Goal: Information Seeking & Learning: Learn about a topic

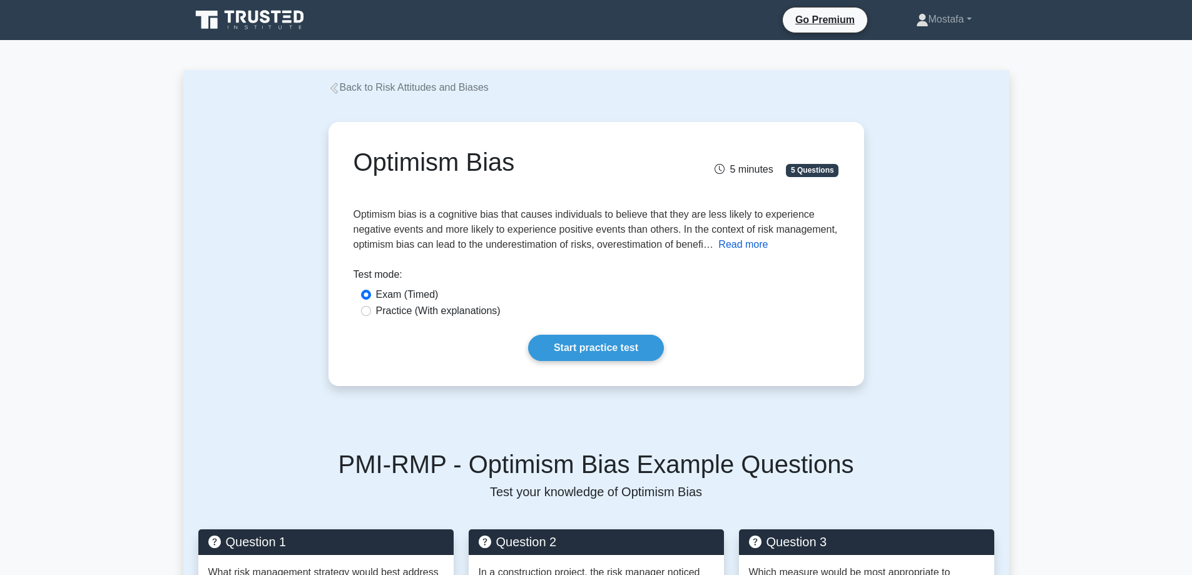
click at [747, 245] on button "Read more" at bounding box center [743, 244] width 49 height 15
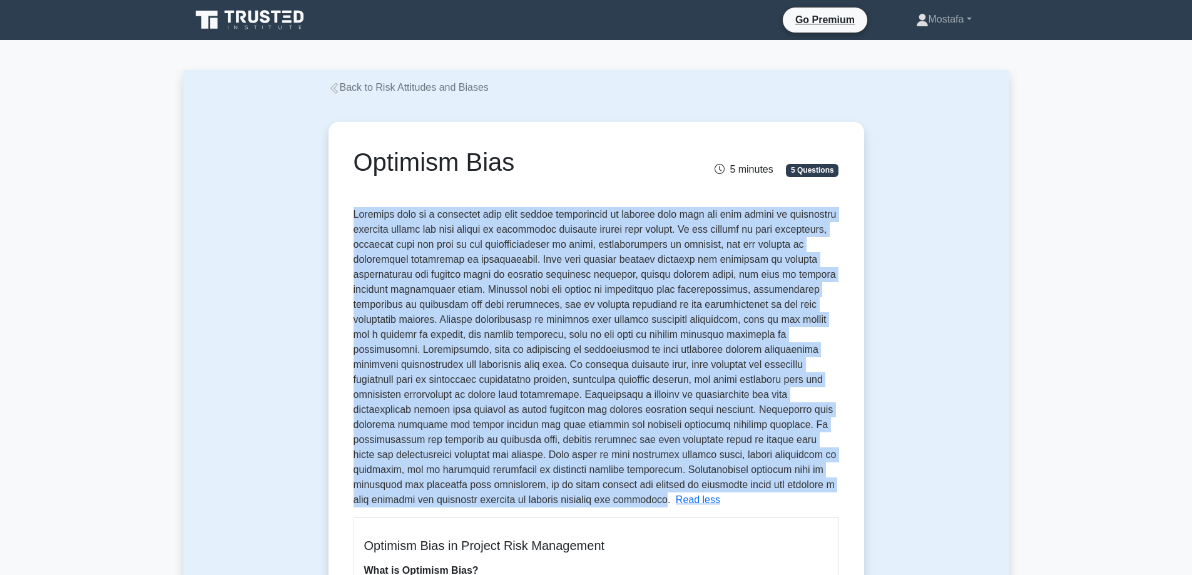
drag, startPoint x: 396, startPoint y: 502, endPoint x: 352, endPoint y: 209, distance: 296.1
copy span "Optimism bias is a cognitive bias that causes individuals to believe that they …"
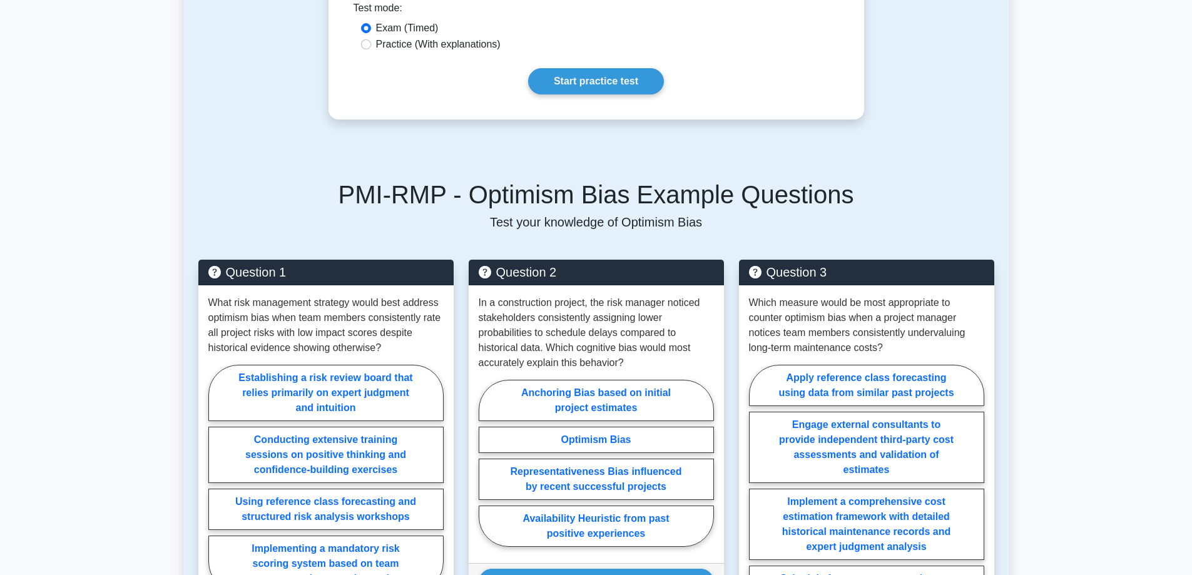
scroll to position [1690, 0]
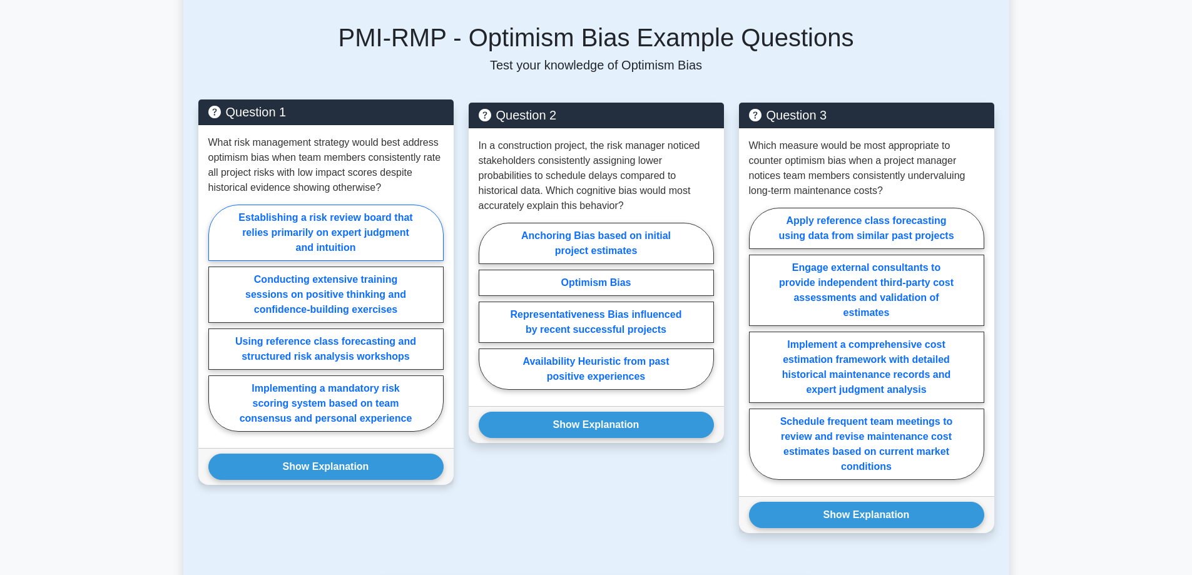
click at [381, 237] on label "Establishing a risk review board that relies primarily on expert judgment and i…" at bounding box center [325, 233] width 235 height 56
click at [217, 318] on input "Establishing a risk review board that relies primarily on expert judgment and i…" at bounding box center [212, 322] width 8 height 8
radio input "true"
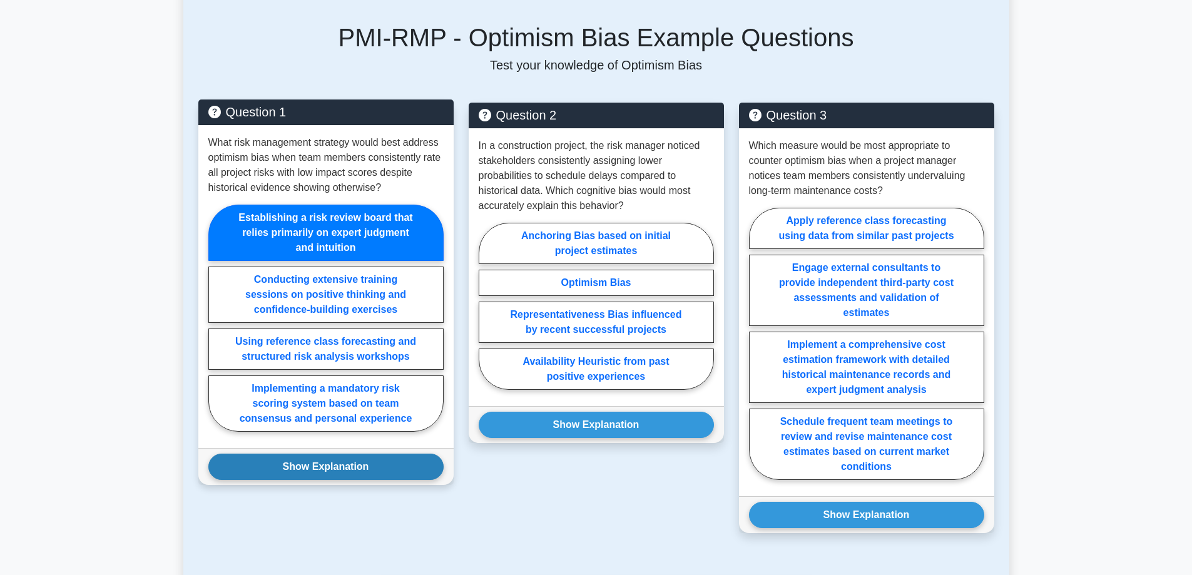
click at [401, 463] on button "Show Explanation" at bounding box center [325, 467] width 235 height 26
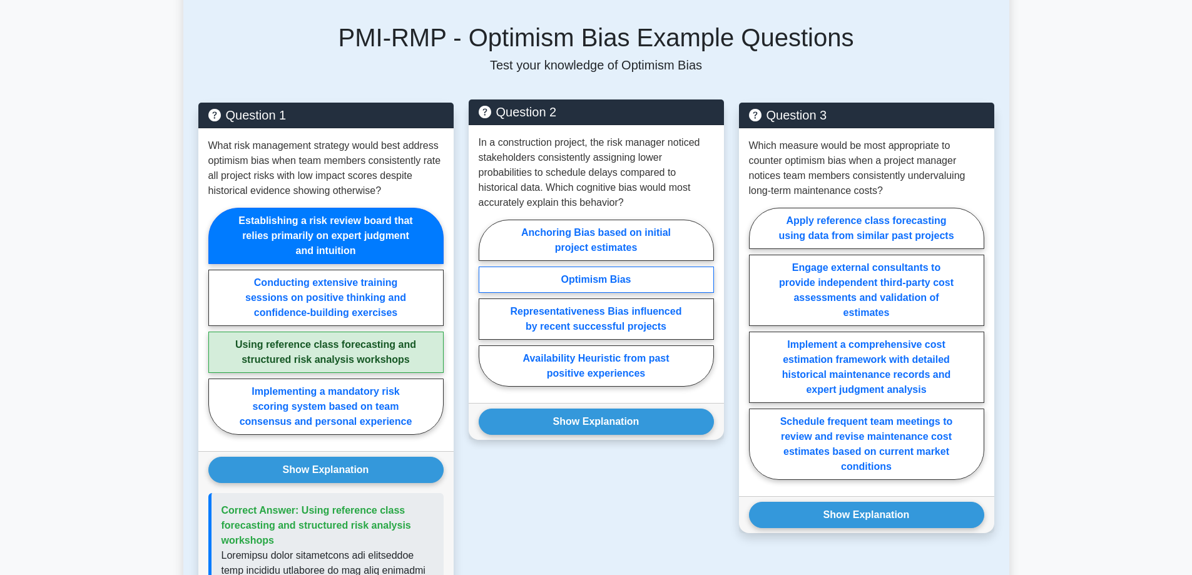
click at [670, 279] on label "Optimism Bias" at bounding box center [596, 280] width 235 height 26
click at [487, 303] on input "Optimism Bias" at bounding box center [483, 307] width 8 height 8
radio input "true"
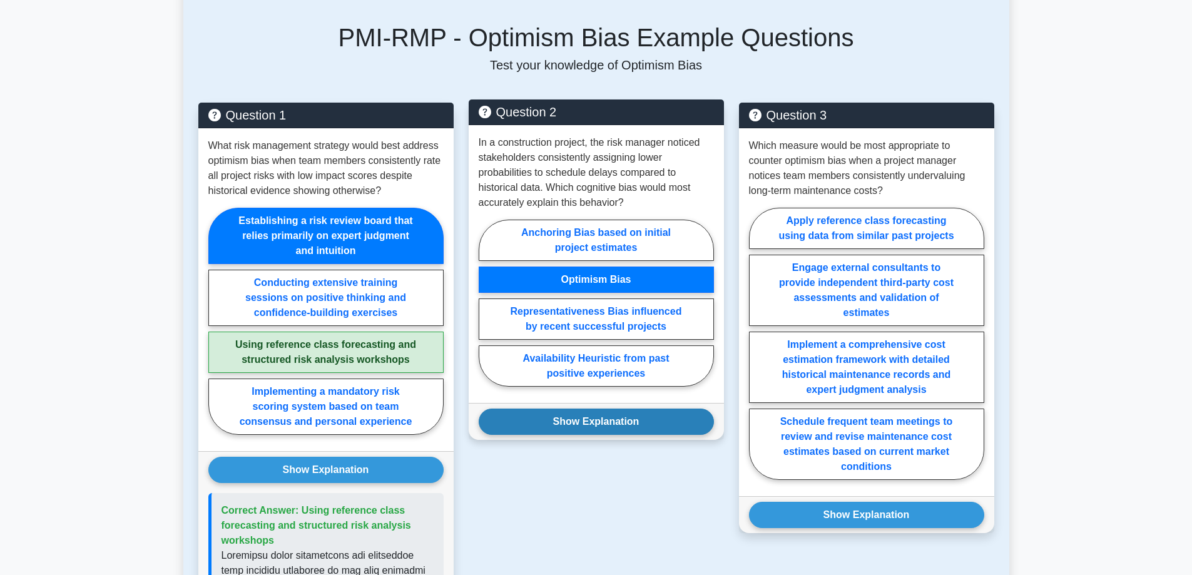
click at [669, 424] on button "Show Explanation" at bounding box center [596, 422] width 235 height 26
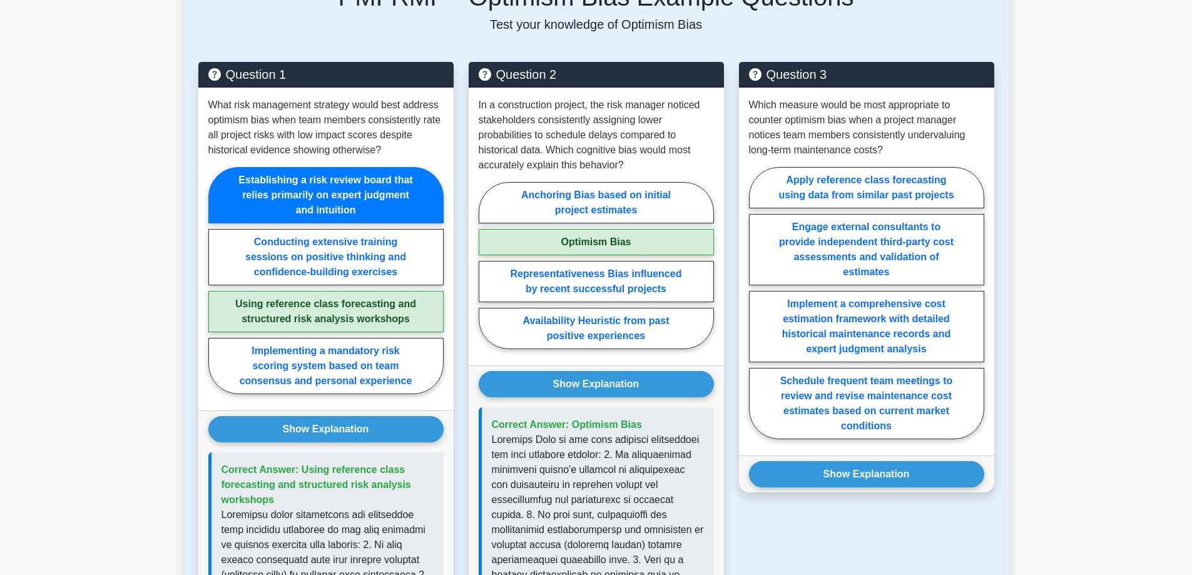
scroll to position [1753, 0]
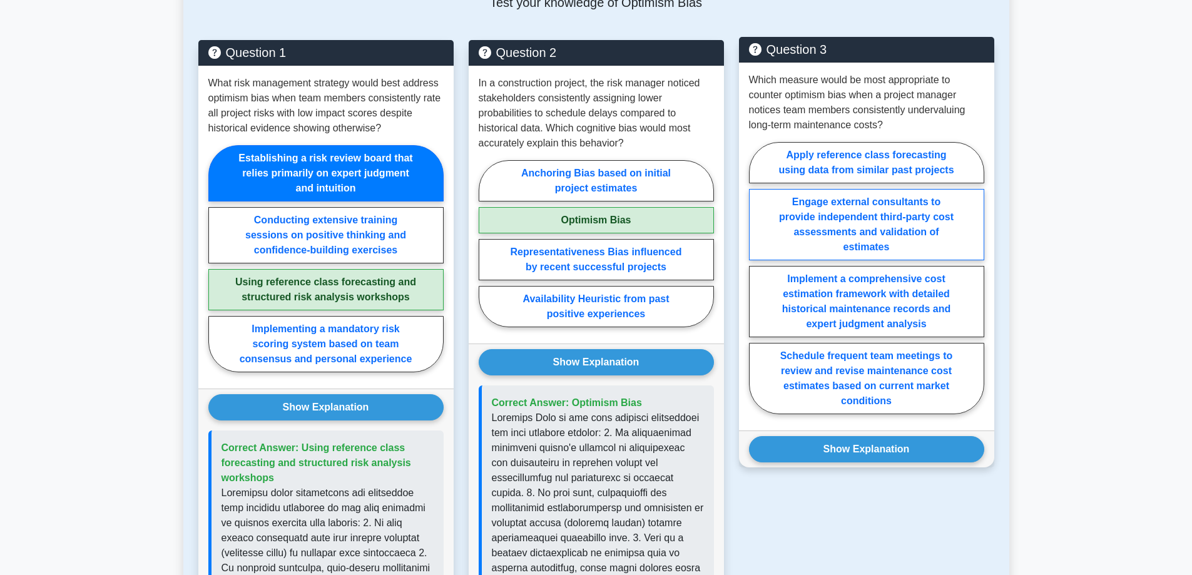
click at [933, 233] on label "Engage external consultants to provide independent third-party cost assessments…" at bounding box center [866, 224] width 235 height 71
click at [757, 278] on input "Engage external consultants to provide independent third-party cost assessments…" at bounding box center [753, 282] width 8 height 8
radio input "true"
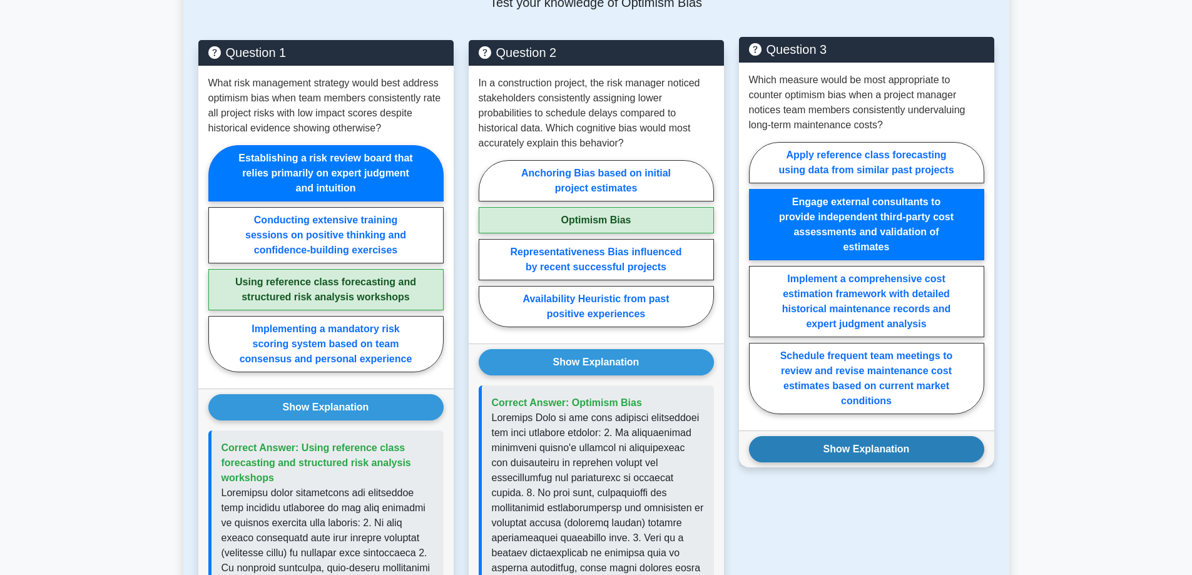
click at [948, 449] on button "Show Explanation" at bounding box center [866, 449] width 235 height 26
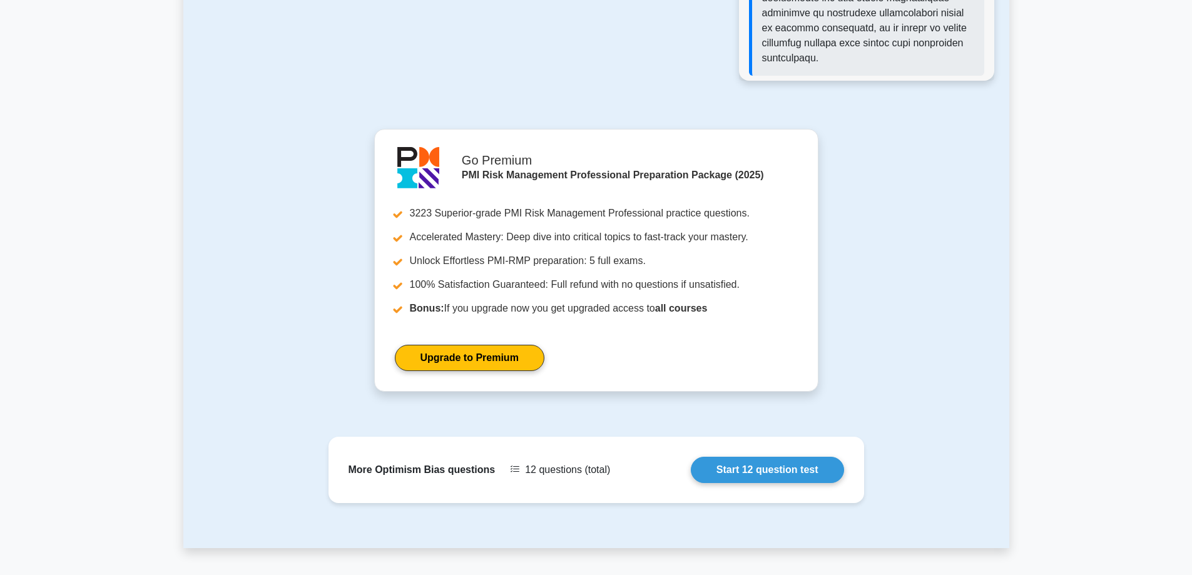
scroll to position [2762, 0]
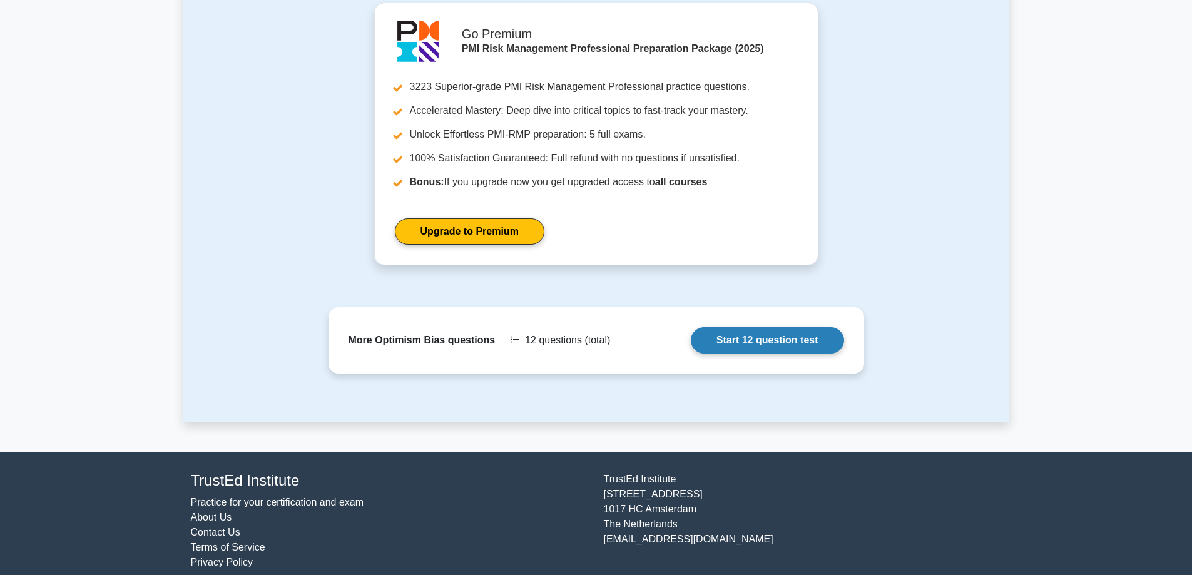
click at [745, 327] on link "Start 12 question test" at bounding box center [767, 340] width 153 height 26
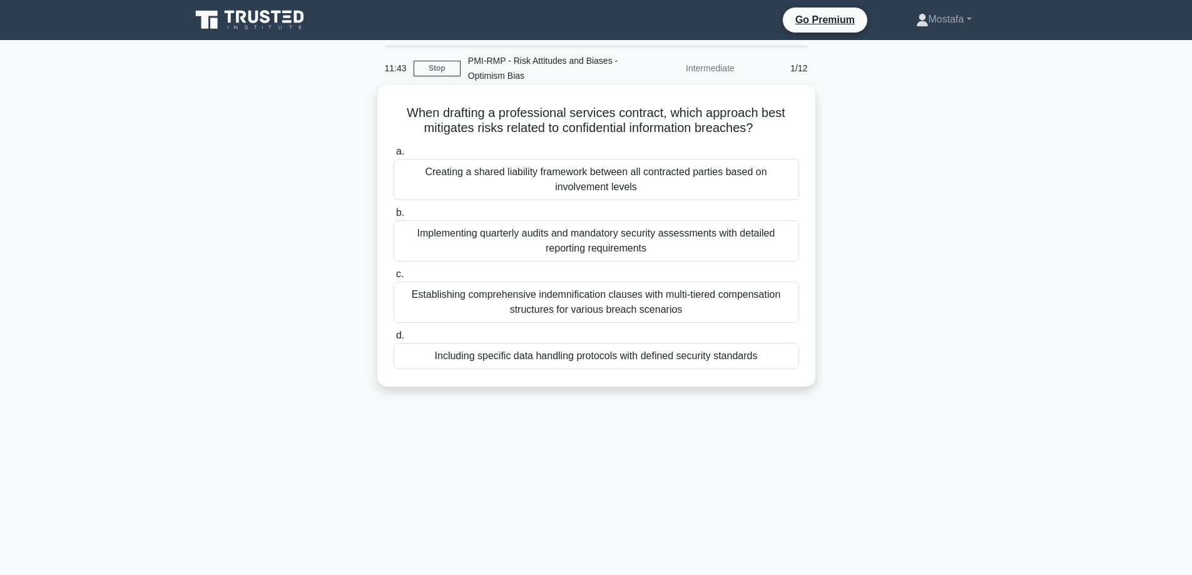
click at [789, 358] on div "Including specific data handling protocols with defined security standards" at bounding box center [597, 356] width 406 height 26
click at [394, 340] on input "d. Including specific data handling protocols with defined security standards" at bounding box center [394, 336] width 0 height 8
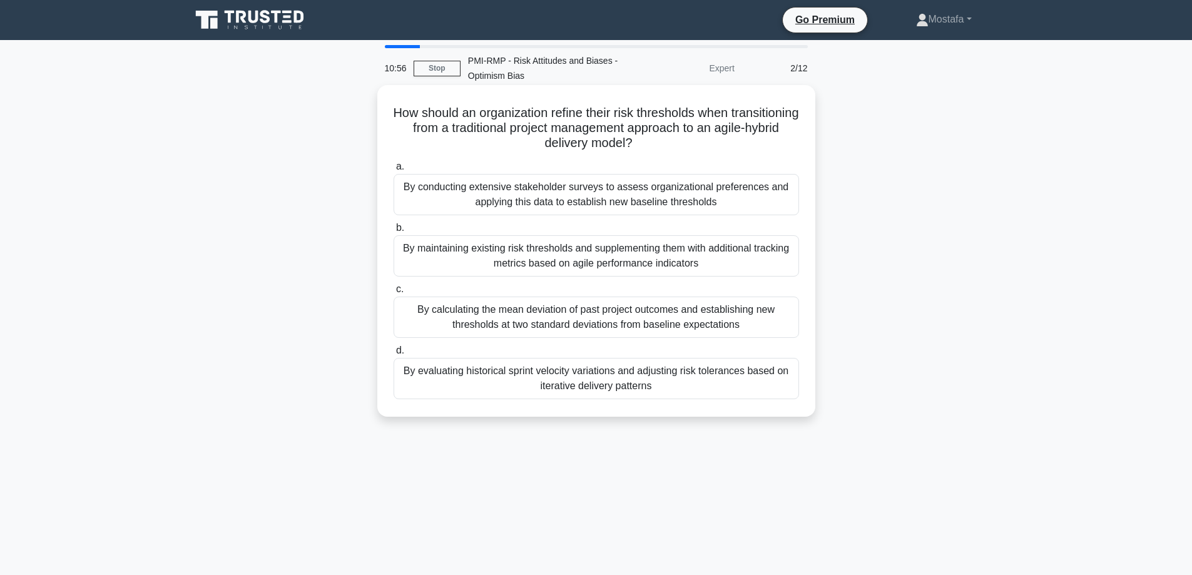
click at [777, 385] on div "By evaluating historical sprint velocity variations and adjusting risk toleranc…" at bounding box center [597, 378] width 406 height 41
click at [394, 355] on input "d. By evaluating historical sprint velocity variations and adjusting risk toler…" at bounding box center [394, 351] width 0 height 8
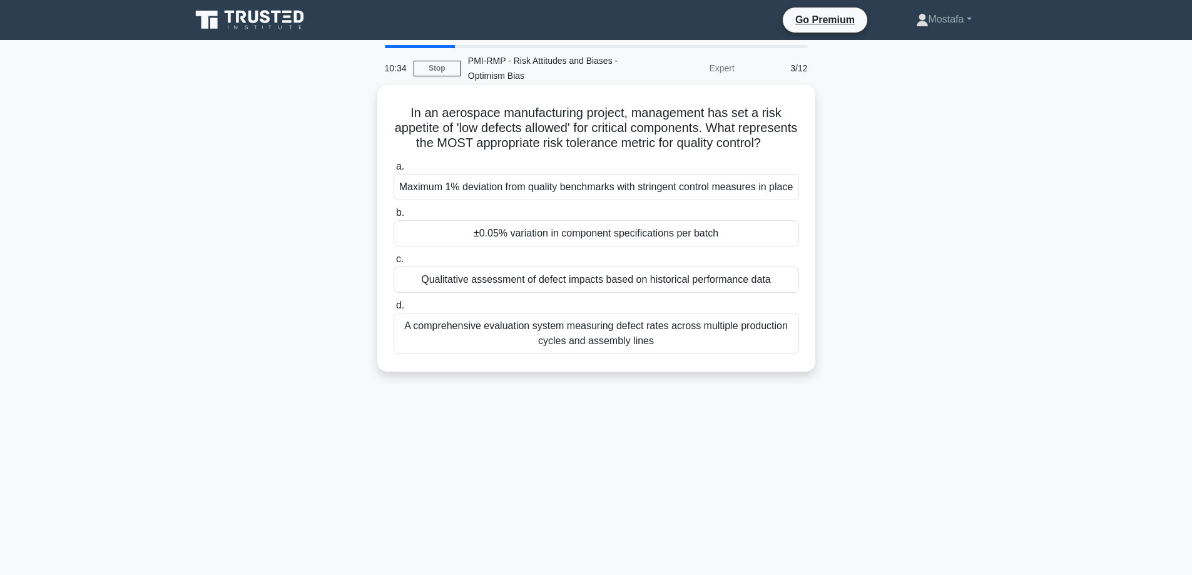
click at [770, 247] on div "±0.05% variation in component specifications per batch" at bounding box center [597, 233] width 406 height 26
click at [394, 217] on input "b. ±0.05% variation in component specifications per batch" at bounding box center [394, 213] width 0 height 8
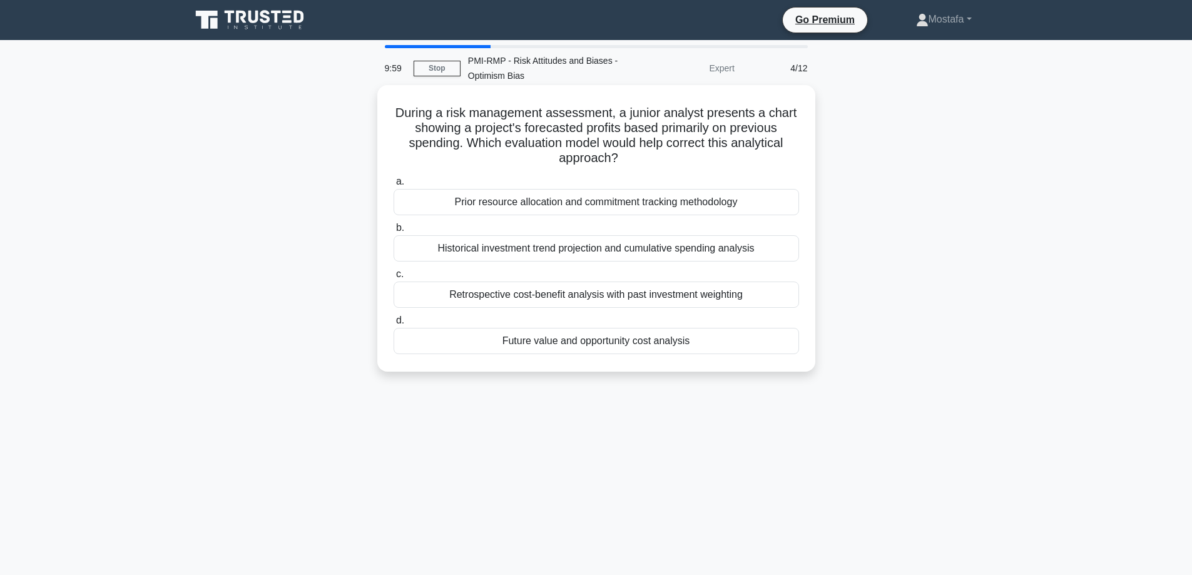
click at [767, 343] on div "Future value and opportunity cost analysis" at bounding box center [597, 341] width 406 height 26
click at [394, 325] on input "d. Future value and opportunity cost analysis" at bounding box center [394, 321] width 0 height 8
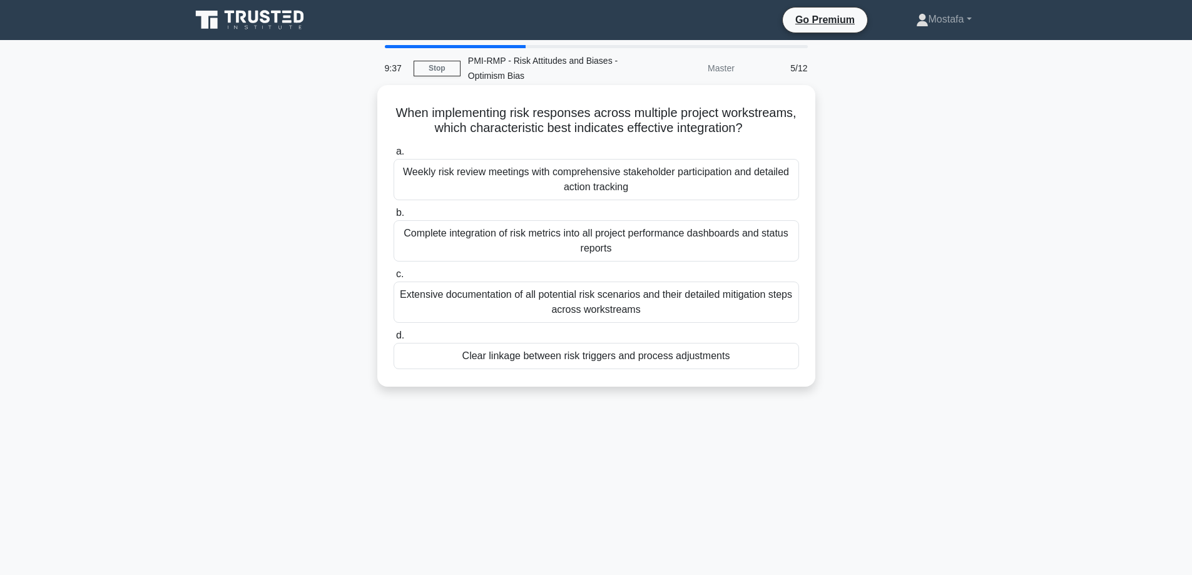
click at [770, 369] on div "Clear linkage between risk triggers and process adjustments" at bounding box center [597, 356] width 406 height 26
click at [394, 340] on input "d. Clear linkage between risk triggers and process adjustments" at bounding box center [394, 336] width 0 height 8
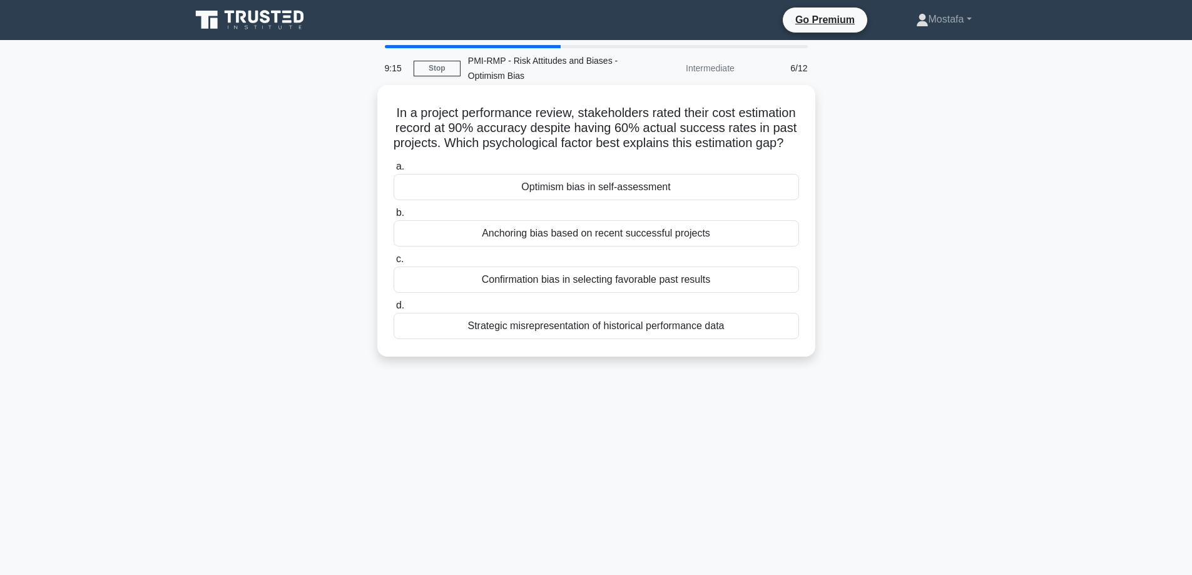
click at [788, 200] on div "Optimism bias in self-assessment" at bounding box center [597, 187] width 406 height 26
click at [394, 171] on input "a. Optimism bias in self-assessment" at bounding box center [394, 167] width 0 height 8
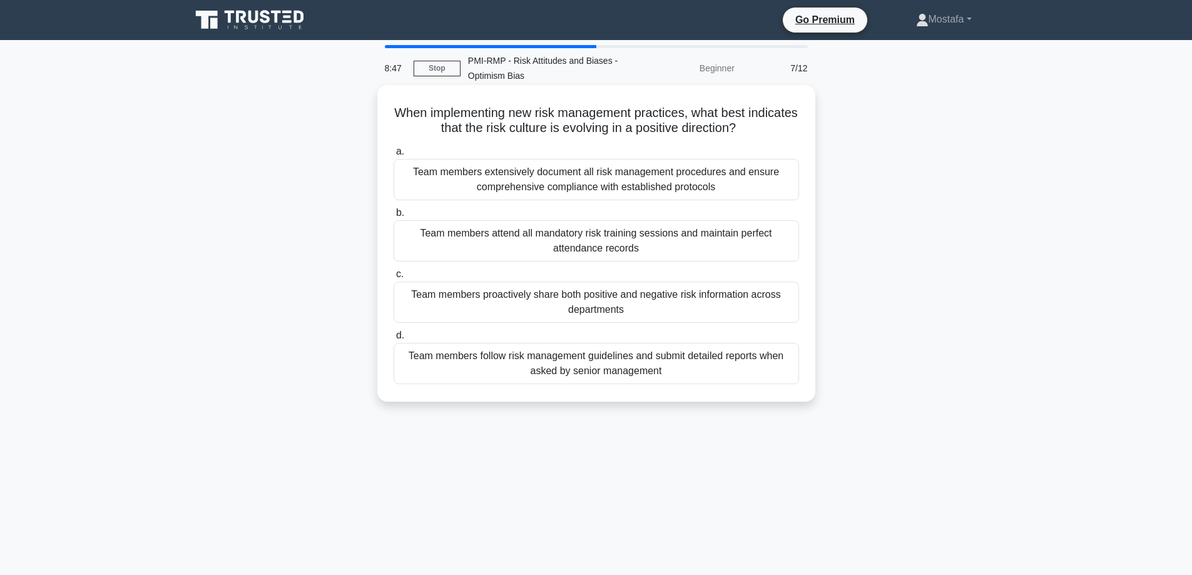
click at [785, 310] on div "Team members proactively share both positive and negative risk information acro…" at bounding box center [597, 302] width 406 height 41
click at [394, 279] on input "c. Team members proactively share both positive and negative risk information a…" at bounding box center [394, 274] width 0 height 8
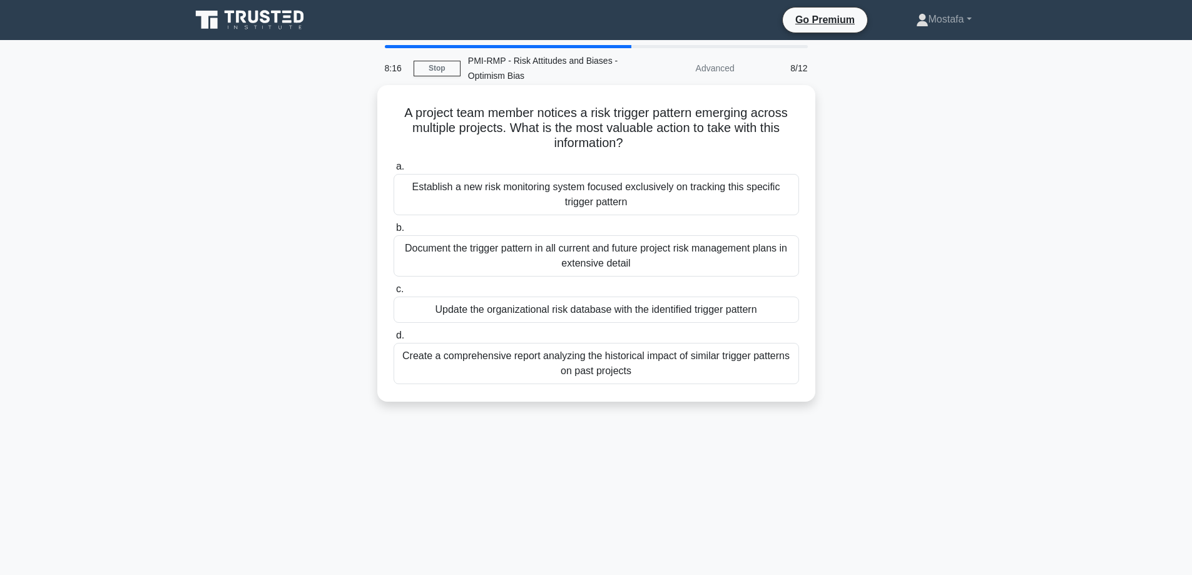
click at [792, 310] on div "Update the organizational risk database with the identified trigger pattern" at bounding box center [597, 310] width 406 height 26
click at [394, 294] on input "c. Update the organizational risk database with the identified trigger pattern" at bounding box center [394, 289] width 0 height 8
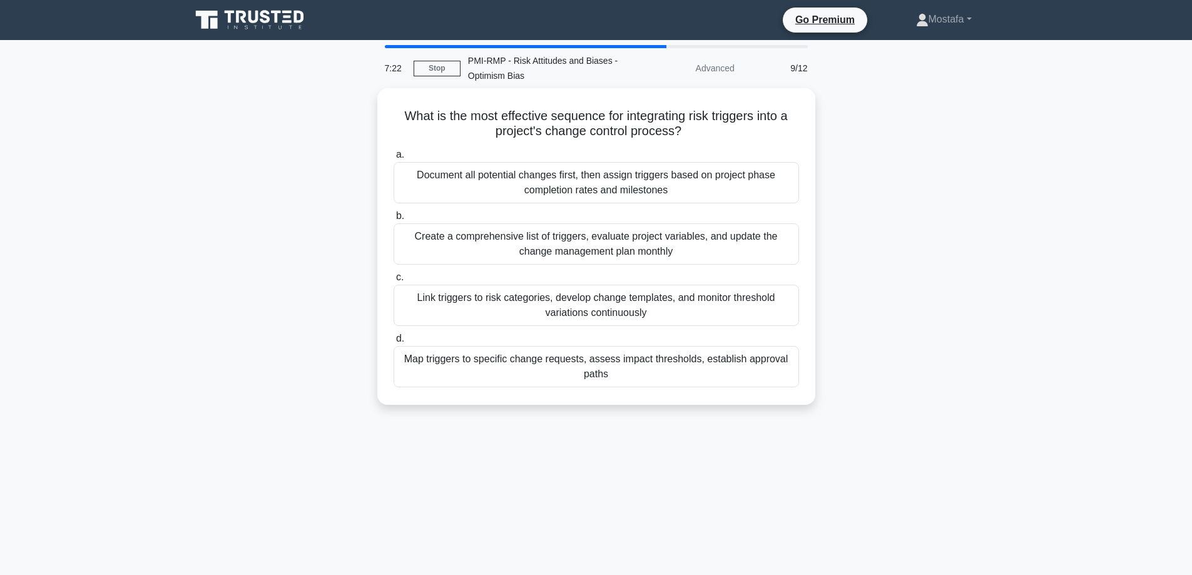
click at [788, 372] on div "Map triggers to specific change requests, assess impact thresholds, establish a…" at bounding box center [597, 366] width 406 height 41
click at [394, 343] on input "d. Map triggers to specific change requests, assess impact thresholds, establis…" at bounding box center [394, 339] width 0 height 8
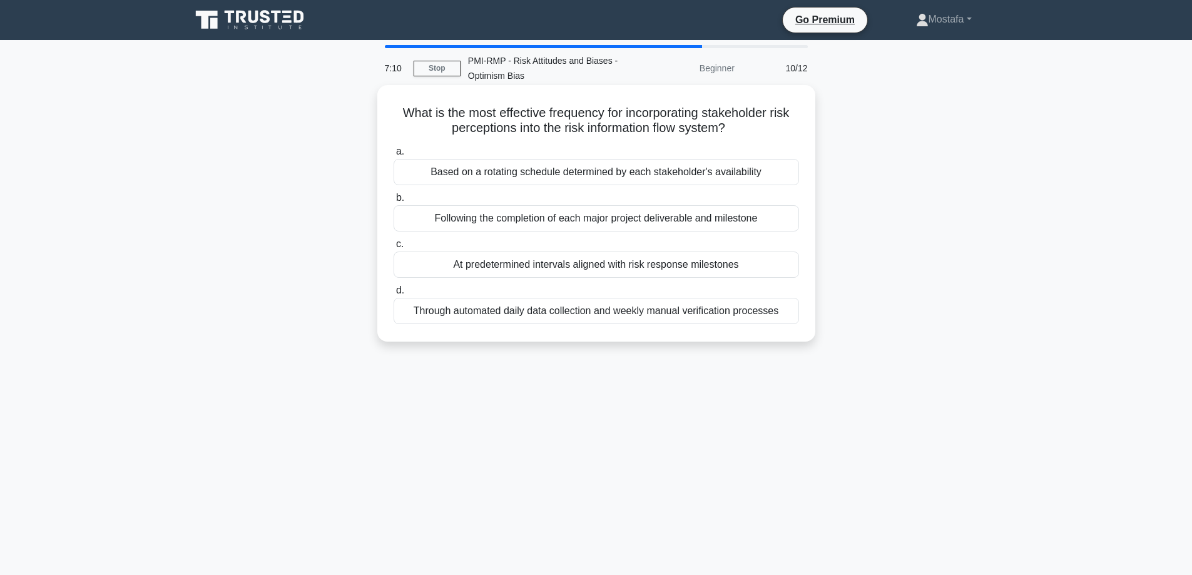
click at [789, 267] on div "At predetermined intervals aligned with risk response milestones" at bounding box center [597, 265] width 406 height 26
click at [394, 248] on input "c. At predetermined intervals aligned with risk response milestones" at bounding box center [394, 244] width 0 height 8
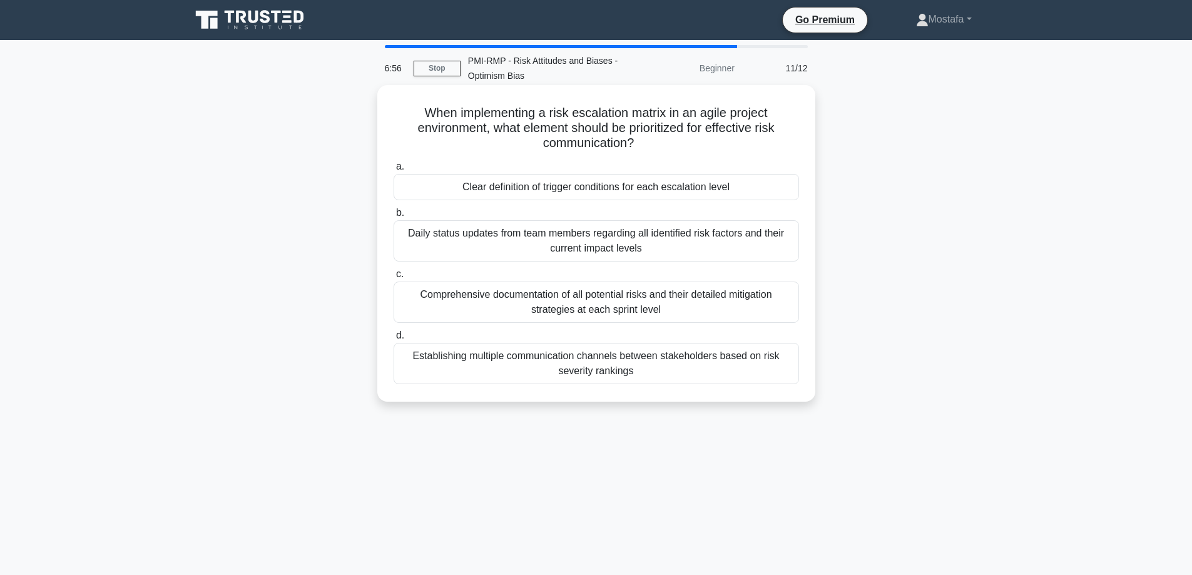
click at [784, 194] on div "Clear definition of trigger conditions for each escalation level" at bounding box center [597, 187] width 406 height 26
click at [394, 171] on input "a. Clear definition of trigger conditions for each escalation level" at bounding box center [394, 167] width 0 height 8
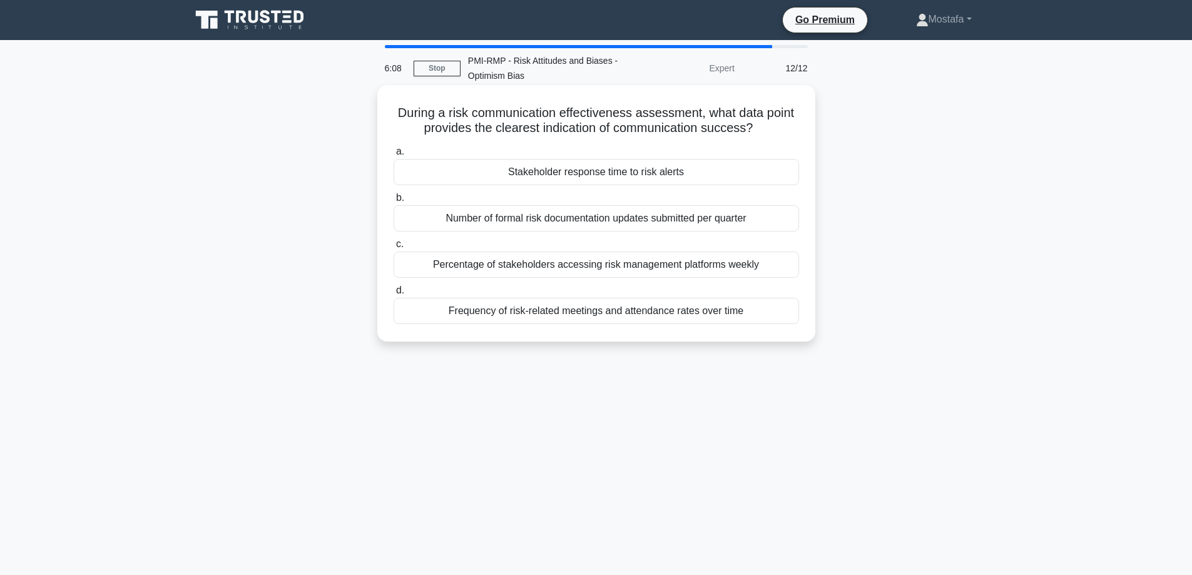
click at [774, 172] on div "Stakeholder response time to risk alerts" at bounding box center [597, 172] width 406 height 26
click at [394, 156] on input "a. Stakeholder response time to risk alerts" at bounding box center [394, 152] width 0 height 8
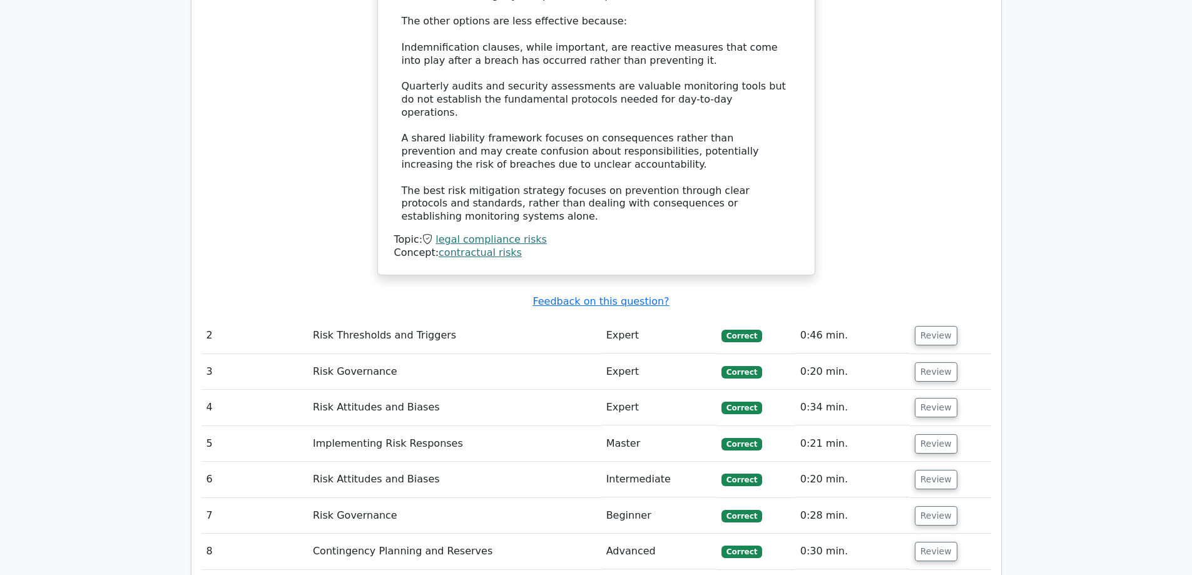
scroll to position [1565, 0]
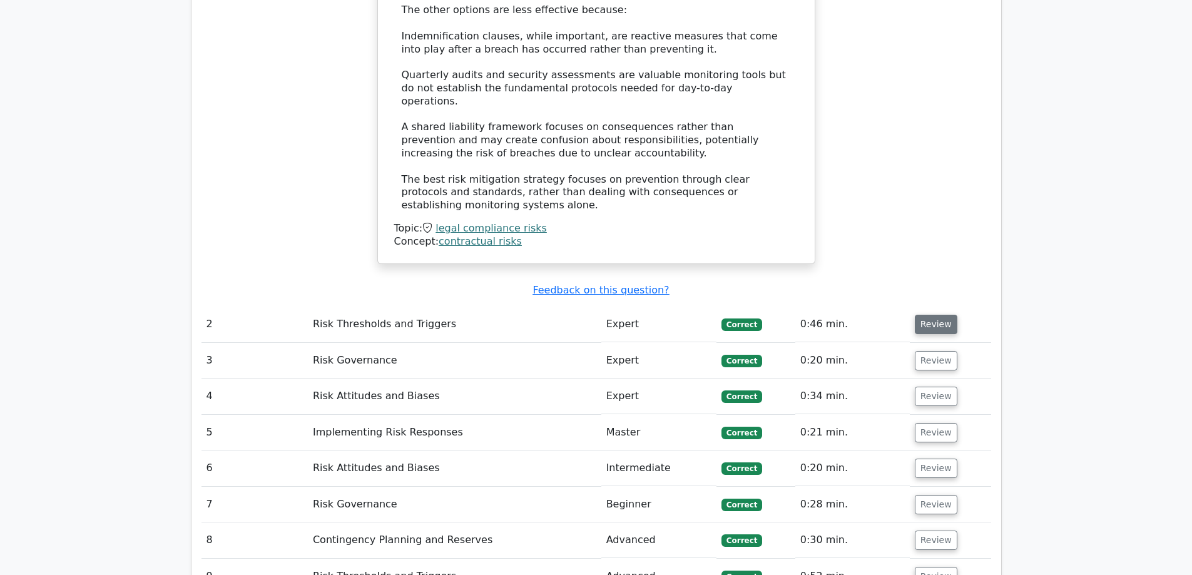
click at [935, 315] on button "Review" at bounding box center [936, 324] width 43 height 19
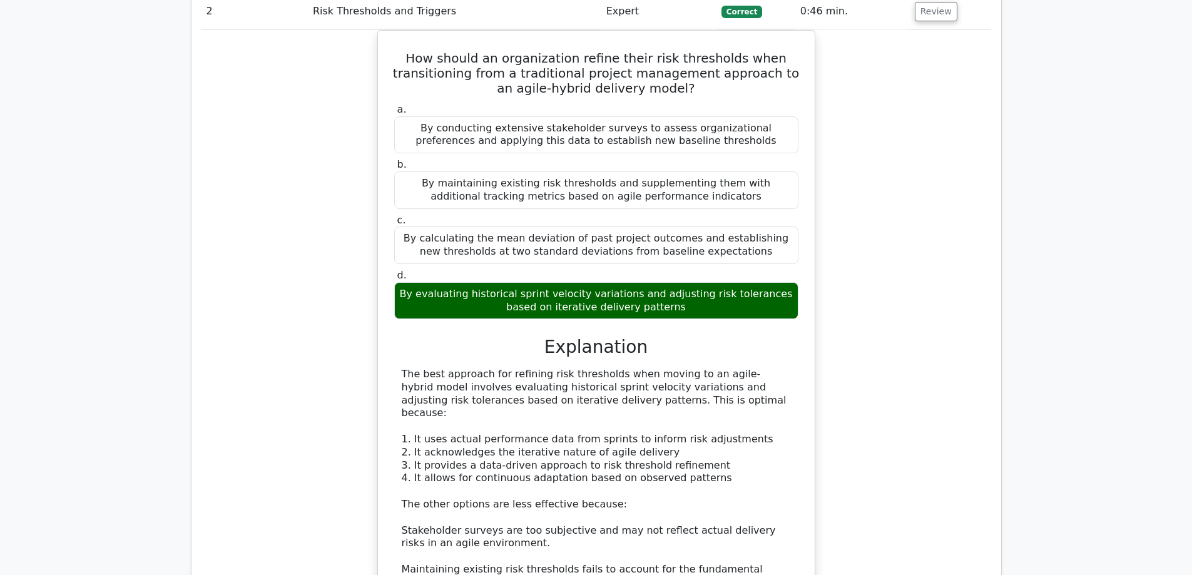
scroll to position [2316, 0]
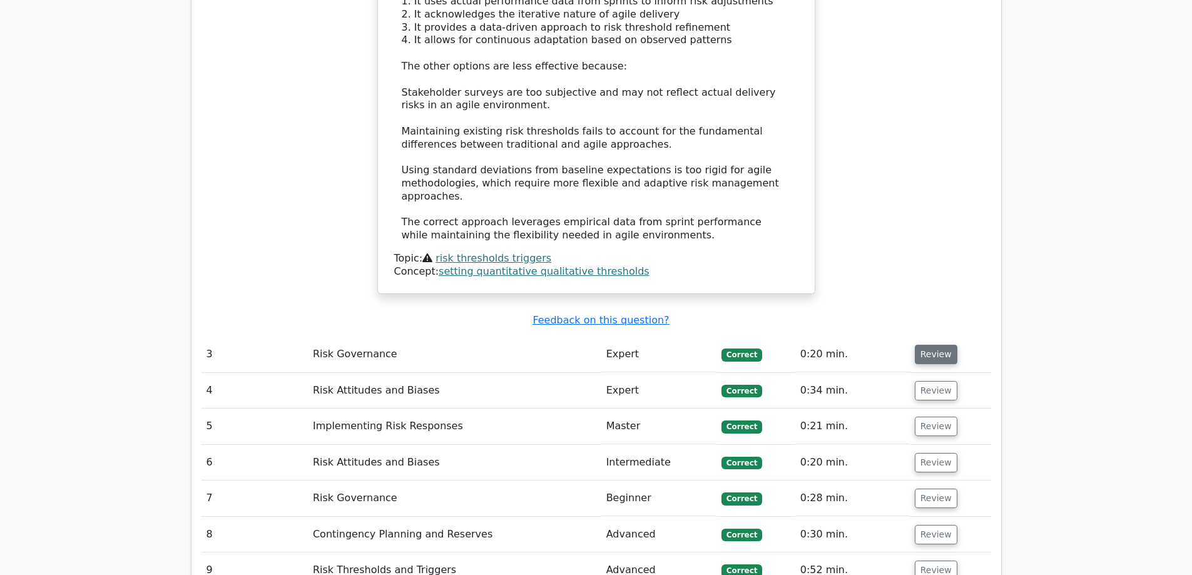
click at [927, 345] on button "Review" at bounding box center [936, 354] width 43 height 19
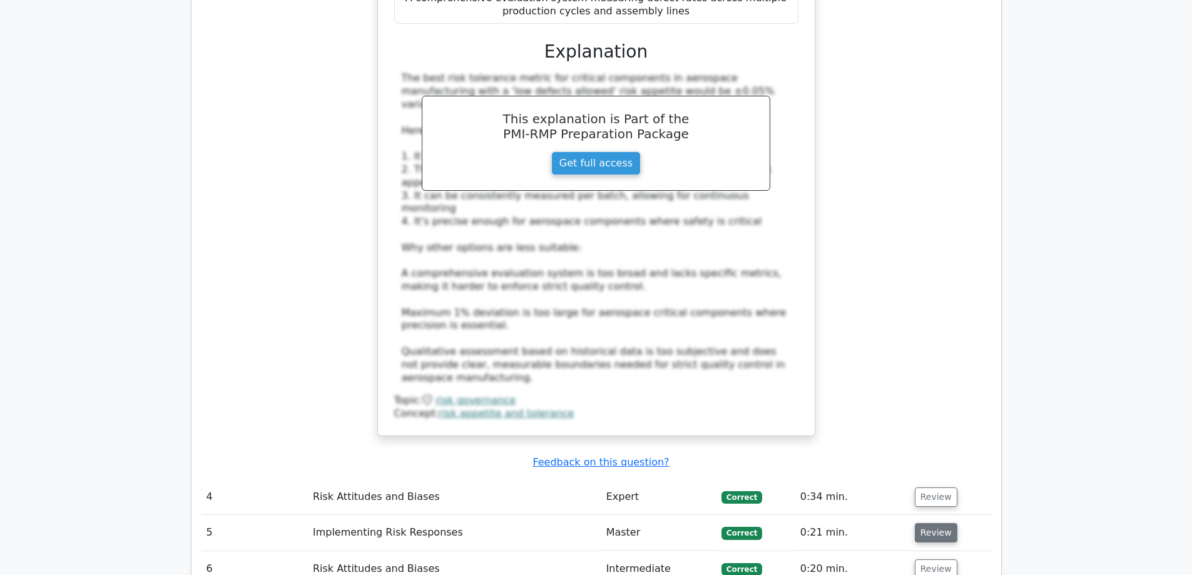
scroll to position [3005, 0]
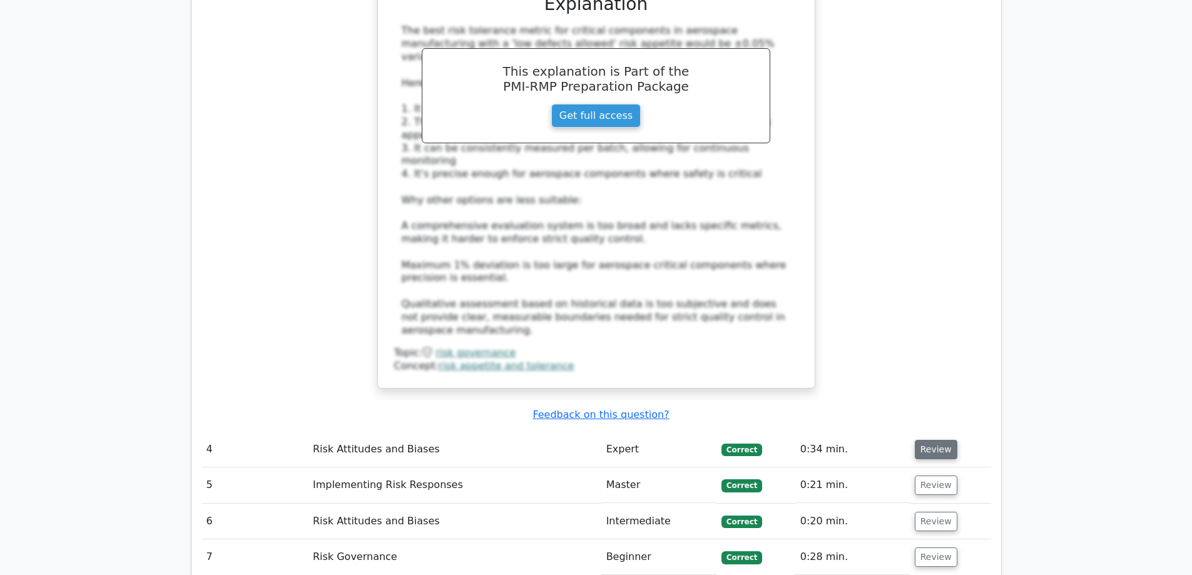
click at [942, 440] on button "Review" at bounding box center [936, 449] width 43 height 19
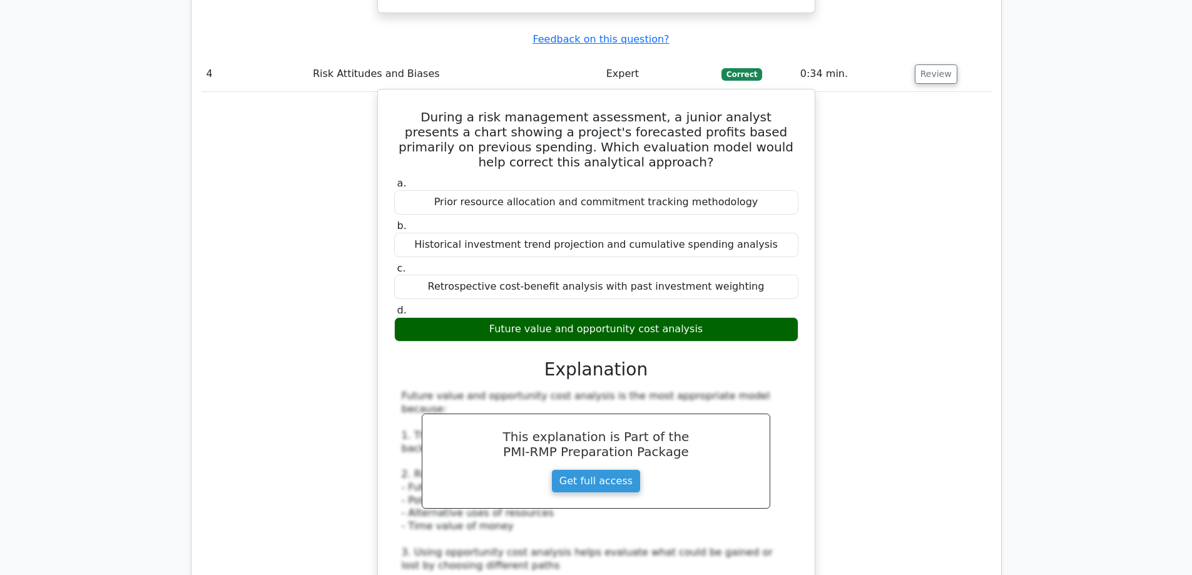
scroll to position [3756, 0]
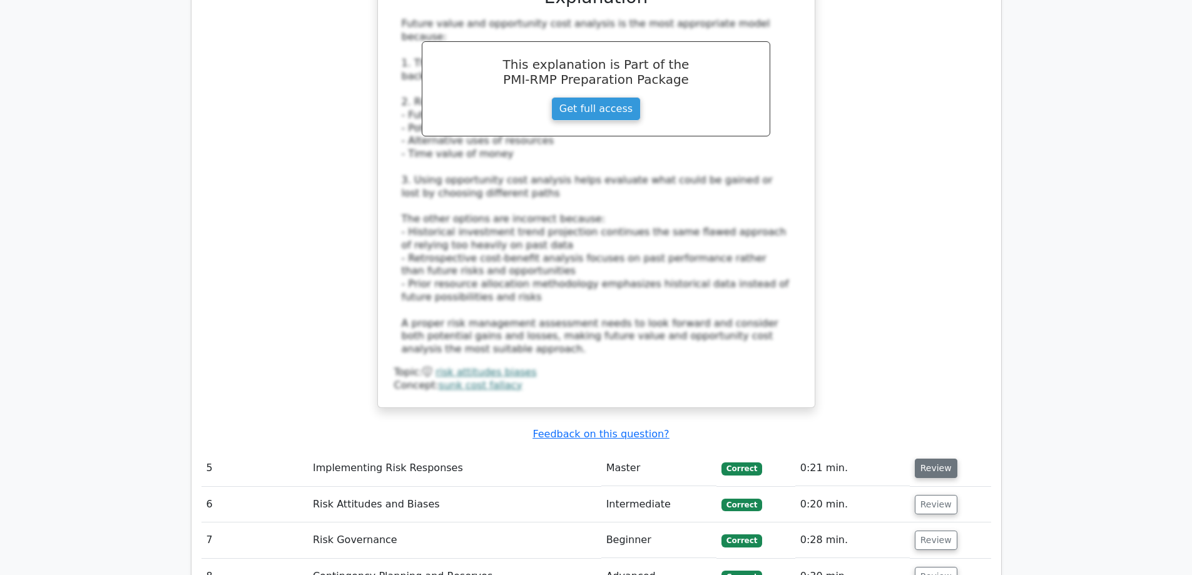
click at [939, 459] on button "Review" at bounding box center [936, 468] width 43 height 19
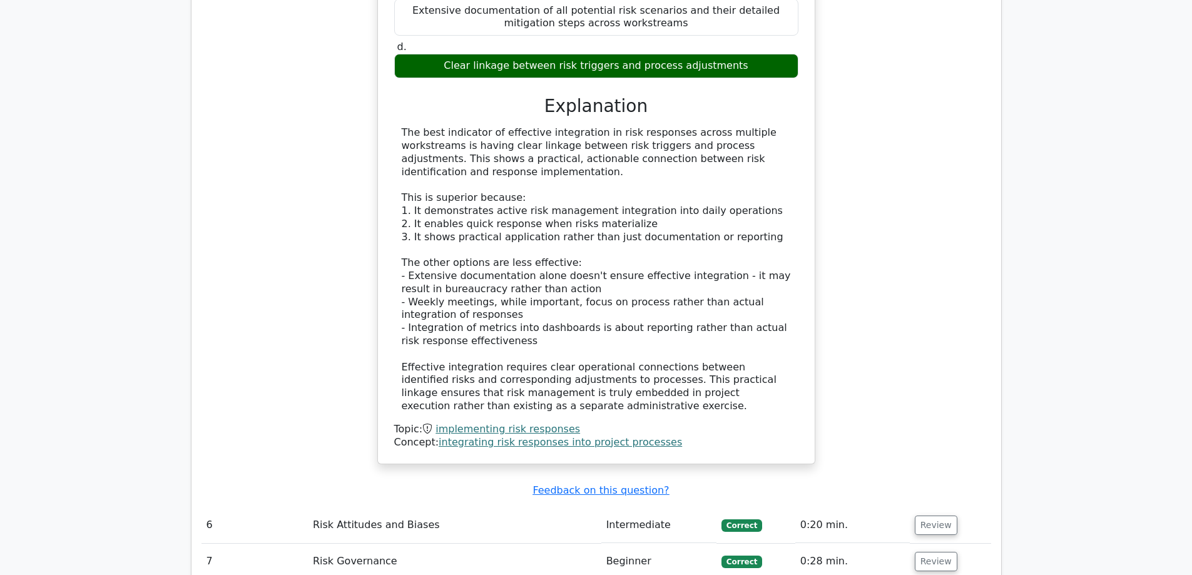
scroll to position [4444, 0]
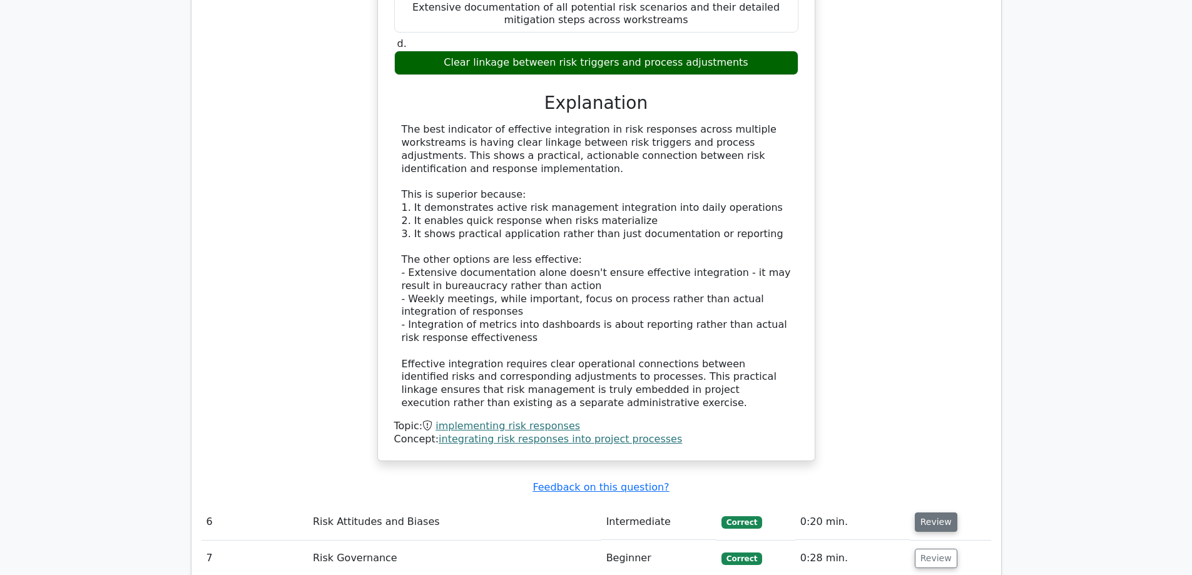
click at [926, 513] on button "Review" at bounding box center [936, 522] width 43 height 19
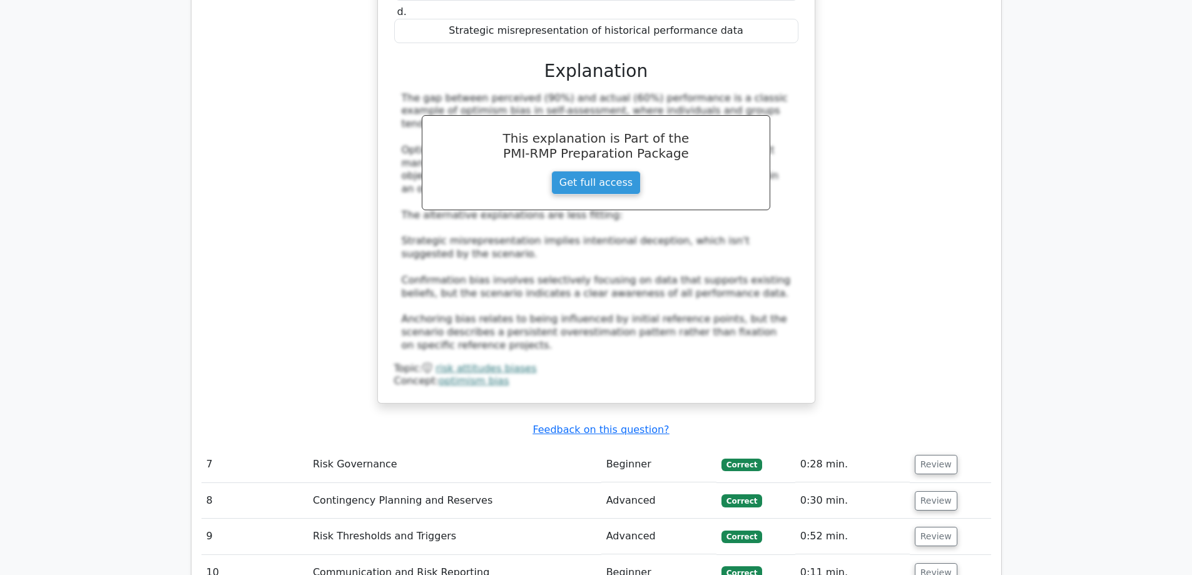
scroll to position [5195, 0]
click at [934, 454] on button "Review" at bounding box center [936, 463] width 43 height 19
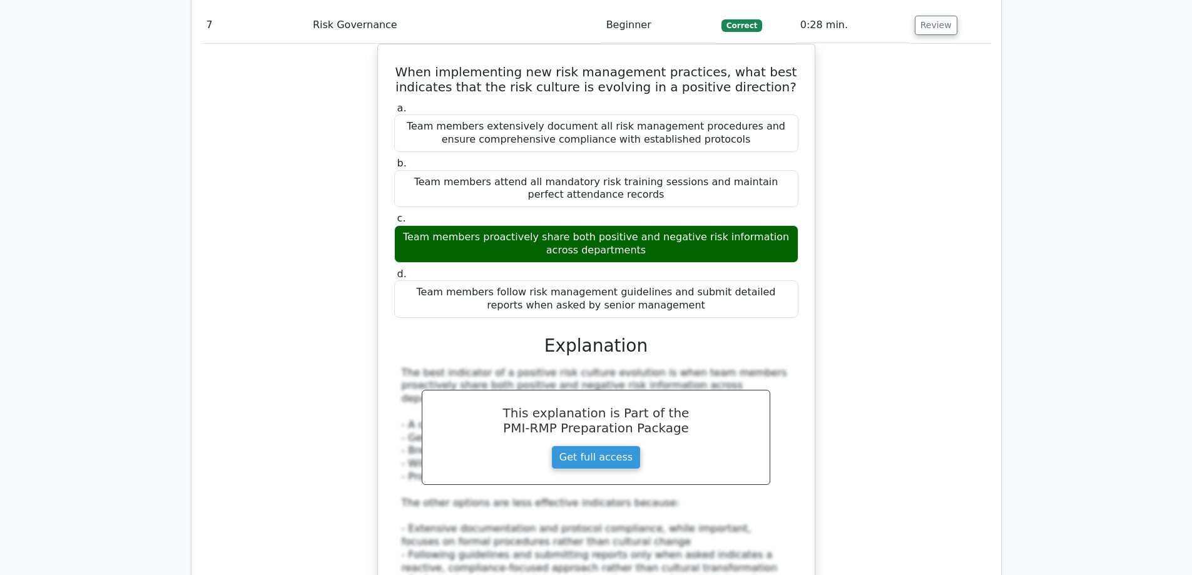
scroll to position [5946, 0]
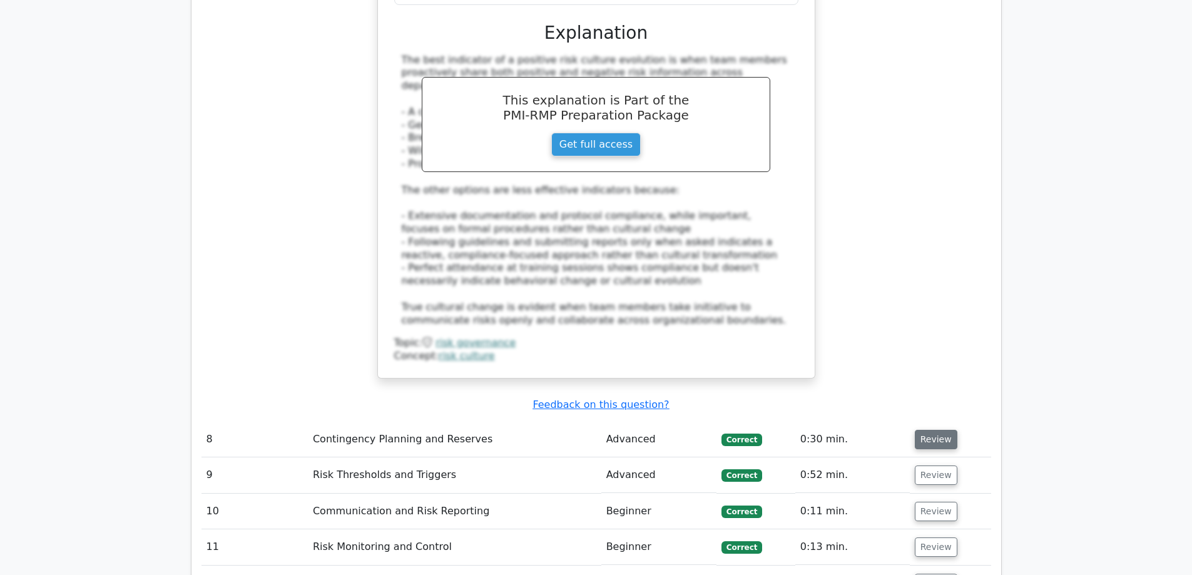
click at [932, 430] on button "Review" at bounding box center [936, 439] width 43 height 19
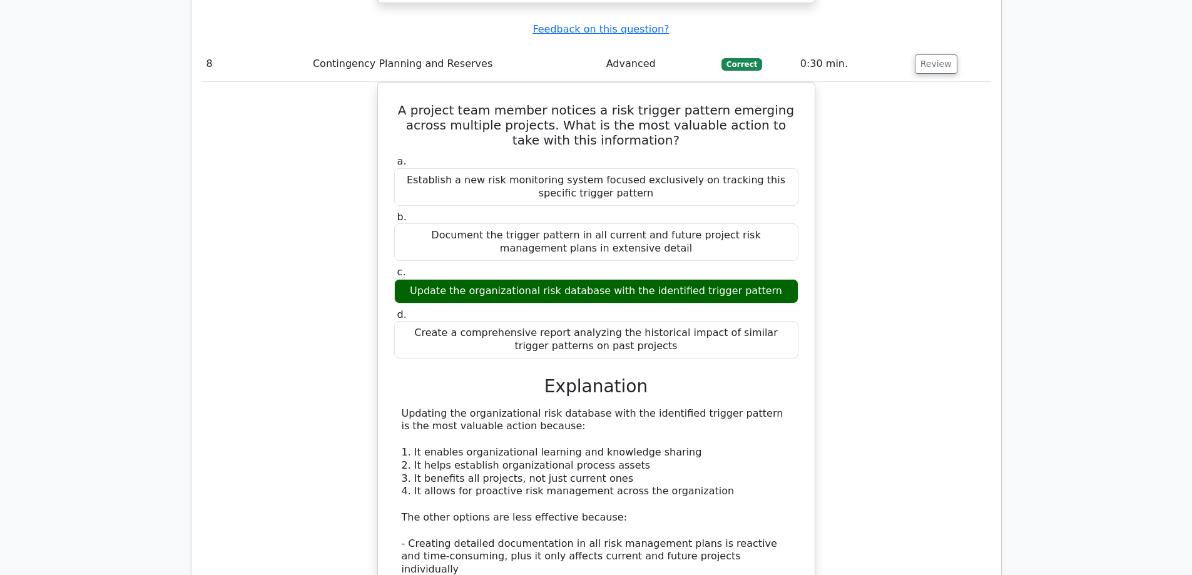
scroll to position [6885, 0]
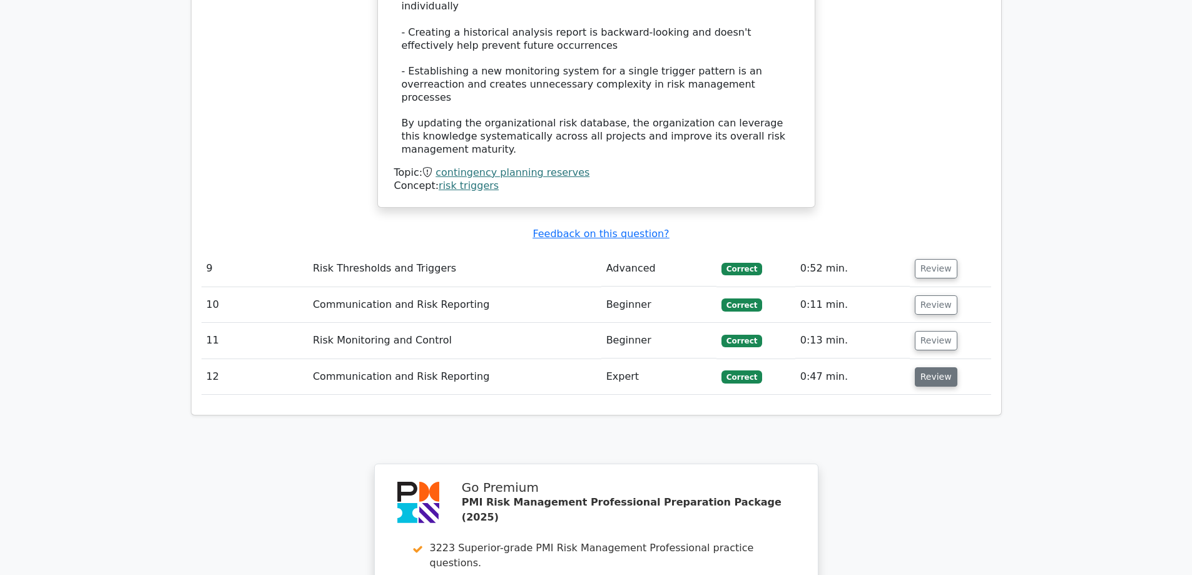
click at [932, 367] on button "Review" at bounding box center [936, 376] width 43 height 19
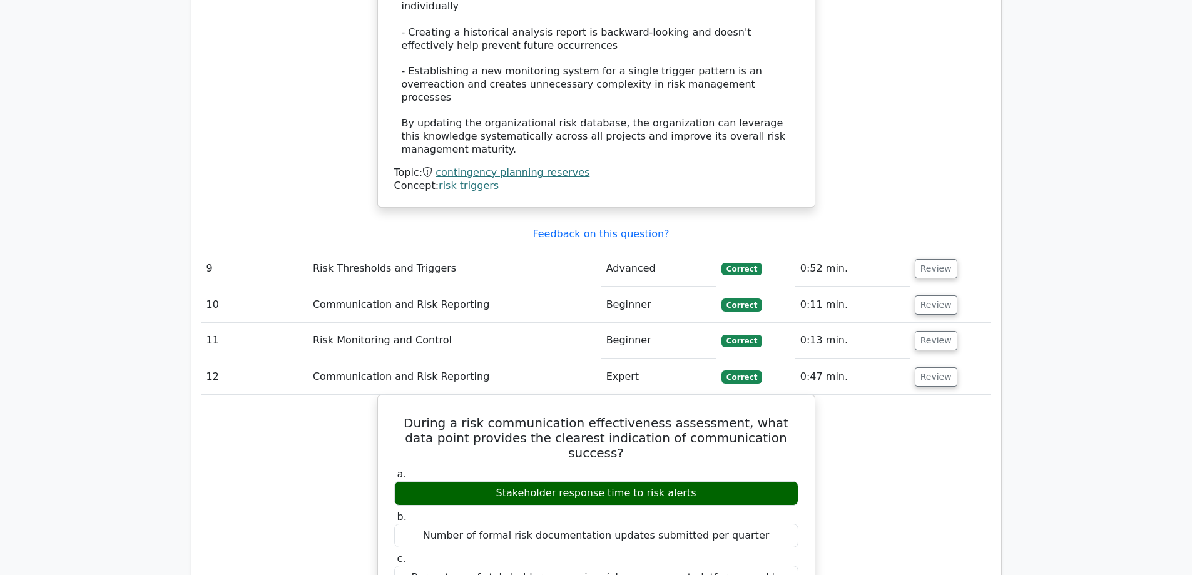
drag, startPoint x: 936, startPoint y: 149, endPoint x: 898, endPoint y: 175, distance: 46.0
click at [936, 331] on button "Review" at bounding box center [936, 340] width 43 height 19
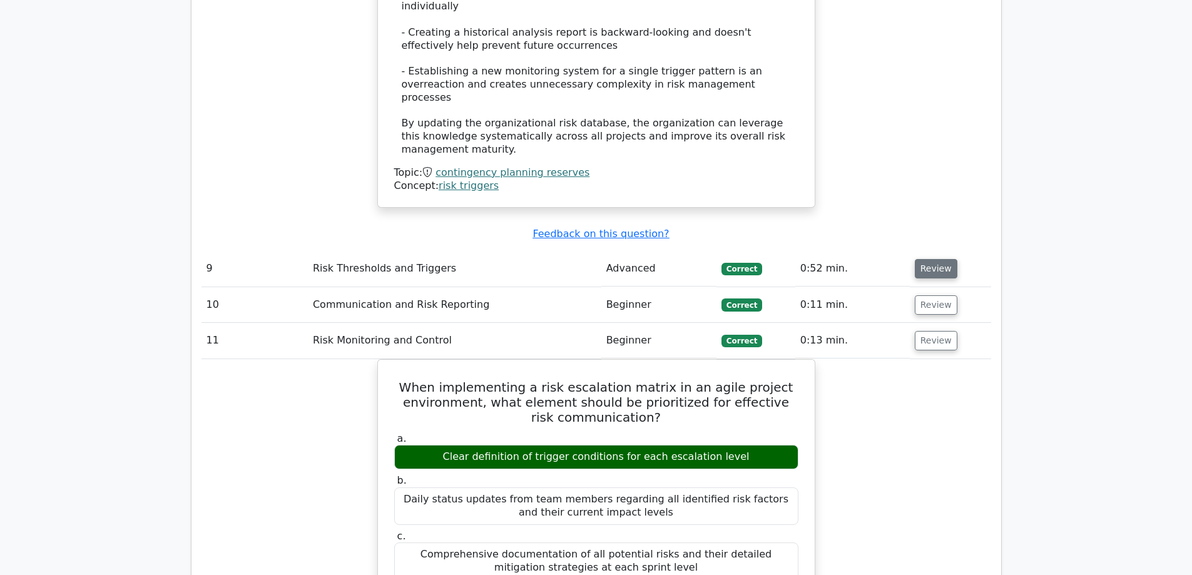
click at [931, 259] on button "Review" at bounding box center [936, 268] width 43 height 19
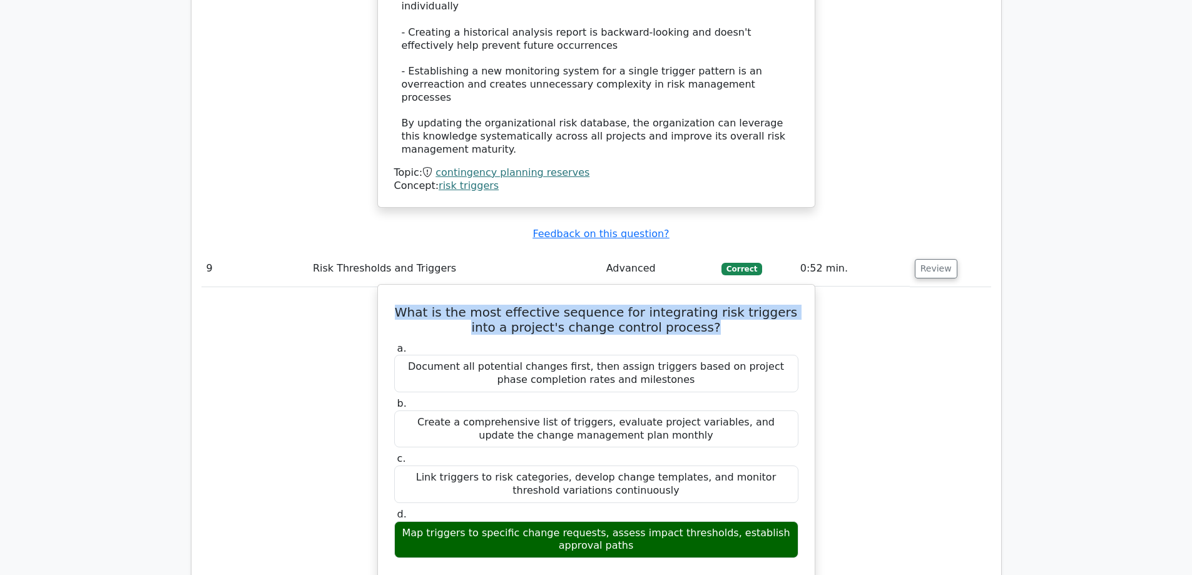
drag, startPoint x: 715, startPoint y: 142, endPoint x: 384, endPoint y: 123, distance: 331.7
copy h5 "What is the most effective sequence for integrating risk triggers into a projec…"
drag, startPoint x: 618, startPoint y: 354, endPoint x: 381, endPoint y: 347, distance: 237.3
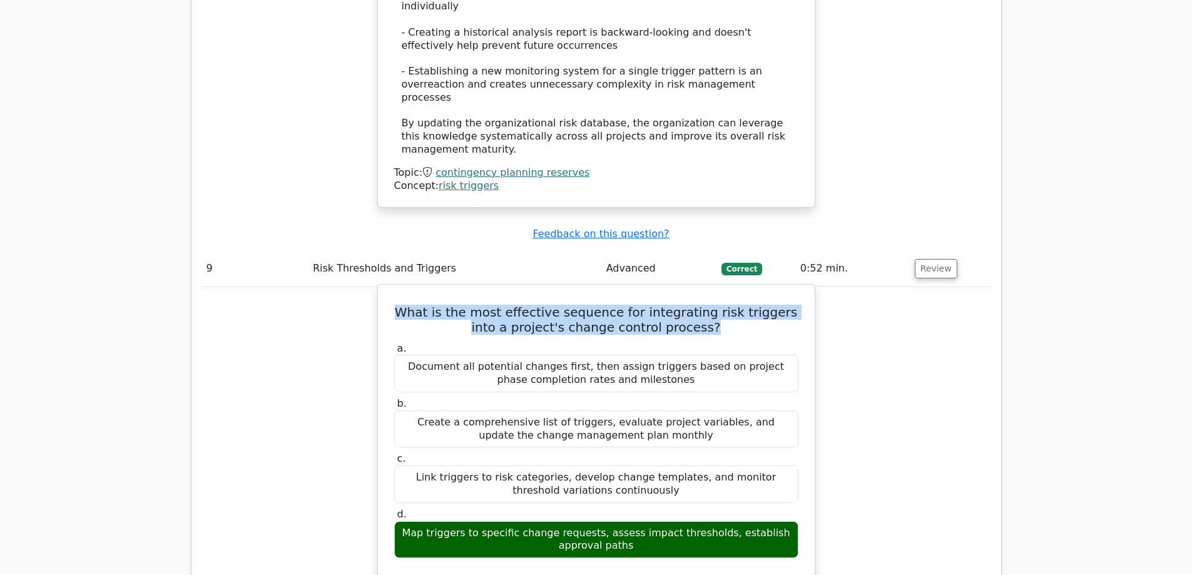
copy div "Map triggers to specific change requests, assess impact thresholds, establish a…"
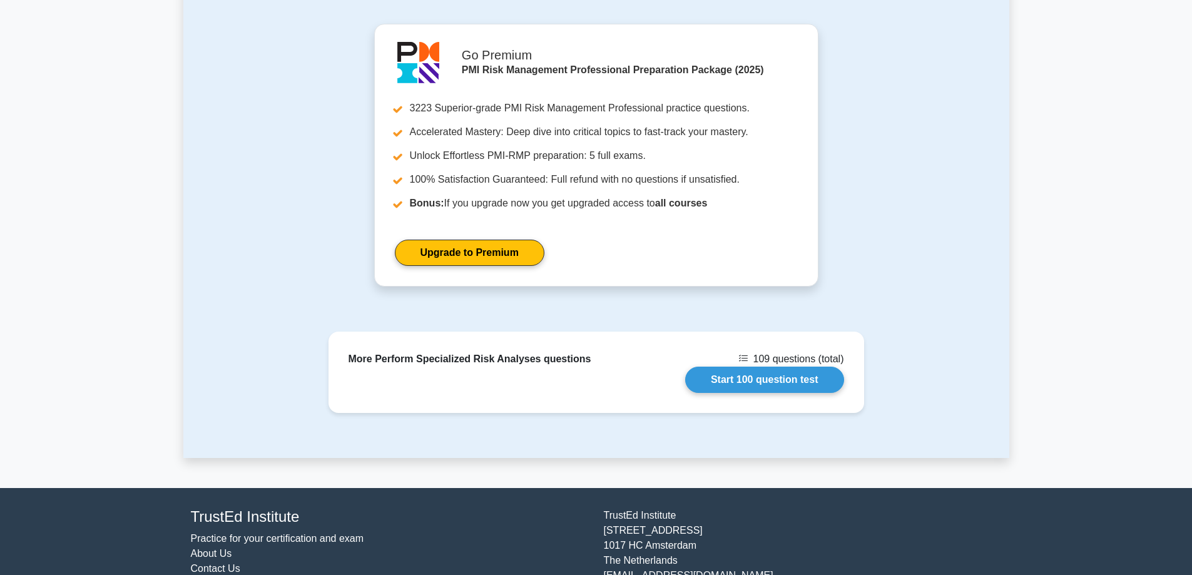
scroll to position [1178, 0]
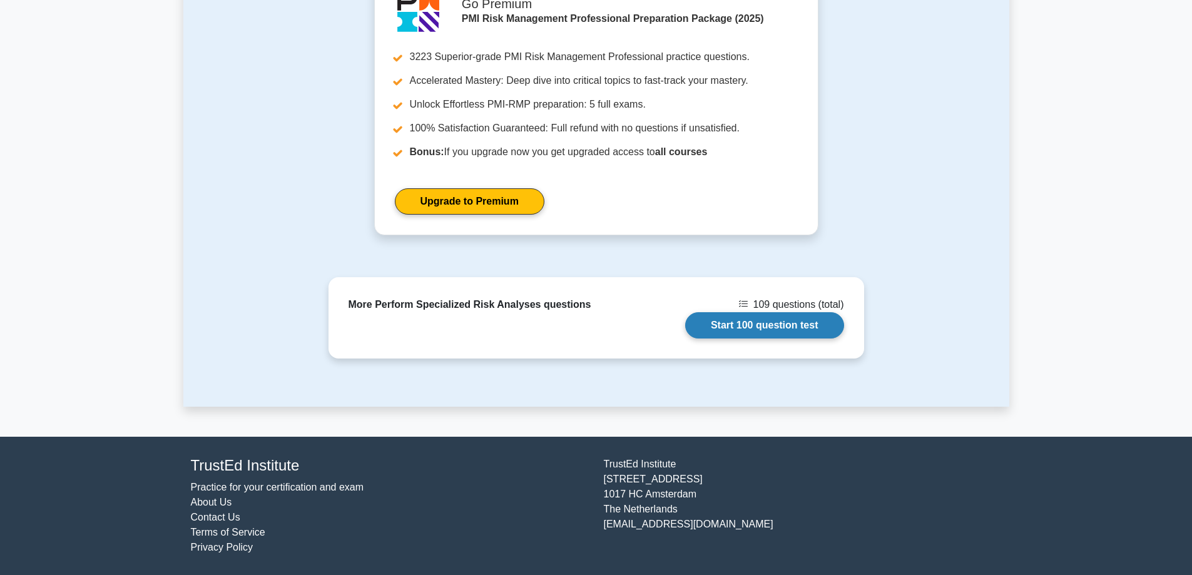
click at [804, 324] on link "Start 100 question test" at bounding box center [764, 325] width 159 height 26
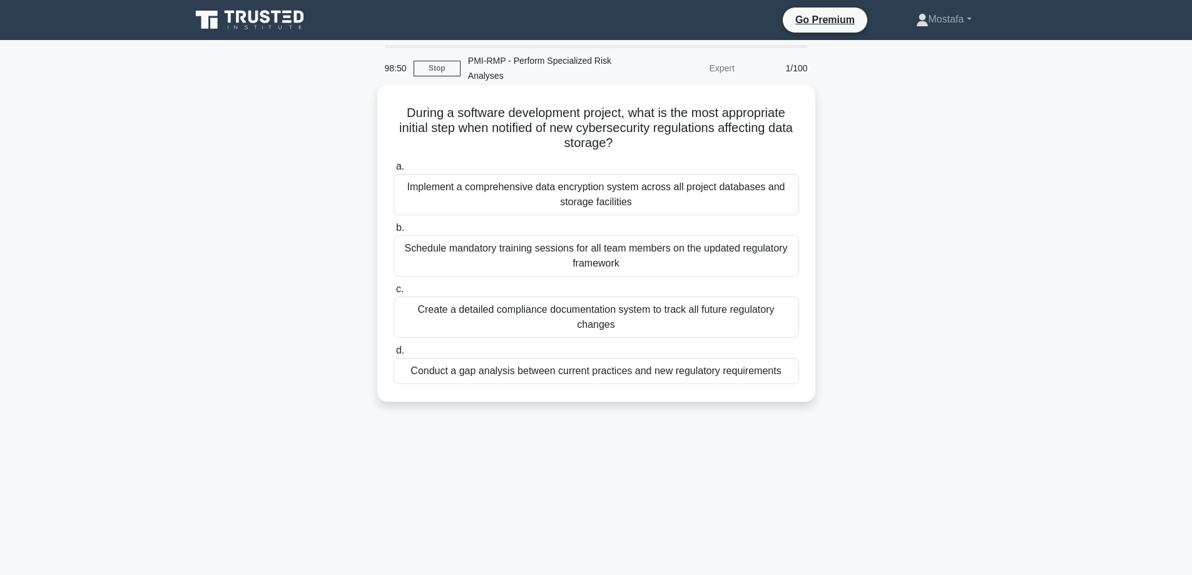
click at [793, 371] on div "Conduct a gap analysis between current practices and new regulatory requirements" at bounding box center [597, 371] width 406 height 26
click at [394, 355] on input "d. Conduct a gap analysis between current practices and new regulatory requirem…" at bounding box center [394, 351] width 0 height 8
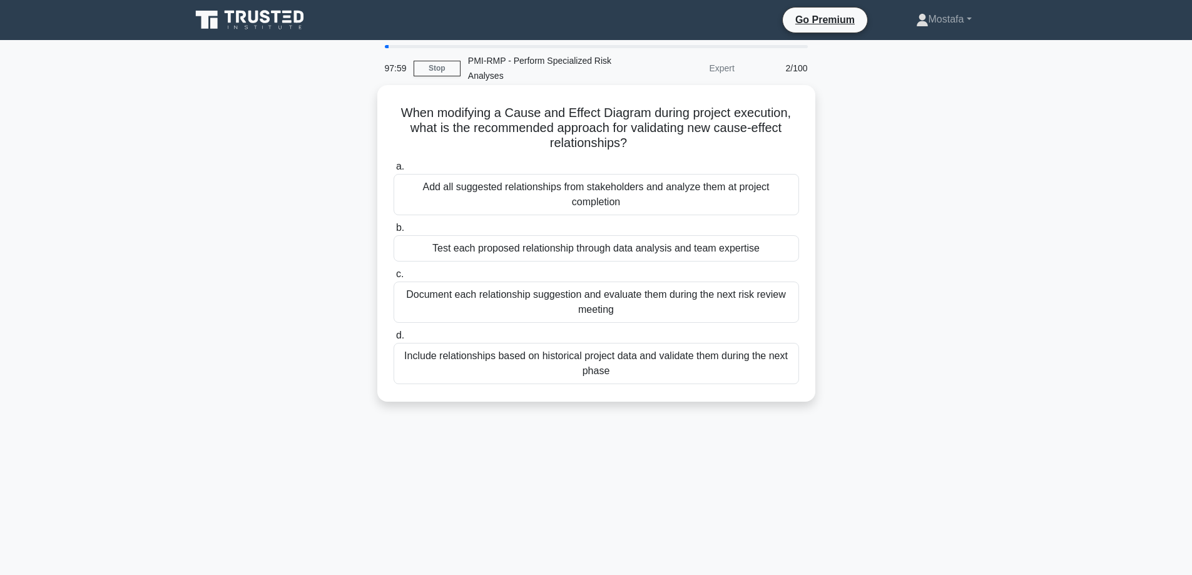
click at [787, 368] on div "Include relationships based on historical project data and validate them during…" at bounding box center [597, 363] width 406 height 41
click at [394, 340] on input "d. Include relationships based on historical project data and validate them dur…" at bounding box center [394, 336] width 0 height 8
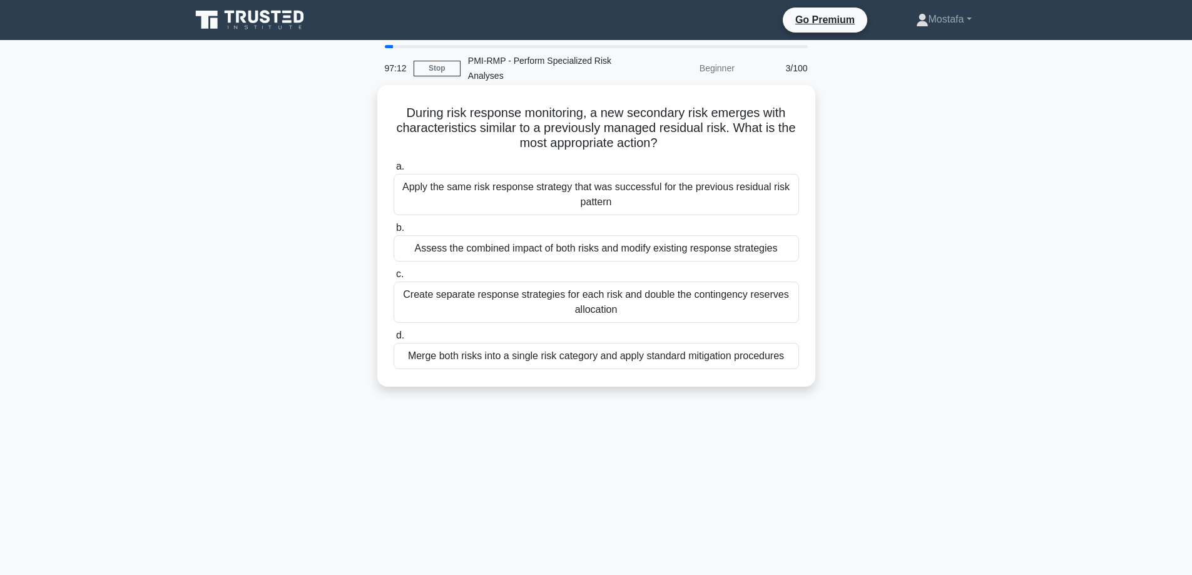
click at [794, 360] on div "Merge both risks into a single risk category and apply standard mitigation proc…" at bounding box center [597, 356] width 406 height 26
click at [394, 340] on input "d. Merge both risks into a single risk category and apply standard mitigation p…" at bounding box center [394, 336] width 0 height 8
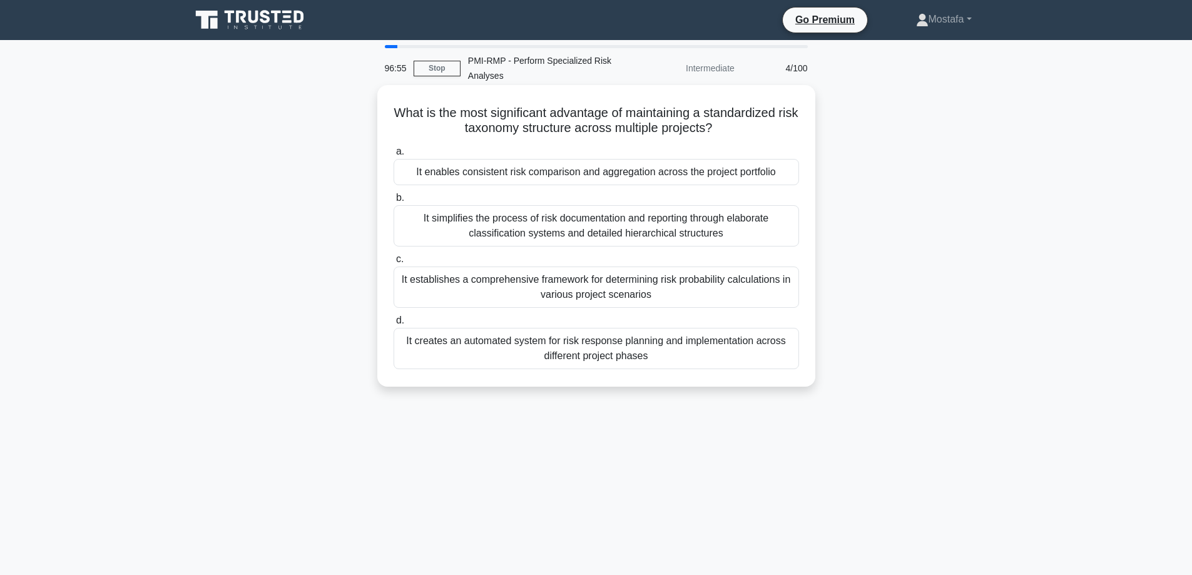
click at [794, 176] on div "It enables consistent risk comparison and aggregation across the project portfo…" at bounding box center [597, 172] width 406 height 26
click at [394, 156] on input "a. It enables consistent risk comparison and aggregation across the project por…" at bounding box center [394, 152] width 0 height 8
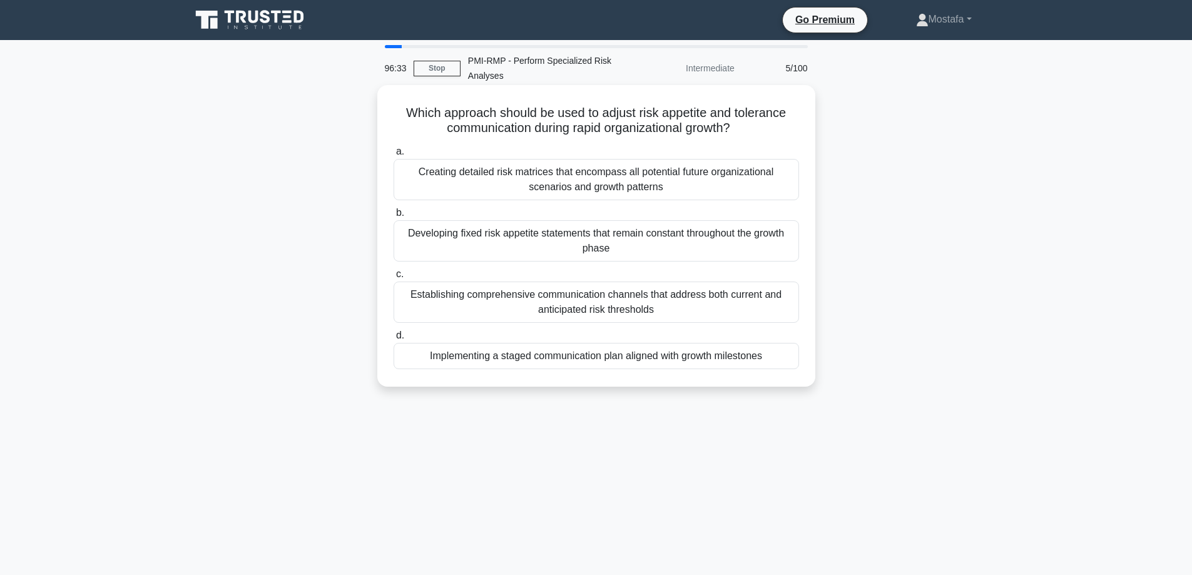
click at [784, 362] on div "Implementing a staged communication plan aligned with growth milestones" at bounding box center [597, 356] width 406 height 26
click at [394, 340] on input "d. Implementing a staged communication plan aligned with growth milestones" at bounding box center [394, 336] width 0 height 8
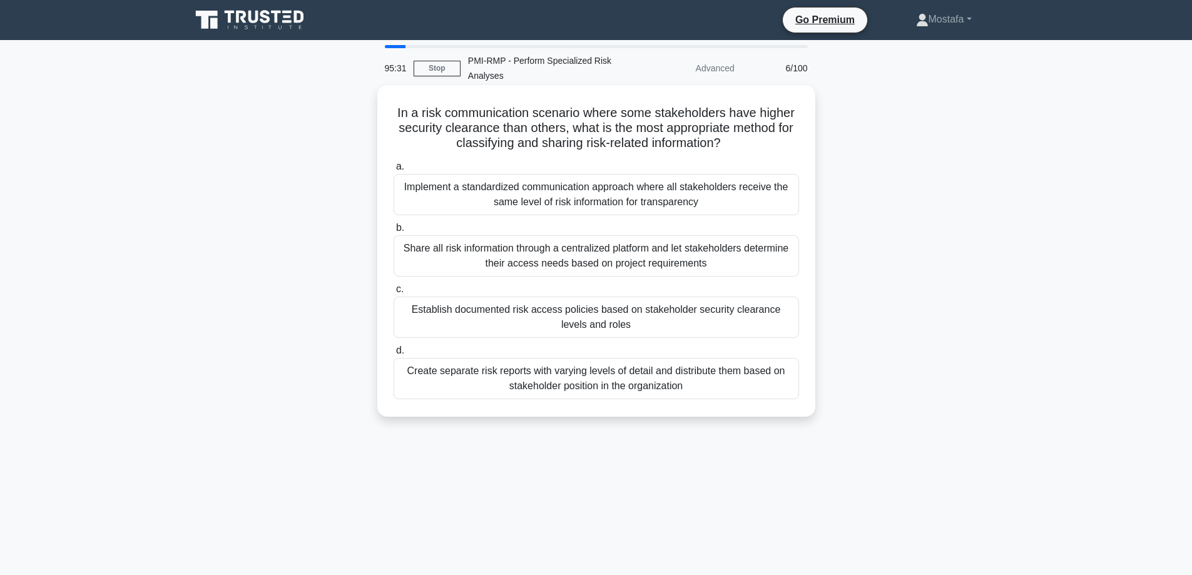
click at [776, 205] on div "Implement a standardized communication approach where all stakeholders receive …" at bounding box center [597, 194] width 406 height 41
click at [394, 171] on input "a. Implement a standardized communication approach where all stakeholders recei…" at bounding box center [394, 167] width 0 height 8
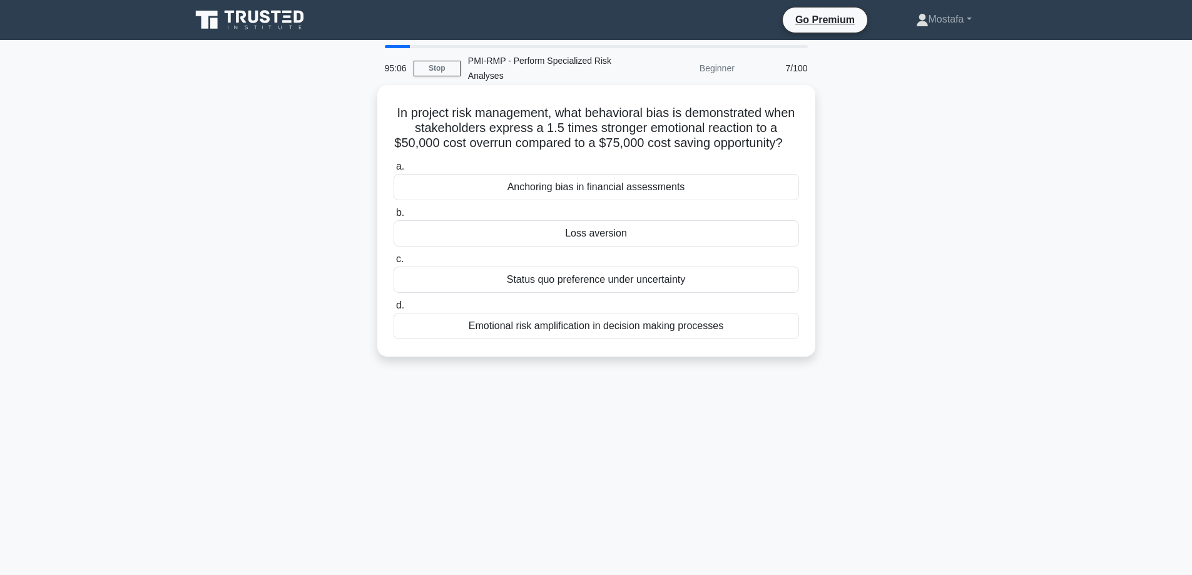
click at [786, 247] on div "Loss aversion" at bounding box center [597, 233] width 406 height 26
click at [394, 217] on input "b. Loss aversion" at bounding box center [394, 213] width 0 height 8
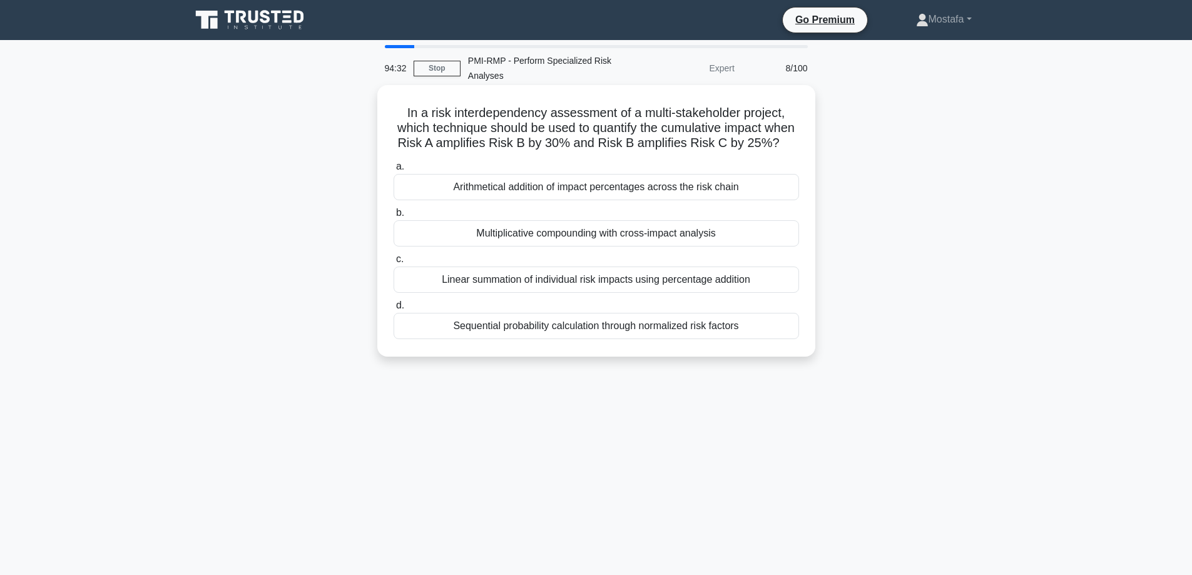
click at [773, 339] on div "Sequential probability calculation through normalized risk factors" at bounding box center [597, 326] width 406 height 26
click at [394, 310] on input "d. Sequential probability calculation through normalized risk factors" at bounding box center [394, 306] width 0 height 8
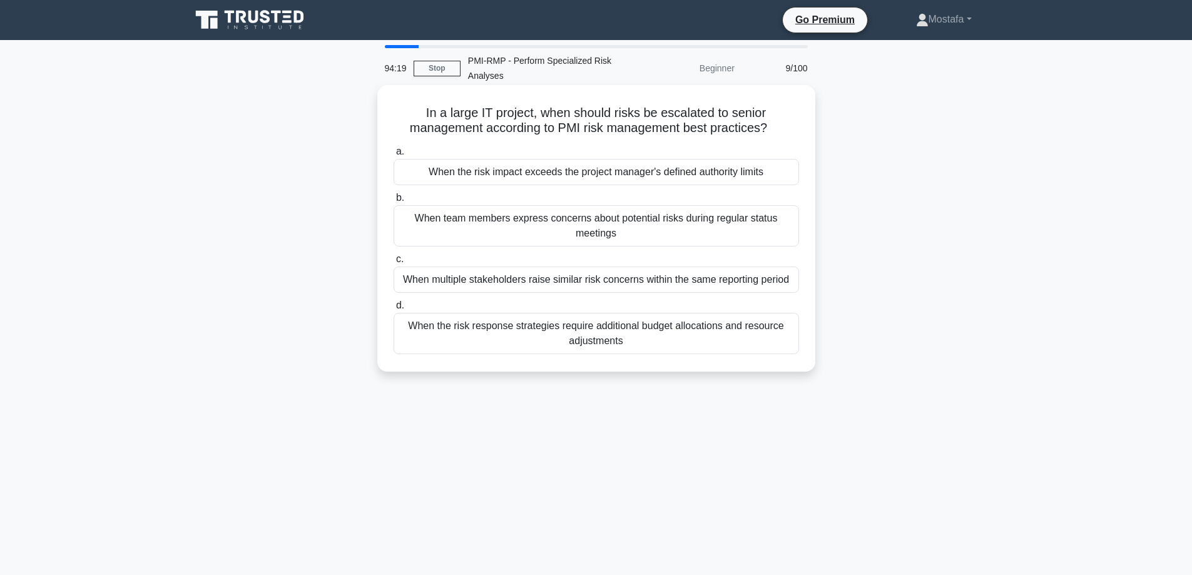
click at [781, 178] on div "When the risk impact exceeds the project manager's defined authority limits" at bounding box center [597, 172] width 406 height 26
click at [394, 156] on input "a. When the risk impact exceeds the project manager's defined authority limits" at bounding box center [394, 152] width 0 height 8
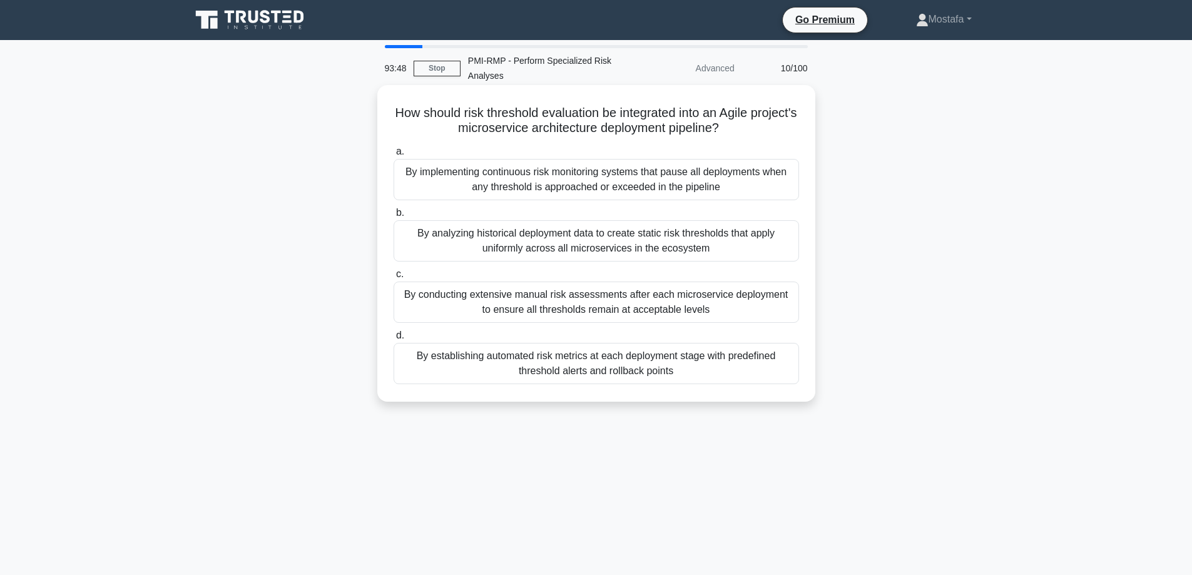
click at [775, 375] on div "By establishing automated risk metrics at each deployment stage with predefined…" at bounding box center [597, 363] width 406 height 41
click at [394, 340] on input "d. By establishing automated risk metrics at each deployment stage with predefi…" at bounding box center [394, 336] width 0 height 8
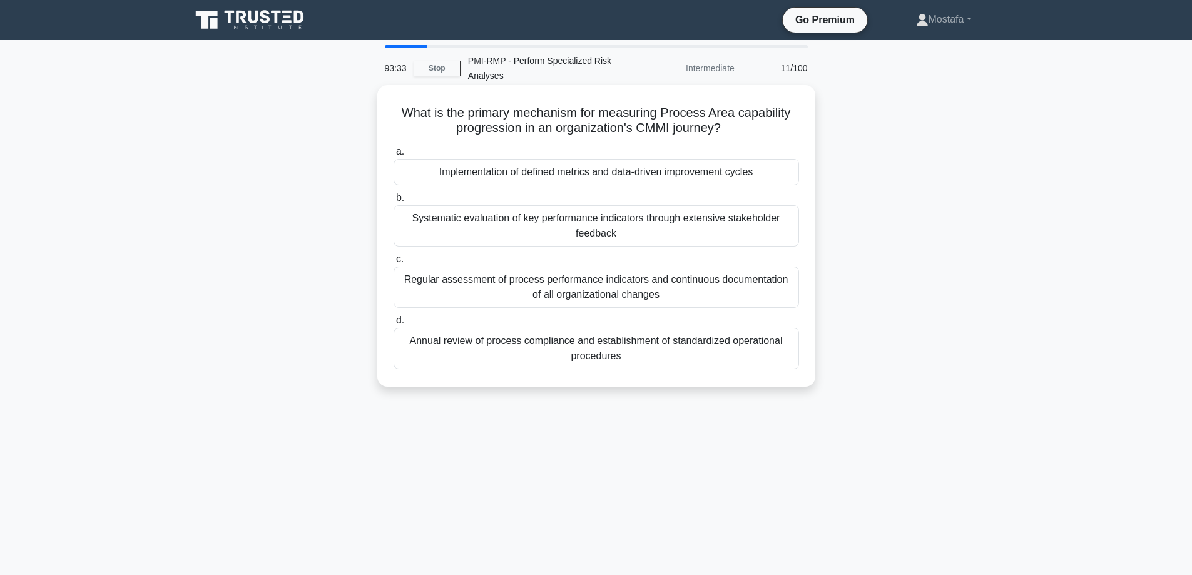
click at [776, 180] on div "Implementation of defined metrics and data-driven improvement cycles" at bounding box center [597, 172] width 406 height 26
click at [394, 156] on input "a. Implementation of defined metrics and data-driven improvement cycles" at bounding box center [394, 152] width 0 height 8
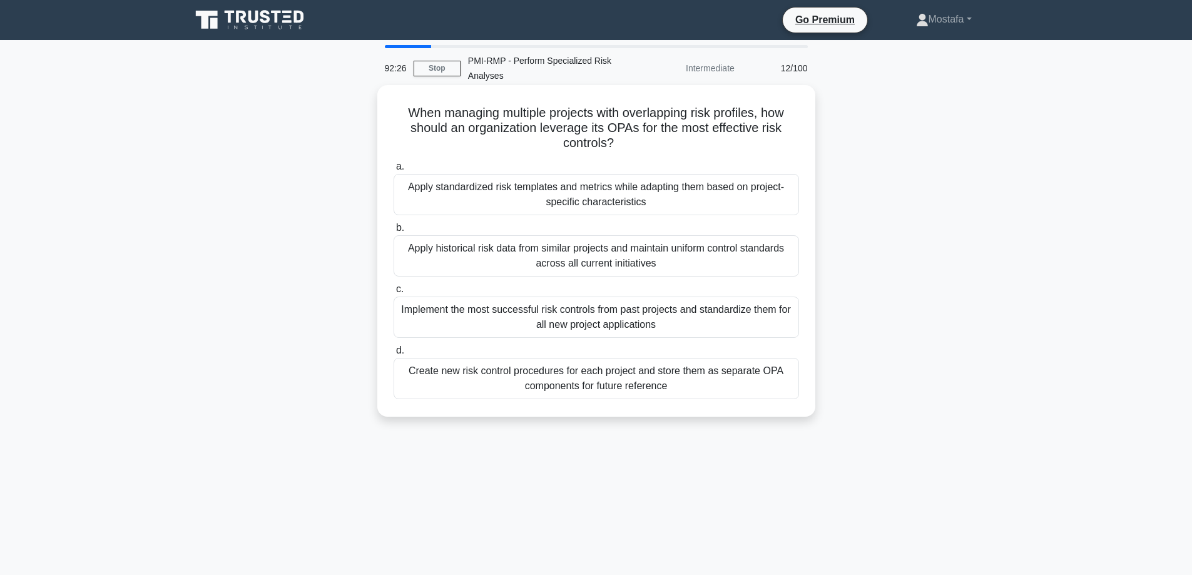
click at [783, 205] on div "Apply standardized risk templates and metrics while adapting them based on proj…" at bounding box center [597, 194] width 406 height 41
click at [394, 171] on input "a. Apply standardized risk templates and metrics while adapting them based on p…" at bounding box center [394, 167] width 0 height 8
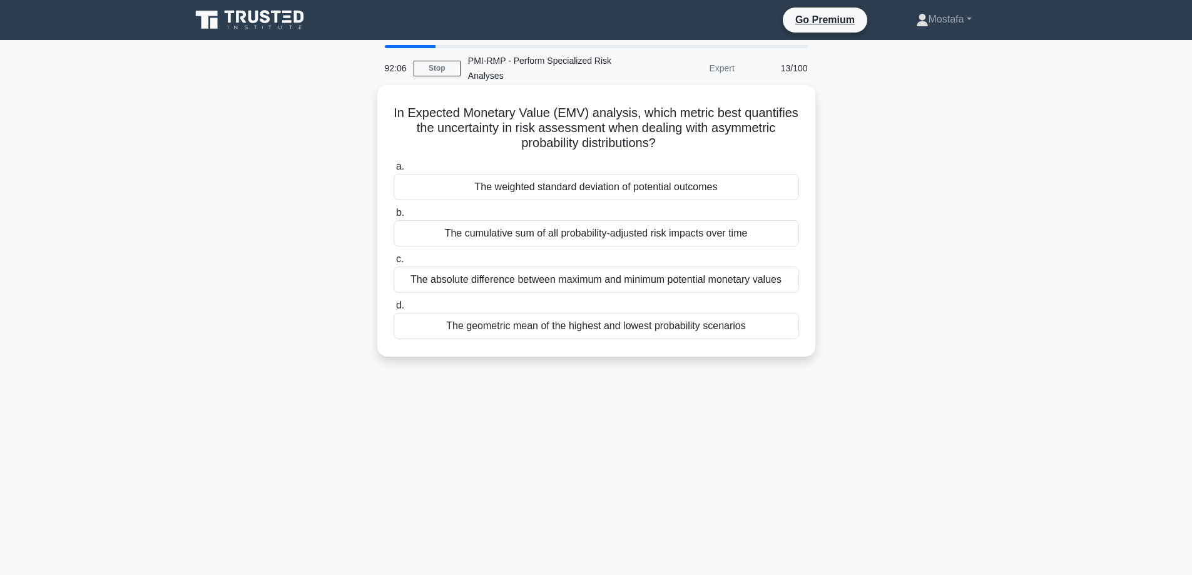
click at [795, 187] on div "The weighted standard deviation of potential outcomes" at bounding box center [597, 187] width 406 height 26
click at [394, 171] on input "a. The weighted standard deviation of potential outcomes" at bounding box center [394, 167] width 0 height 8
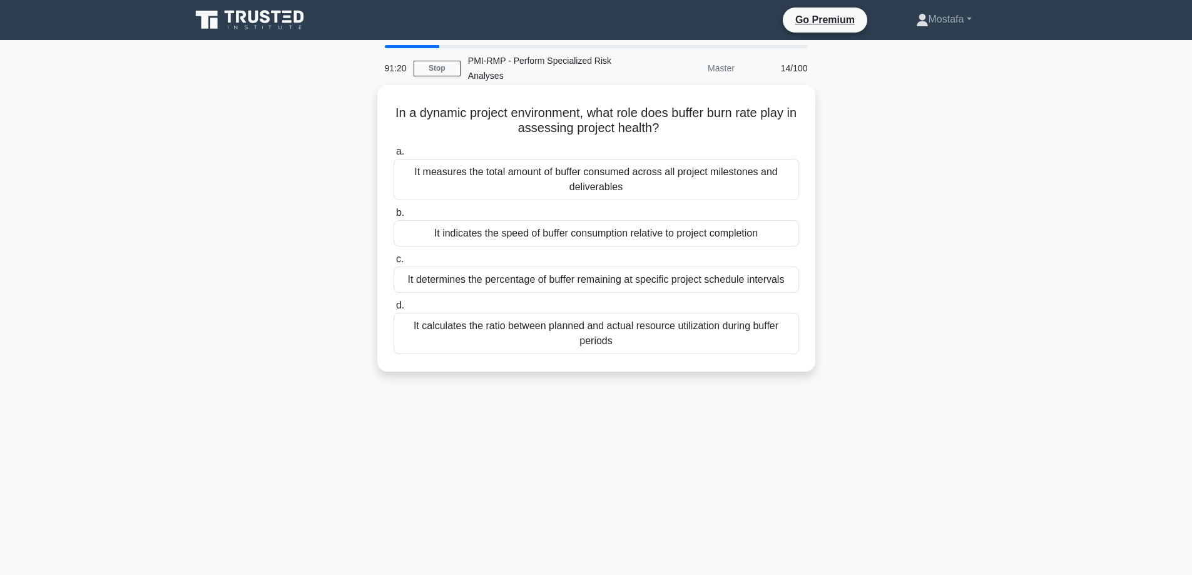
click at [792, 284] on div "It determines the percentage of buffer remaining at specific project schedule i…" at bounding box center [597, 280] width 406 height 26
click at [394, 264] on input "c. It determines the percentage of buffer remaining at specific project schedul…" at bounding box center [394, 259] width 0 height 8
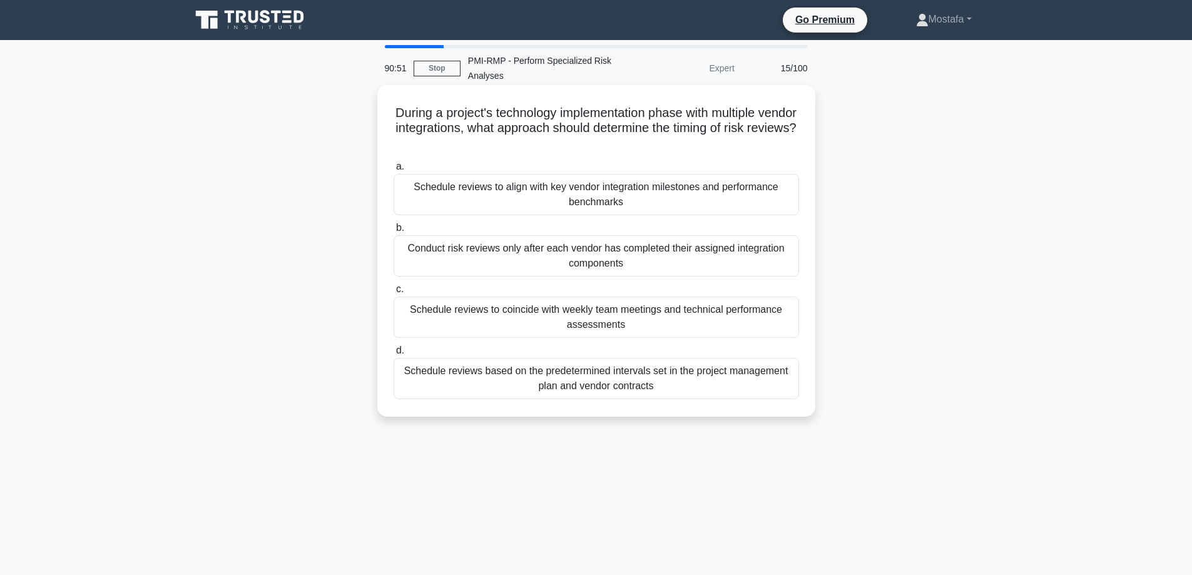
click at [781, 382] on div "Schedule reviews based on the predetermined intervals set in the project manage…" at bounding box center [597, 378] width 406 height 41
click at [394, 355] on input "d. Schedule reviews based on the predetermined intervals set in the project man…" at bounding box center [394, 351] width 0 height 8
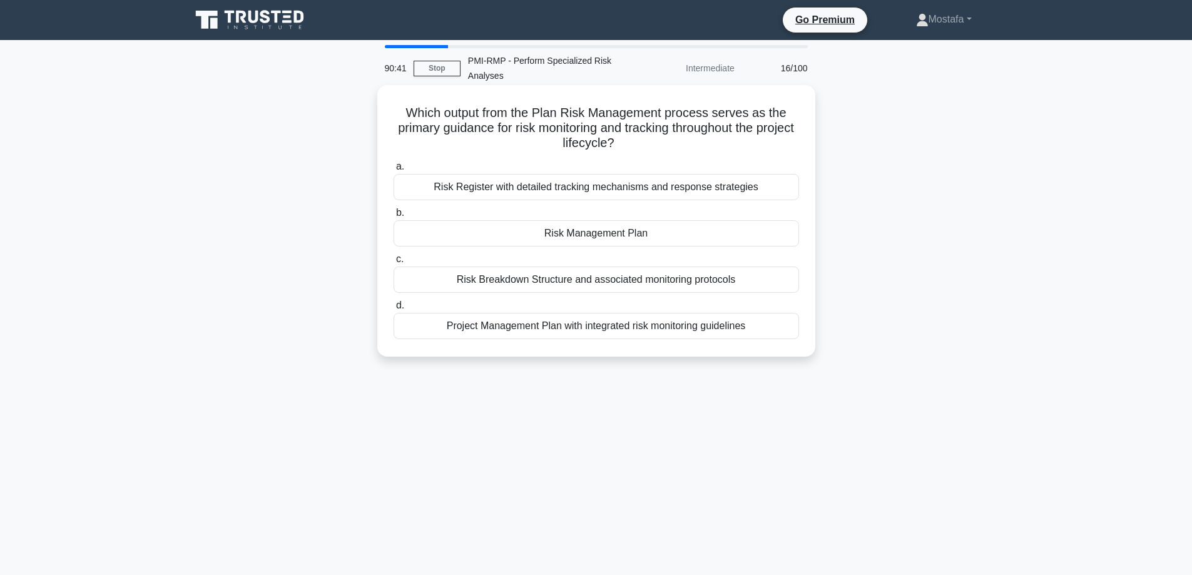
click at [771, 241] on div "Risk Management Plan" at bounding box center [597, 233] width 406 height 26
click at [394, 217] on input "b. Risk Management Plan" at bounding box center [394, 213] width 0 height 8
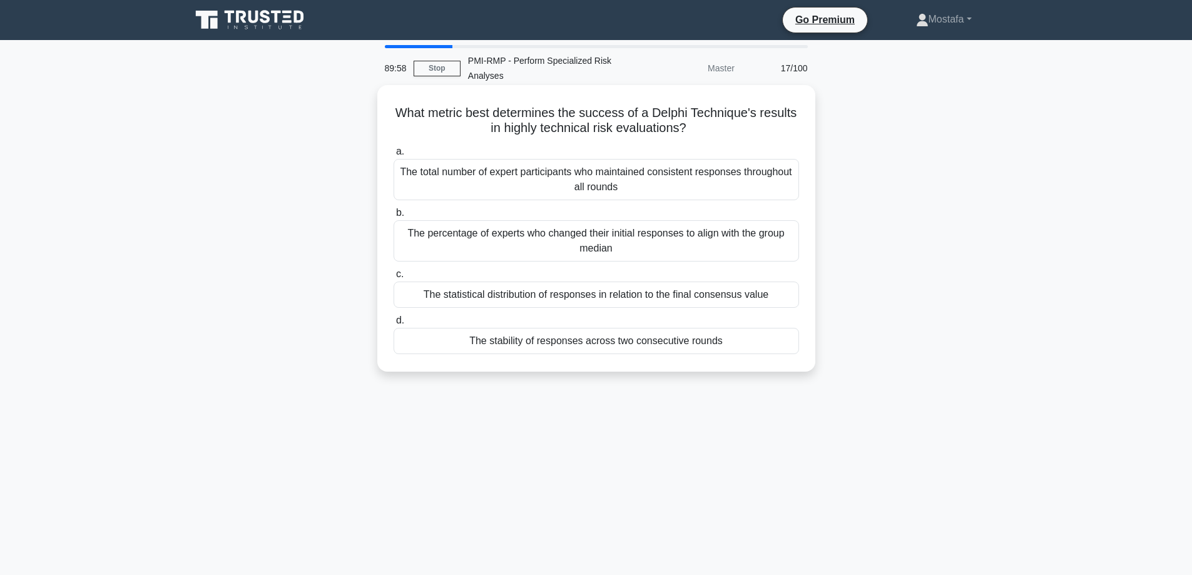
click at [761, 344] on div "The stability of responses across two consecutive rounds" at bounding box center [597, 341] width 406 height 26
click at [394, 325] on input "d. The stability of responses across two consecutive rounds" at bounding box center [394, 321] width 0 height 8
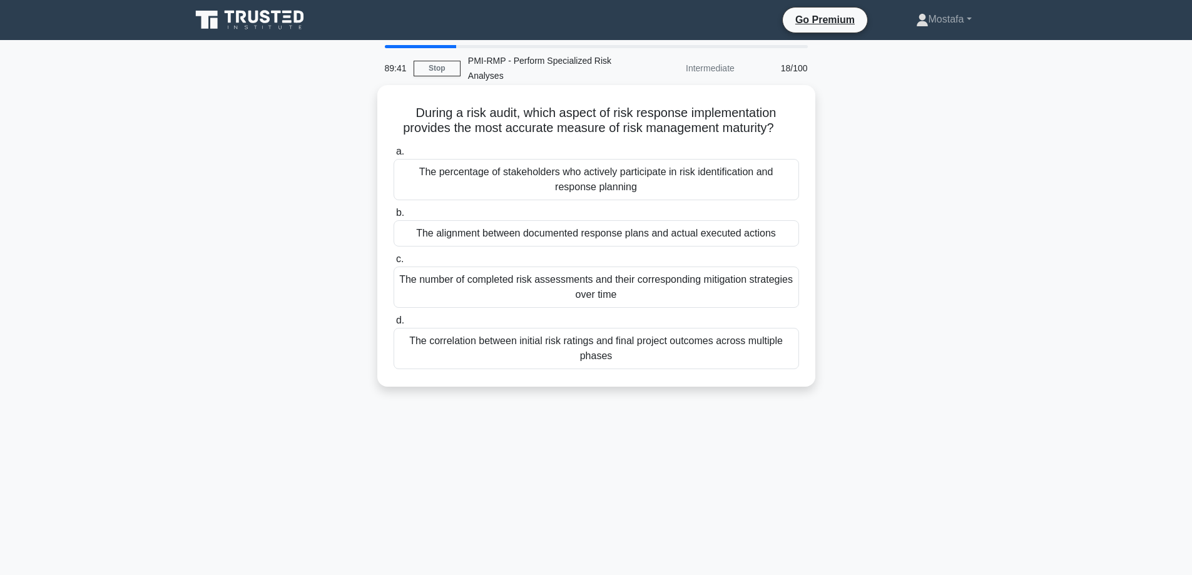
click at [791, 231] on div "The alignment between documented response plans and actual executed actions" at bounding box center [597, 233] width 406 height 26
click at [394, 217] on input "b. The alignment between documented response plans and actual executed actions" at bounding box center [394, 213] width 0 height 8
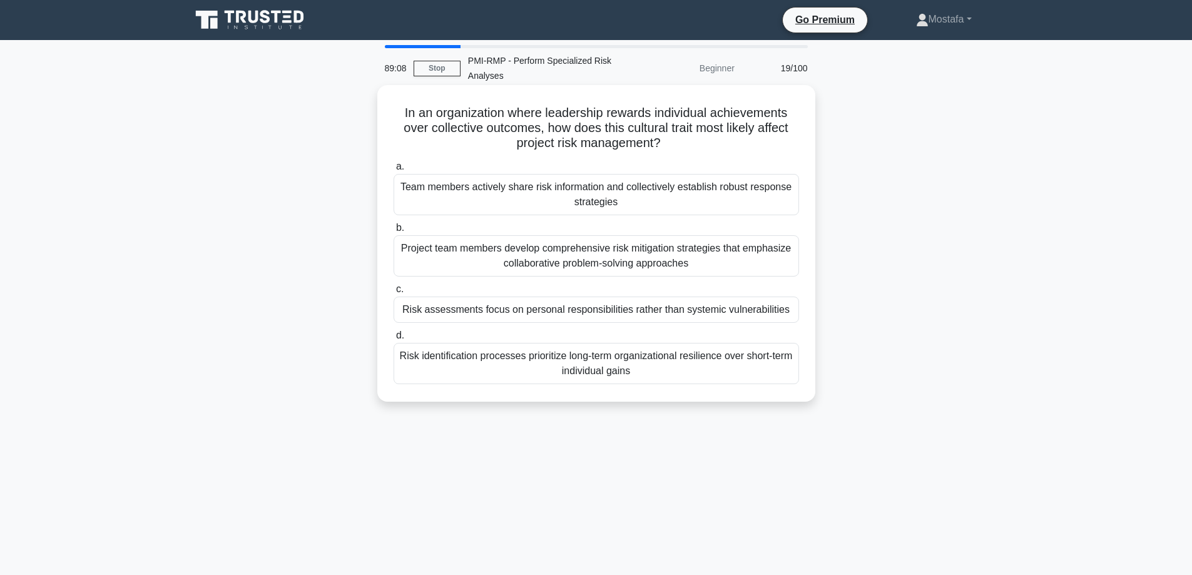
click at [786, 319] on div "Risk assessments focus on personal responsibilities rather than systemic vulner…" at bounding box center [597, 310] width 406 height 26
click at [394, 294] on input "c. Risk assessments focus on personal responsibilities rather than systemic vul…" at bounding box center [394, 289] width 0 height 8
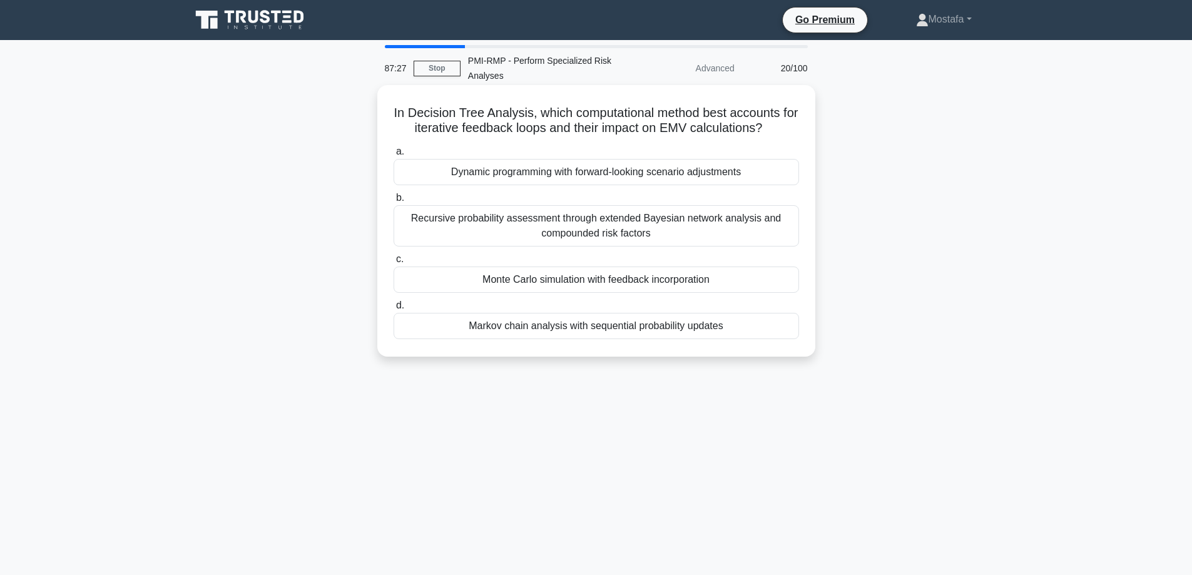
click at [810, 280] on div "In Decision Tree Analysis, which computational method best accounts for iterati…" at bounding box center [596, 221] width 428 height 262
click at [784, 277] on div "Monte Carlo simulation with feedback incorporation" at bounding box center [597, 280] width 406 height 26
click at [394, 264] on input "c. Monte Carlo simulation with feedback incorporation" at bounding box center [394, 259] width 0 height 8
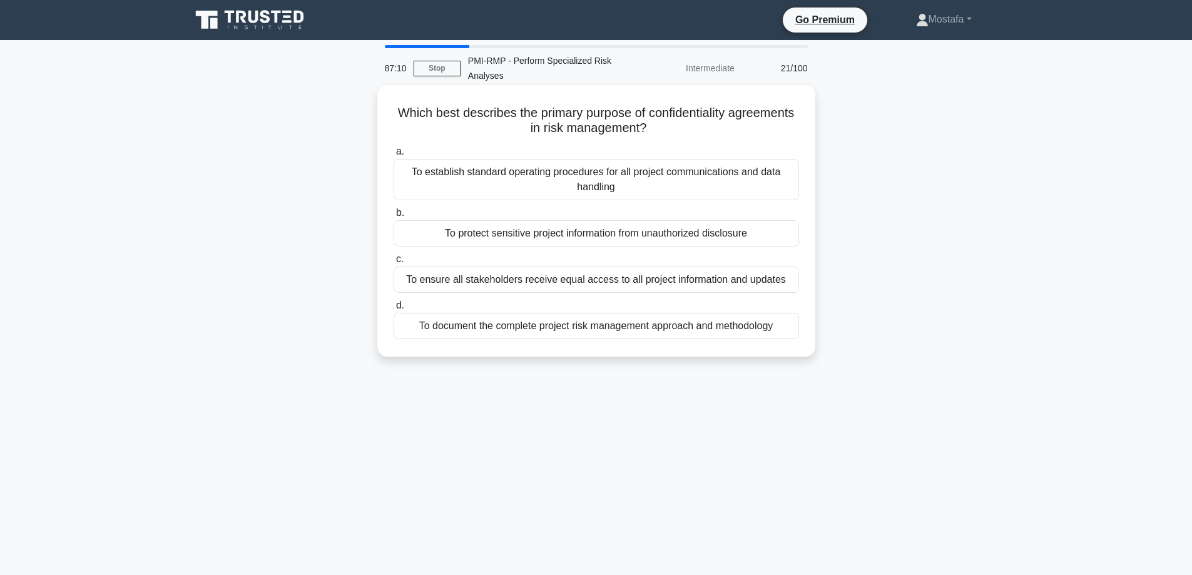
click at [783, 240] on div "To protect sensitive project information from unauthorized disclosure" at bounding box center [597, 233] width 406 height 26
click at [394, 217] on input "b. To protect sensitive project information from unauthorized disclosure" at bounding box center [394, 213] width 0 height 8
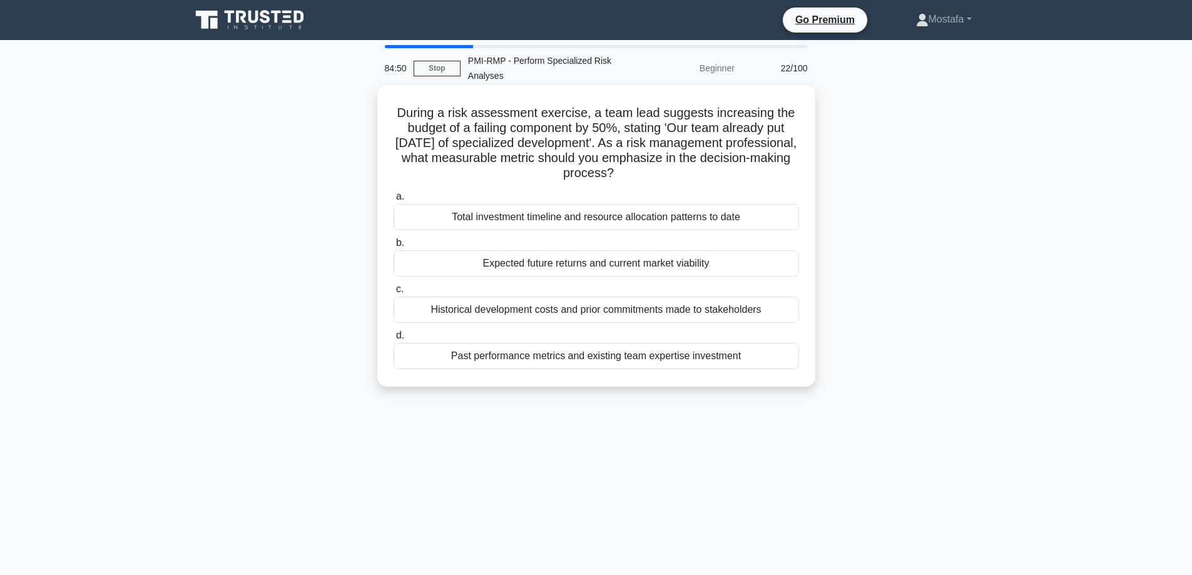
click at [781, 265] on div "Expected future returns and current market viability" at bounding box center [597, 263] width 406 height 26
click at [394, 247] on input "b. Expected future returns and current market viability" at bounding box center [394, 243] width 0 height 8
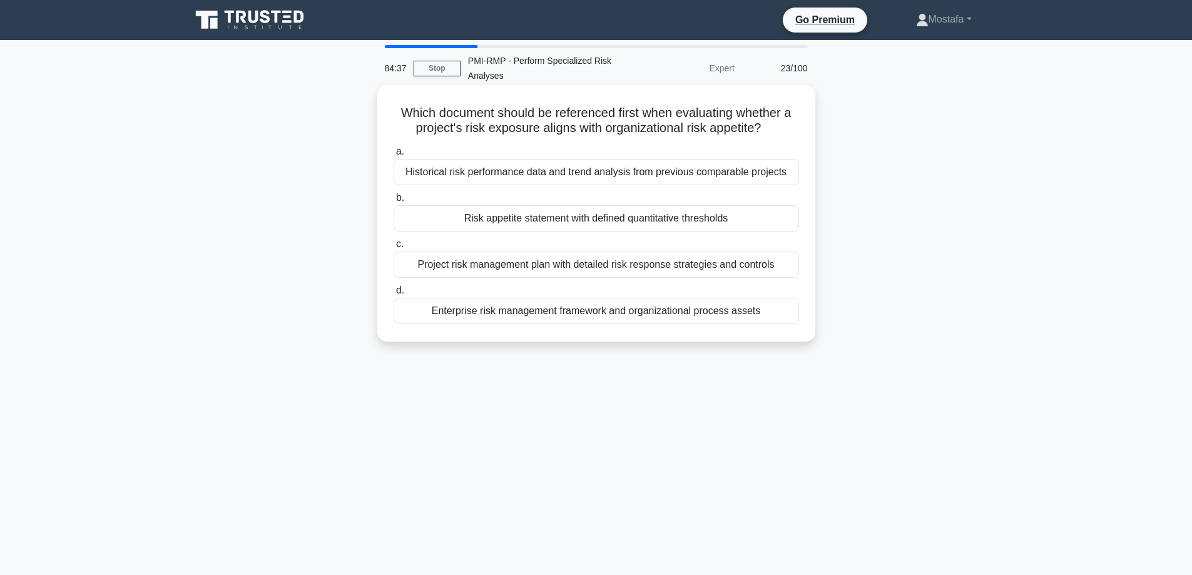
click at [776, 220] on div "Risk appetite statement with defined quantitative thresholds" at bounding box center [597, 218] width 406 height 26
click at [394, 202] on input "b. Risk appetite statement with defined quantitative thresholds" at bounding box center [394, 198] width 0 height 8
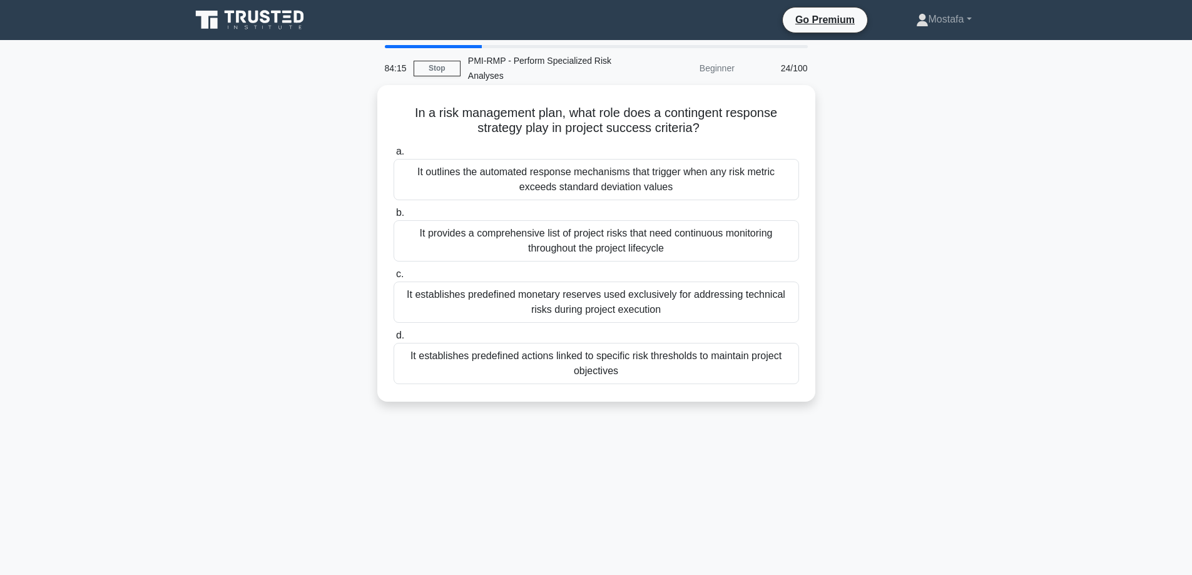
click at [783, 373] on div "It establishes predefined actions linked to specific risk thresholds to maintai…" at bounding box center [597, 363] width 406 height 41
click at [394, 340] on input "d. It establishes predefined actions linked to specific risk thresholds to main…" at bounding box center [394, 336] width 0 height 8
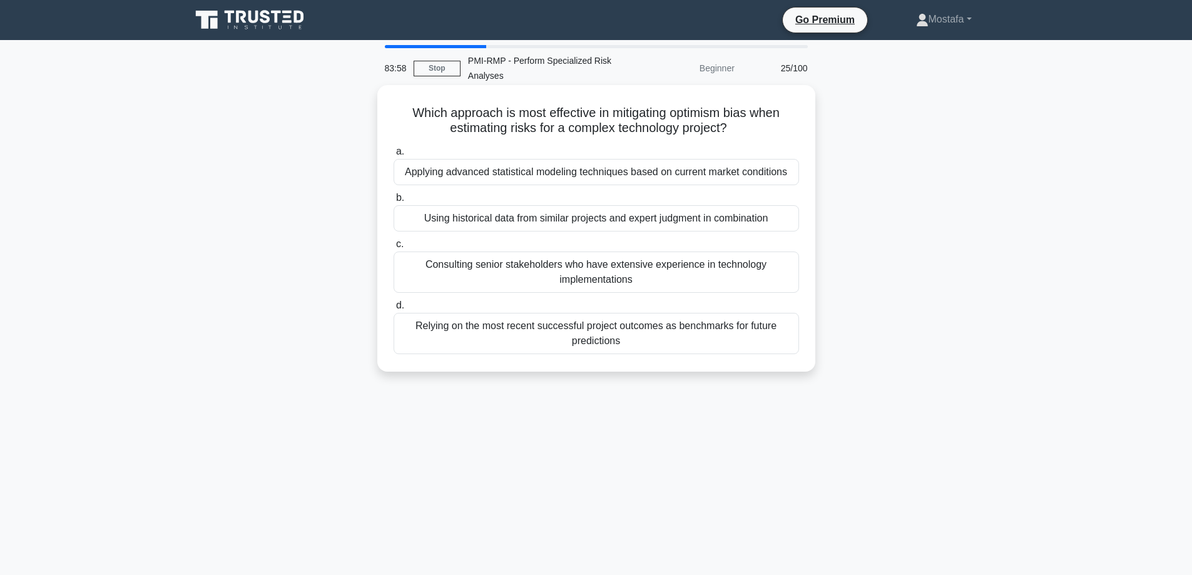
click at [785, 223] on div "Using historical data from similar projects and expert judgment in combination" at bounding box center [597, 218] width 406 height 26
click at [394, 202] on input "b. Using historical data from similar projects and expert judgment in combinati…" at bounding box center [394, 198] width 0 height 8
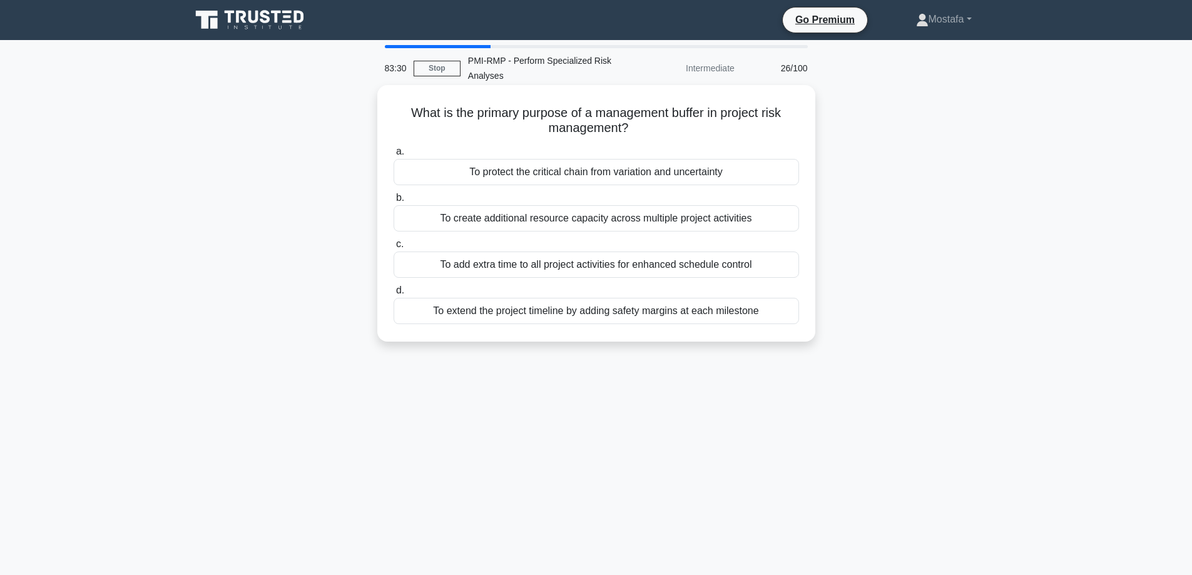
click at [771, 180] on div "To protect the critical chain from variation and uncertainty" at bounding box center [597, 172] width 406 height 26
click at [394, 156] on input "a. To protect the critical chain from variation and uncertainty" at bounding box center [394, 152] width 0 height 8
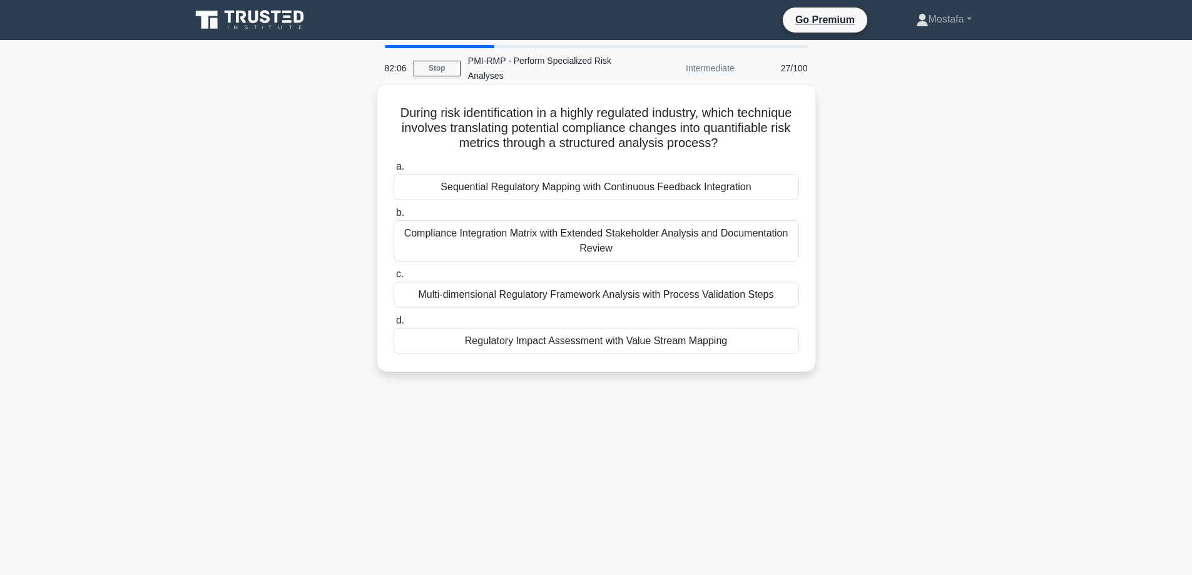
click at [781, 194] on div "Sequential Regulatory Mapping with Continuous Feedback Integration" at bounding box center [597, 187] width 406 height 26
click at [394, 171] on input "a. Sequential Regulatory Mapping with Continuous Feedback Integration" at bounding box center [394, 167] width 0 height 8
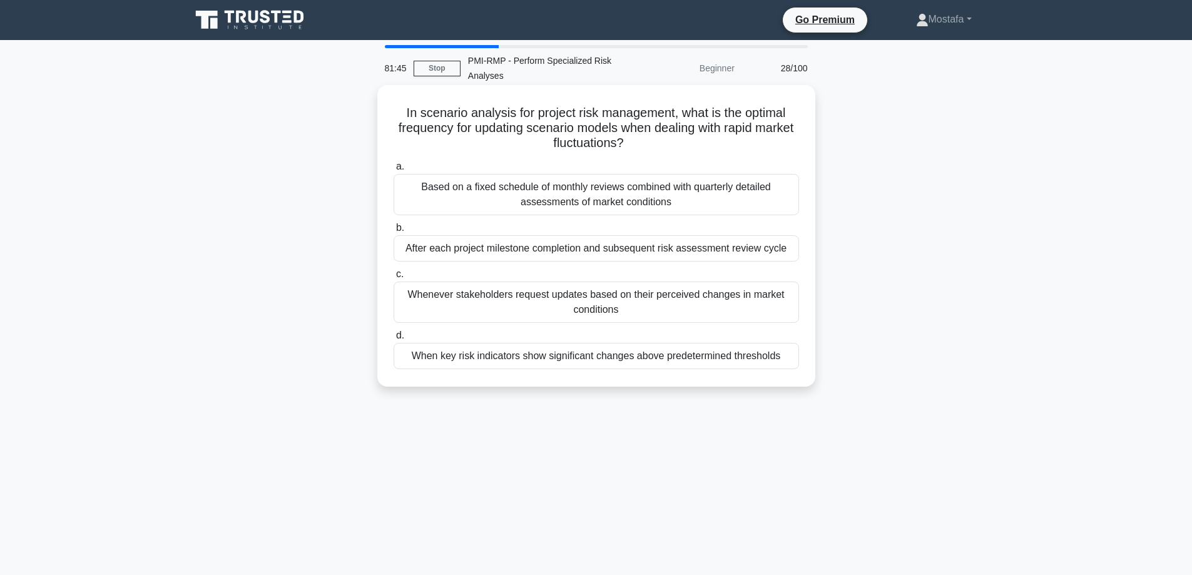
click at [790, 362] on div "When key risk indicators show significant changes above predetermined thresholds" at bounding box center [597, 356] width 406 height 26
click at [394, 340] on input "d. When key risk indicators show significant changes above predetermined thresh…" at bounding box center [394, 336] width 0 height 8
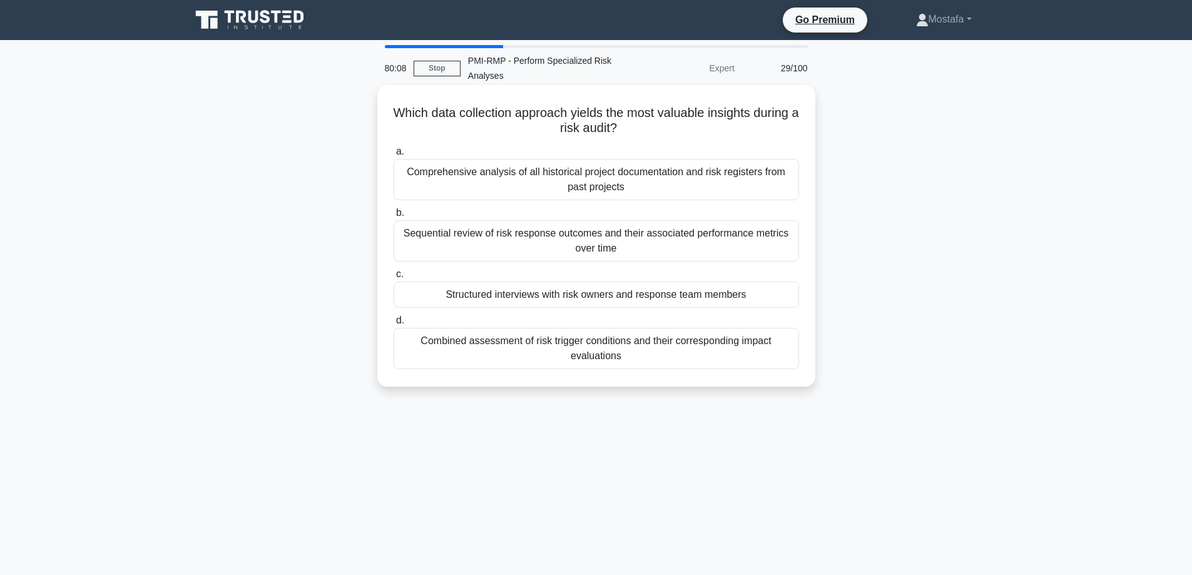
click at [773, 296] on div "Structured interviews with risk owners and response team members" at bounding box center [597, 295] width 406 height 26
click at [394, 279] on input "c. Structured interviews with risk owners and response team members" at bounding box center [394, 274] width 0 height 8
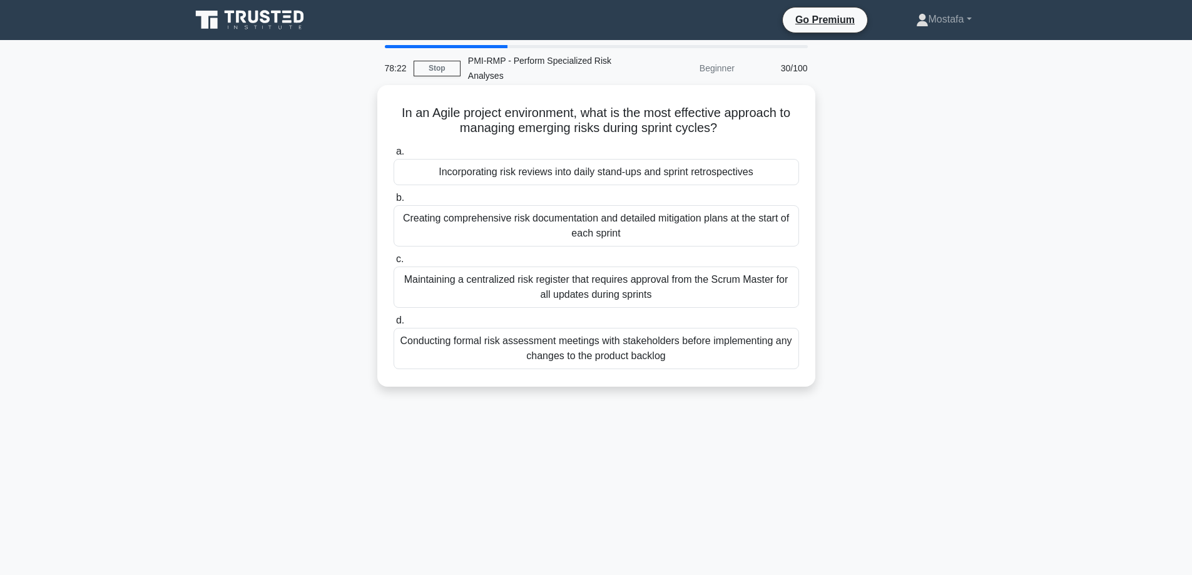
click at [784, 302] on div "Maintaining a centralized risk register that requires approval from the Scrum M…" at bounding box center [597, 287] width 406 height 41
click at [394, 264] on input "c. Maintaining a centralized risk register that requires approval from the Scru…" at bounding box center [394, 259] width 0 height 8
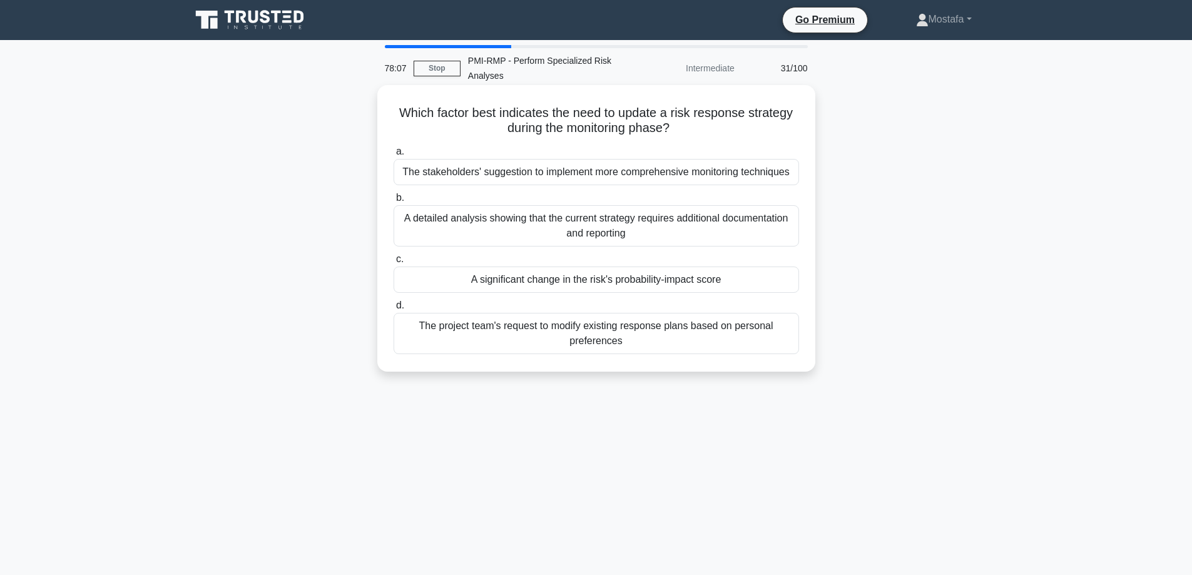
click at [785, 283] on div "A significant change in the risk's probability-impact score" at bounding box center [597, 280] width 406 height 26
click at [394, 264] on input "c. A significant change in the risk's probability-impact score" at bounding box center [394, 259] width 0 height 8
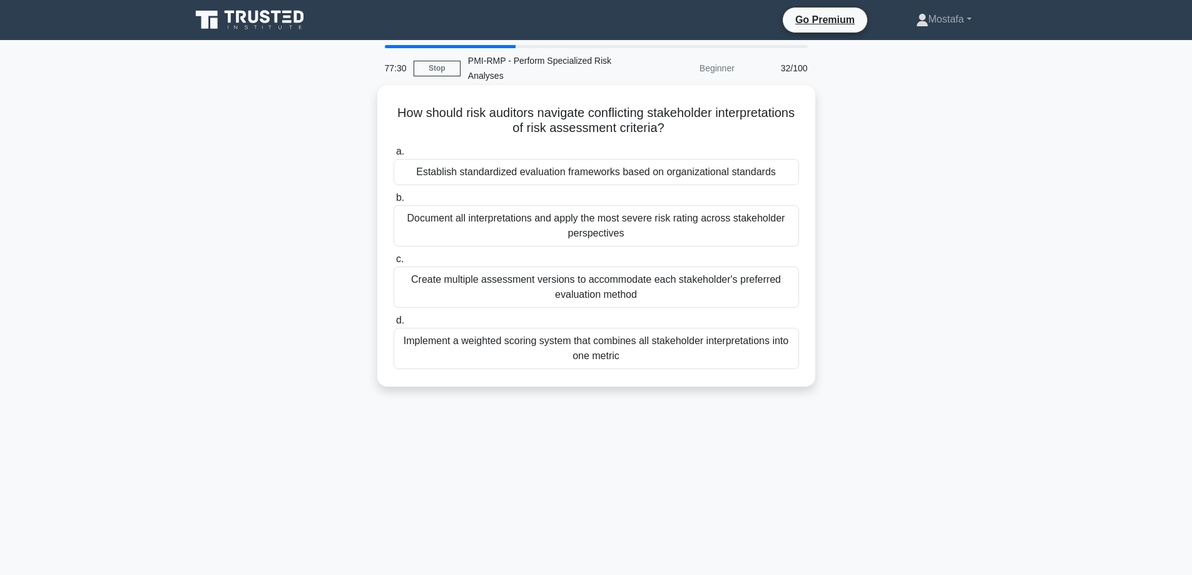
click at [784, 178] on div "Establish standardized evaluation frameworks based on organizational standards" at bounding box center [597, 172] width 406 height 26
click at [394, 156] on input "a. Establish standardized evaluation frameworks based on organizational standar…" at bounding box center [394, 152] width 0 height 8
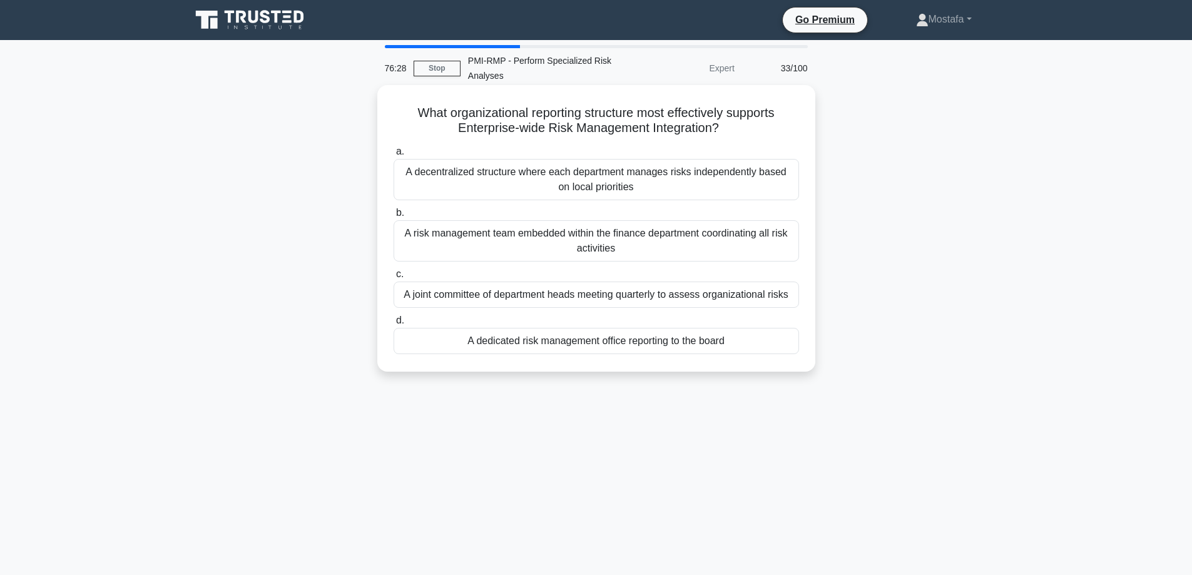
click at [759, 345] on div "A dedicated risk management office reporting to the board" at bounding box center [597, 341] width 406 height 26
click at [394, 325] on input "d. A dedicated risk management office reporting to the board" at bounding box center [394, 321] width 0 height 8
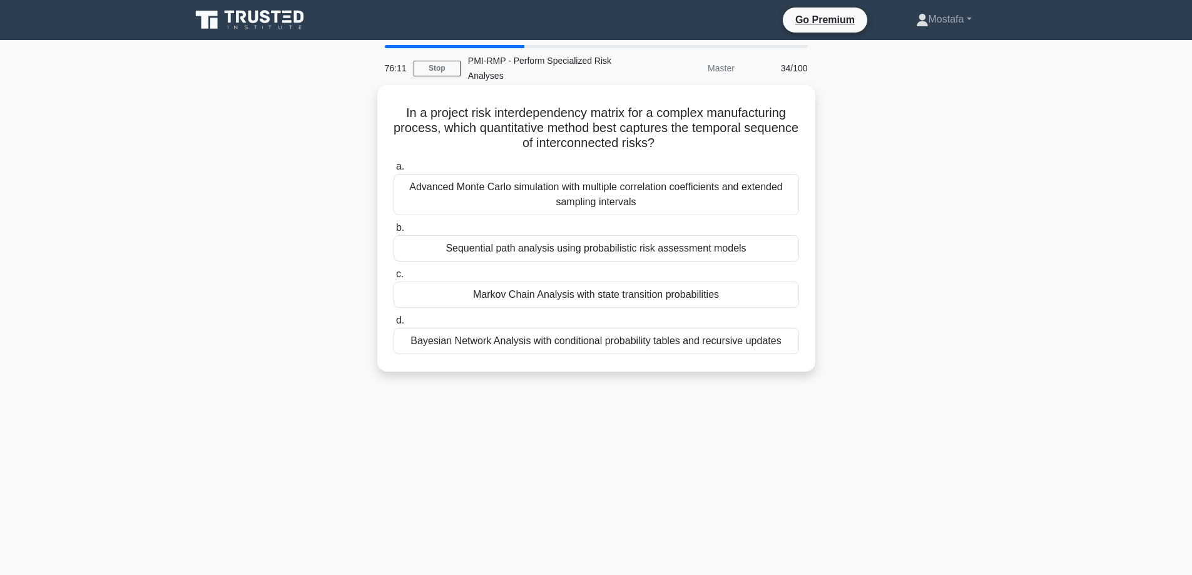
click at [760, 290] on div "Markov Chain Analysis with state transition probabilities" at bounding box center [597, 295] width 406 height 26
click at [394, 279] on input "c. Markov Chain Analysis with state transition probabilities" at bounding box center [394, 274] width 0 height 8
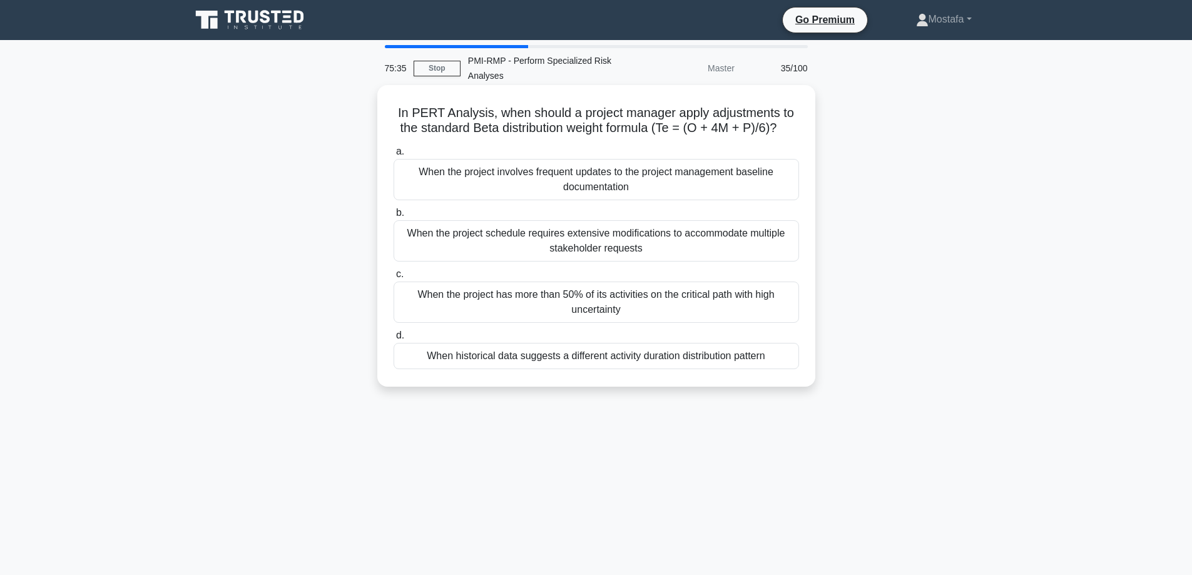
click at [788, 323] on div "When the project has more than 50% of its activities on the critical path with …" at bounding box center [597, 302] width 406 height 41
click at [394, 279] on input "c. When the project has more than 50% of its activities on the critical path wi…" at bounding box center [394, 274] width 0 height 8
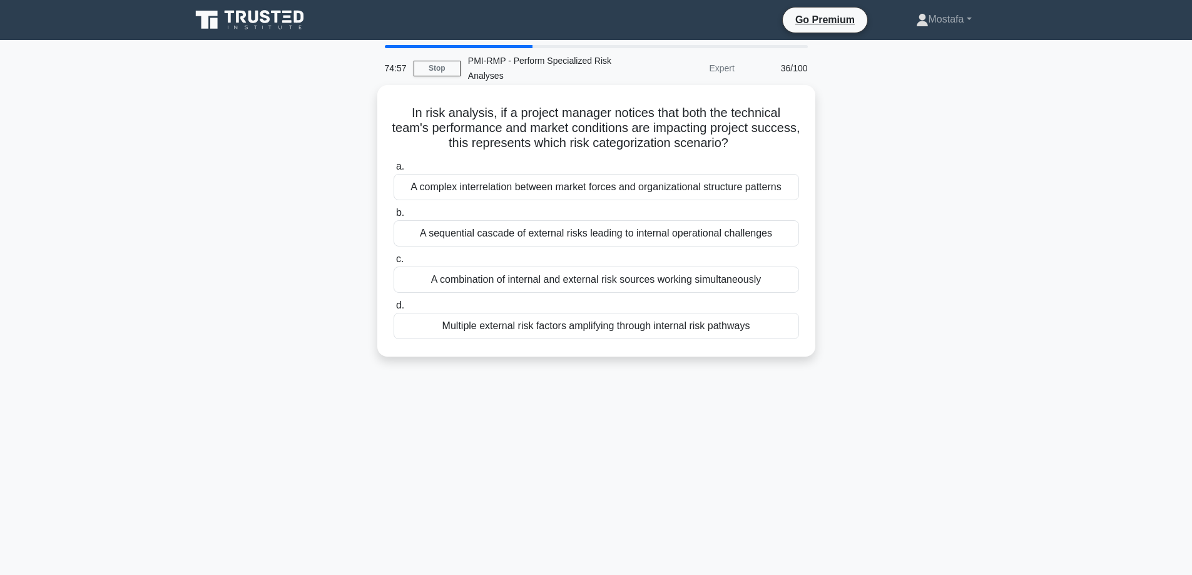
click at [792, 190] on div "A complex interrelation between market forces and organizational structure patt…" at bounding box center [597, 187] width 406 height 26
click at [394, 171] on input "a. A complex interrelation between market forces and organizational structure p…" at bounding box center [394, 167] width 0 height 8
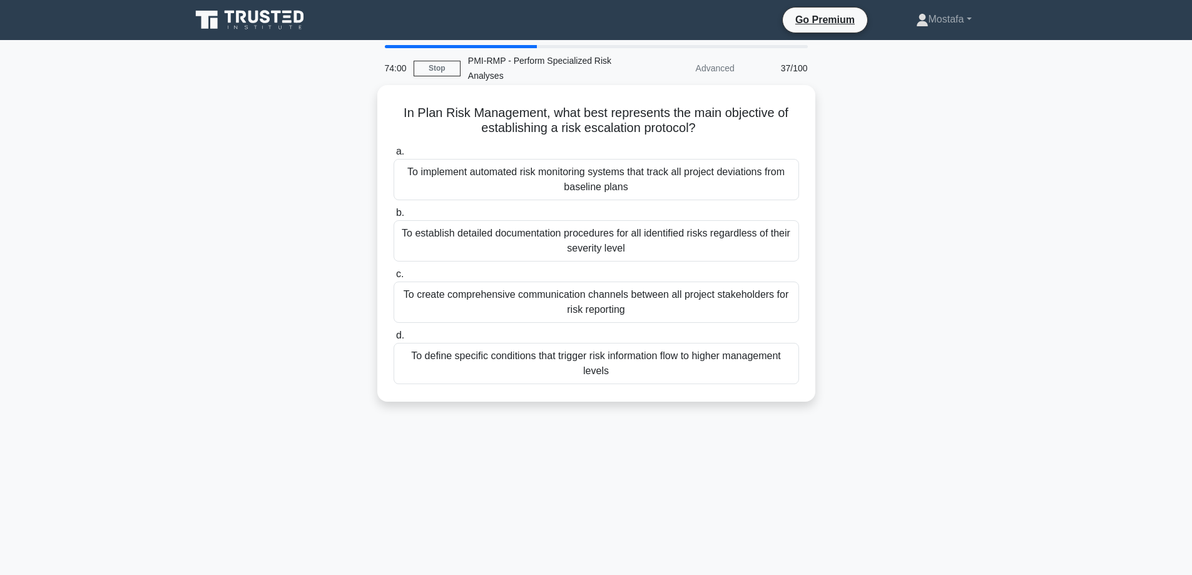
click at [771, 369] on div "To define specific conditions that trigger risk information flow to higher mana…" at bounding box center [597, 363] width 406 height 41
click at [394, 340] on input "d. To define specific conditions that trigger risk information flow to higher m…" at bounding box center [394, 336] width 0 height 8
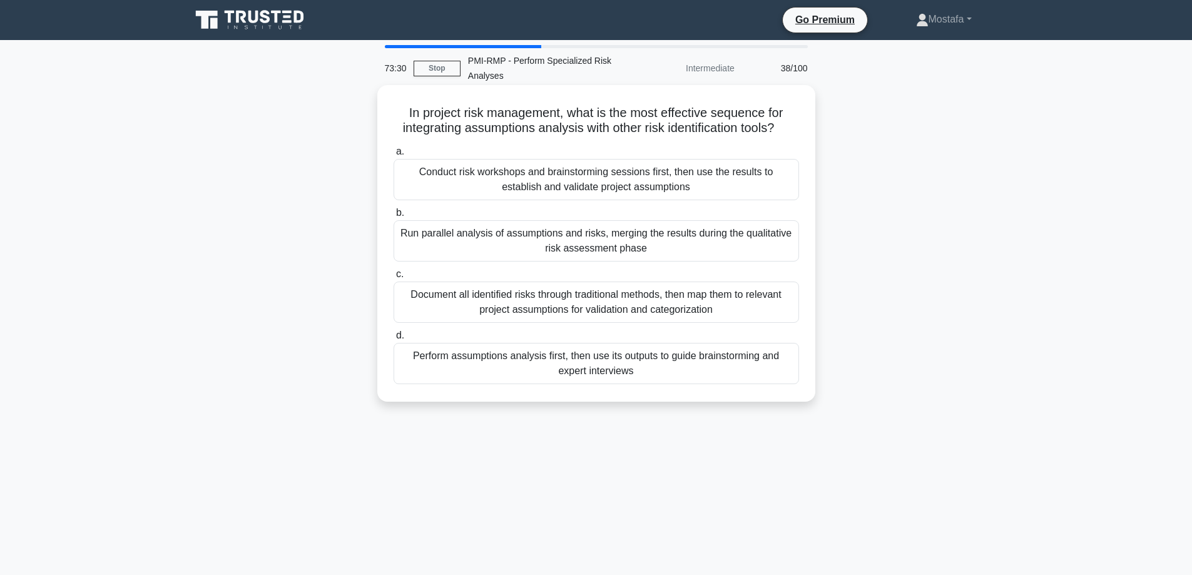
click at [774, 370] on div "Perform assumptions analysis first, then use its outputs to guide brainstorming…" at bounding box center [597, 363] width 406 height 41
click at [394, 340] on input "d. Perform assumptions analysis first, then use its outputs to guide brainstorm…" at bounding box center [394, 336] width 0 height 8
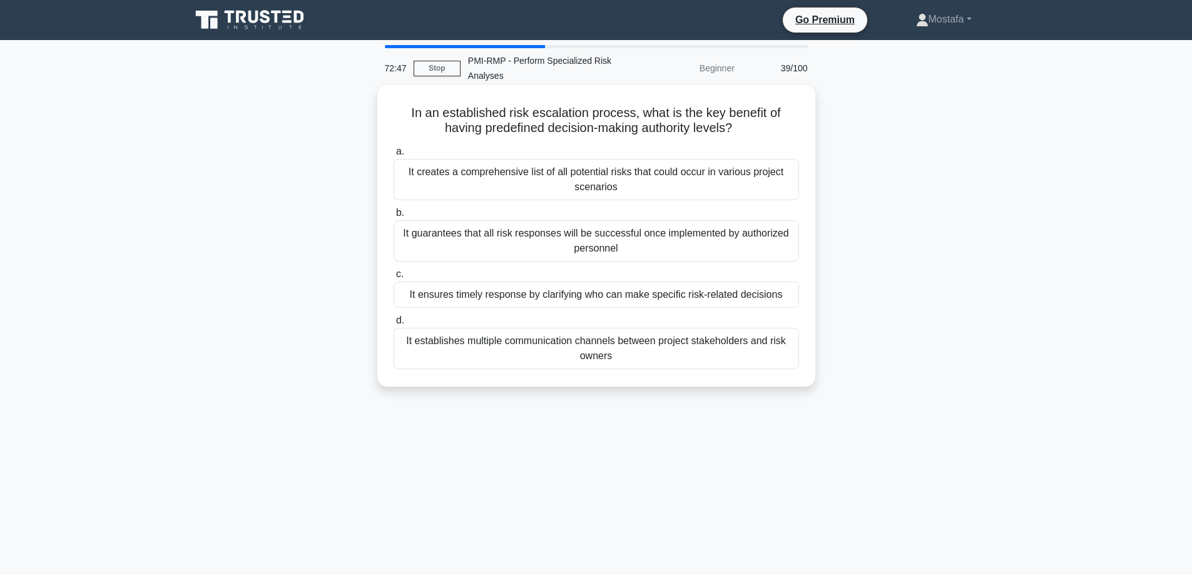
click at [792, 293] on div "It ensures timely response by clarifying who can make specific risk-related dec…" at bounding box center [597, 295] width 406 height 26
click at [394, 279] on input "c. It ensures timely response by clarifying who can make specific risk-related …" at bounding box center [394, 274] width 0 height 8
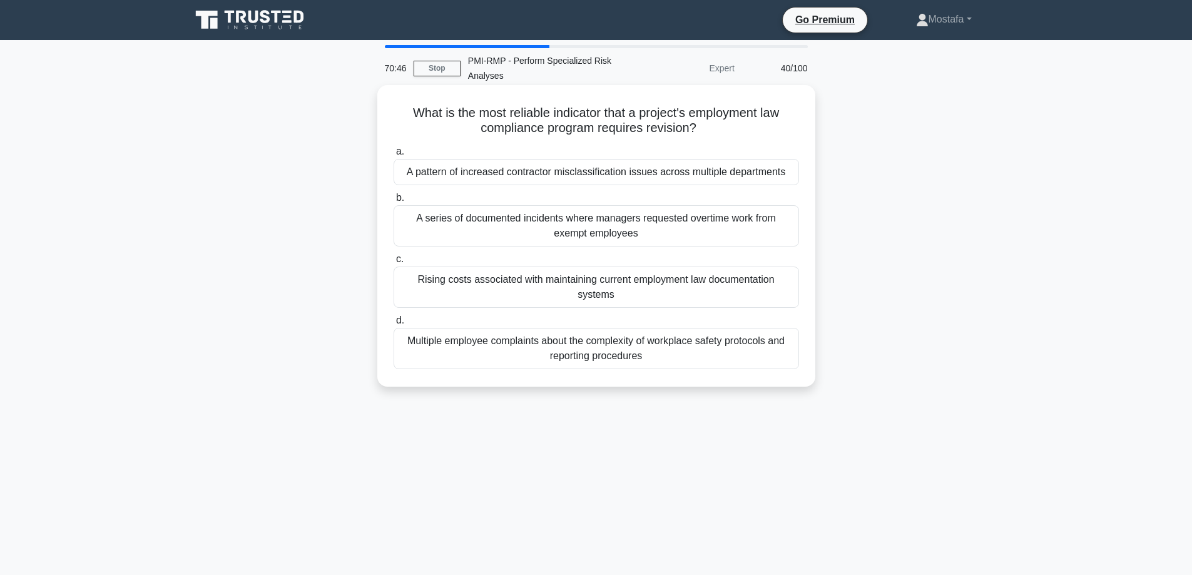
click at [788, 176] on div "A pattern of increased contractor misclassification issues across multiple depa…" at bounding box center [597, 172] width 406 height 26
click at [394, 156] on input "a. A pattern of increased contractor misclassification issues across multiple d…" at bounding box center [394, 152] width 0 height 8
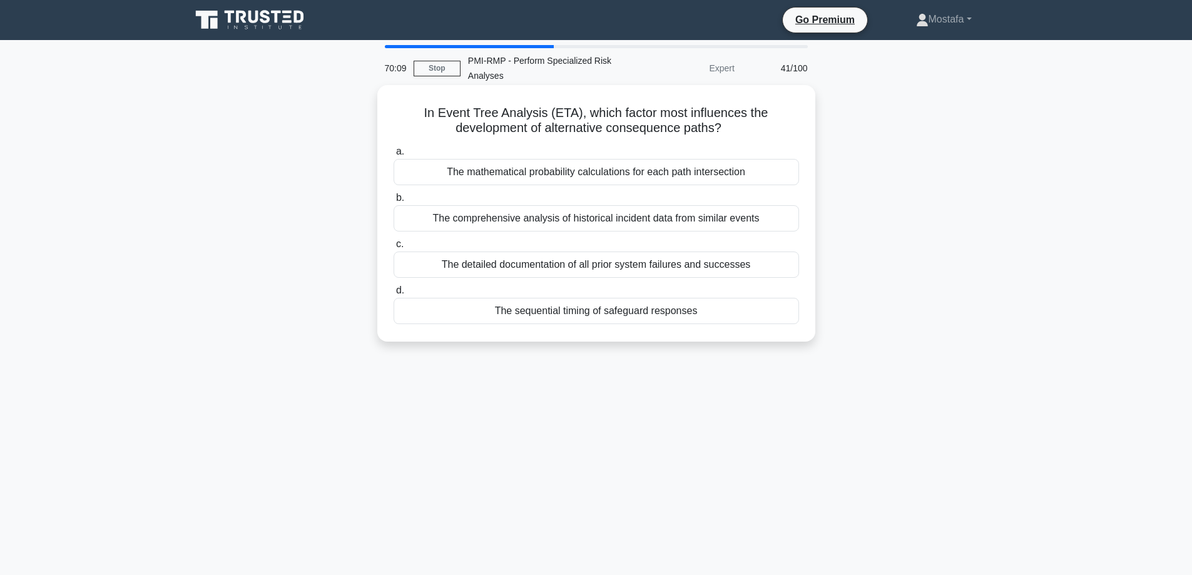
click at [754, 317] on div "The sequential timing of safeguard responses" at bounding box center [597, 311] width 406 height 26
click at [394, 295] on input "d. The sequential timing of safeguard responses" at bounding box center [394, 291] width 0 height 8
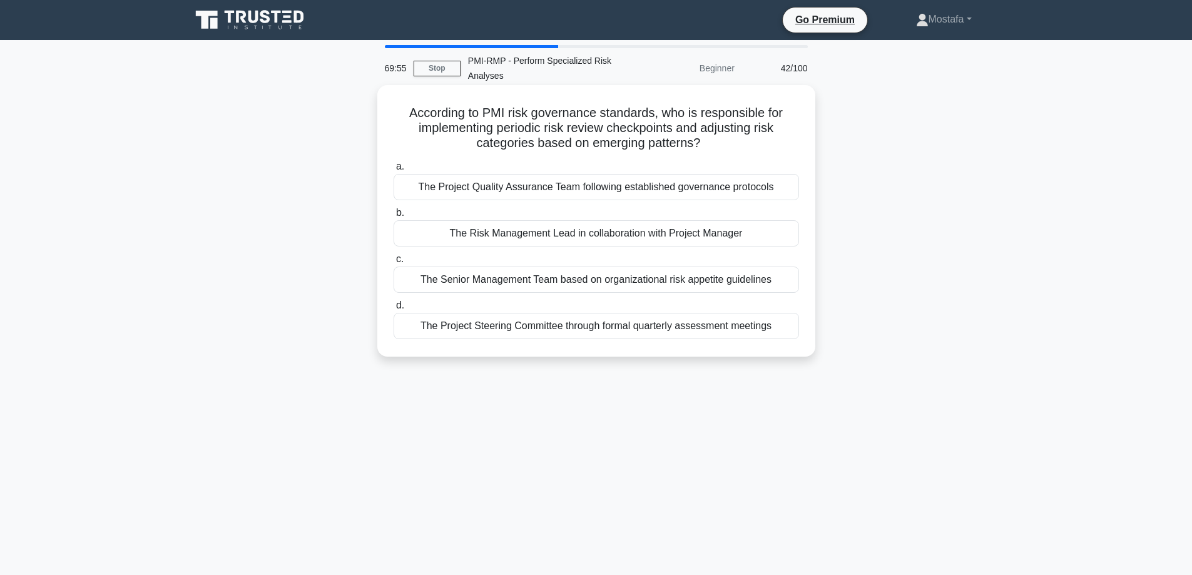
click at [767, 238] on div "The Risk Management Lead in collaboration with Project Manager" at bounding box center [597, 233] width 406 height 26
click at [394, 217] on input "b. The Risk Management Lead in collaboration with Project Manager" at bounding box center [394, 213] width 0 height 8
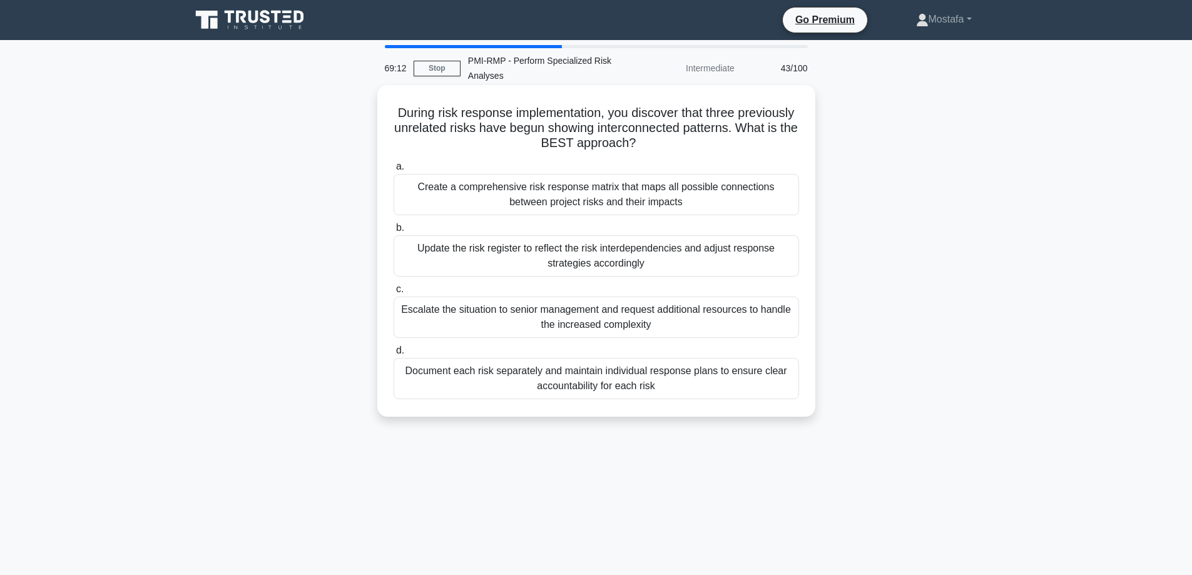
click at [782, 257] on div "Update the risk register to reflect the risk interdependencies and adjust respo…" at bounding box center [597, 255] width 406 height 41
click at [394, 232] on input "b. Update the risk register to reflect the risk interdependencies and adjust re…" at bounding box center [394, 228] width 0 height 8
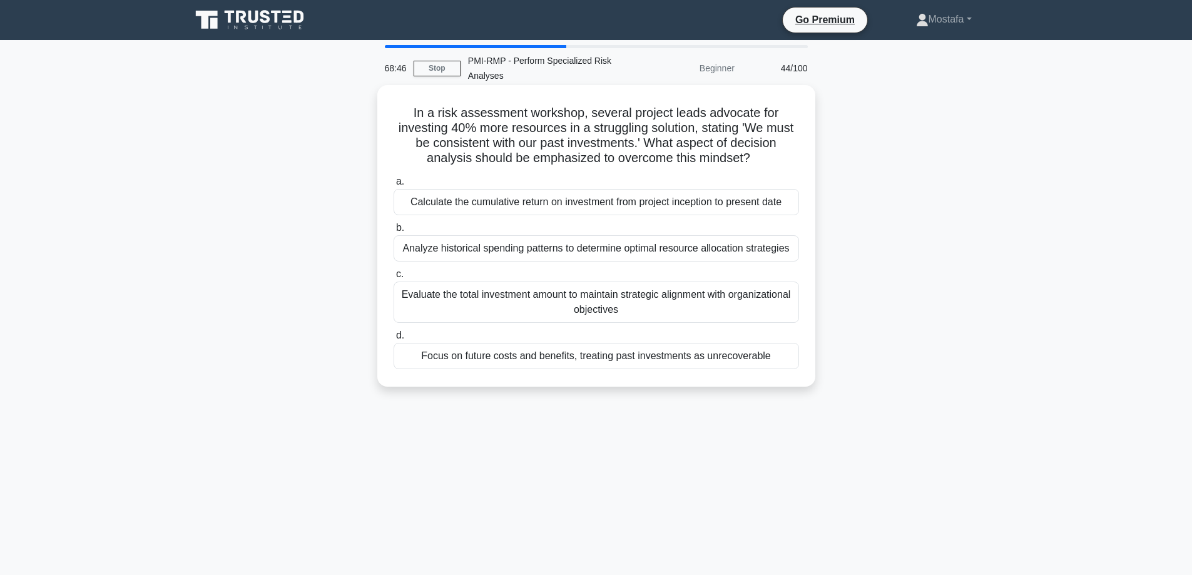
click at [784, 310] on div "Evaluate the total investment amount to maintain strategic alignment with organ…" at bounding box center [597, 302] width 406 height 41
click at [394, 279] on input "c. Evaluate the total investment amount to maintain strategic alignment with or…" at bounding box center [394, 274] width 0 height 8
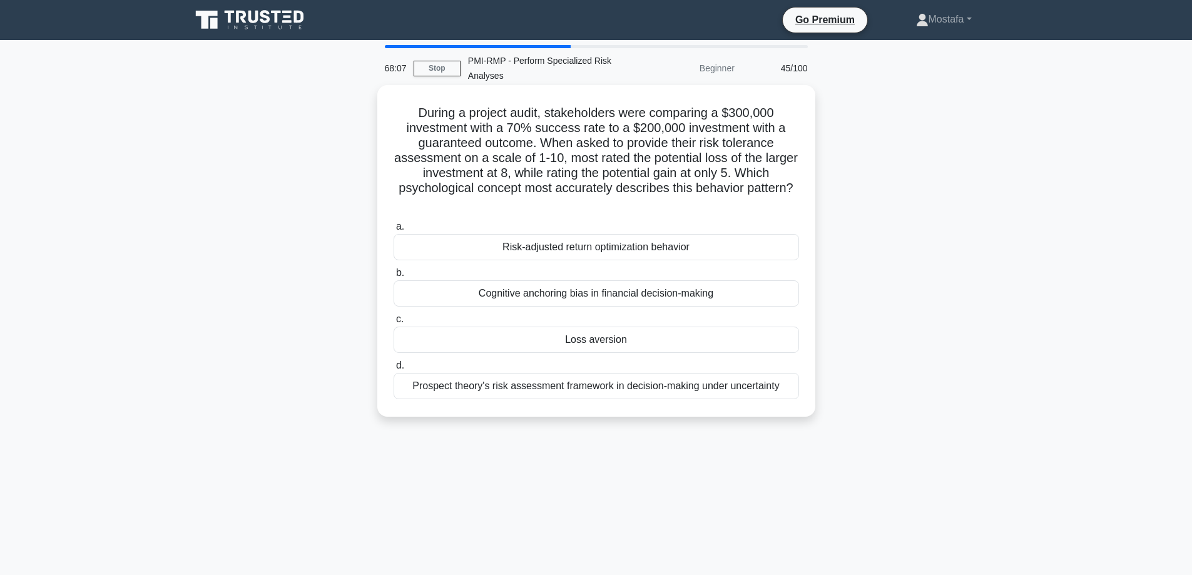
click at [767, 344] on div "Loss aversion" at bounding box center [597, 340] width 406 height 26
click at [394, 324] on input "c. Loss aversion" at bounding box center [394, 319] width 0 height 8
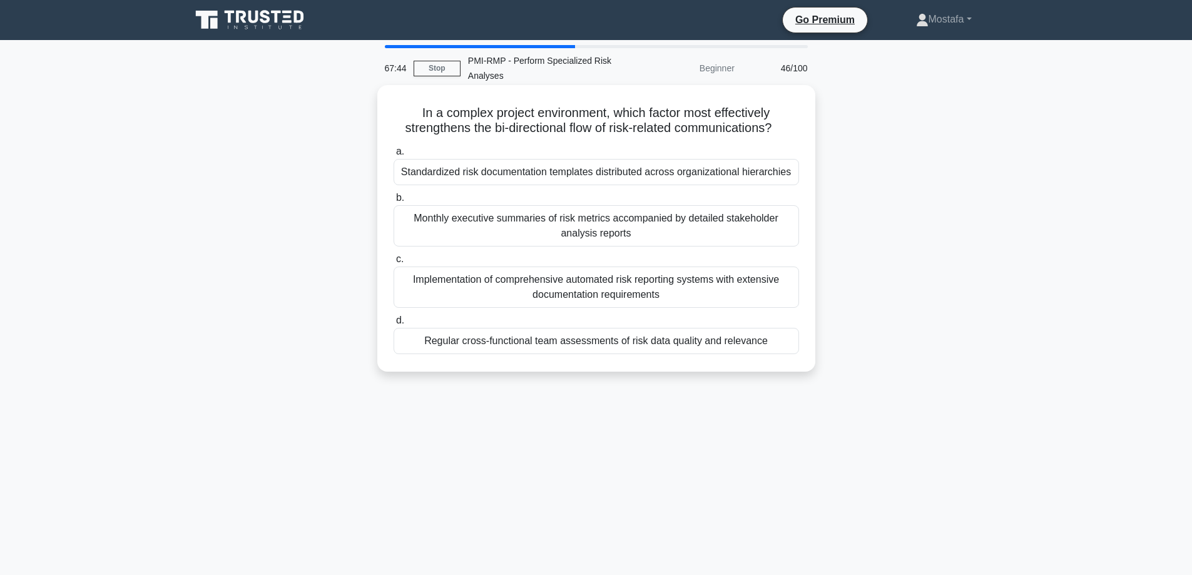
click at [788, 346] on div "Regular cross-functional team assessments of risk data quality and relevance" at bounding box center [597, 341] width 406 height 26
click at [394, 325] on input "d. Regular cross-functional team assessments of risk data quality and relevance" at bounding box center [394, 321] width 0 height 8
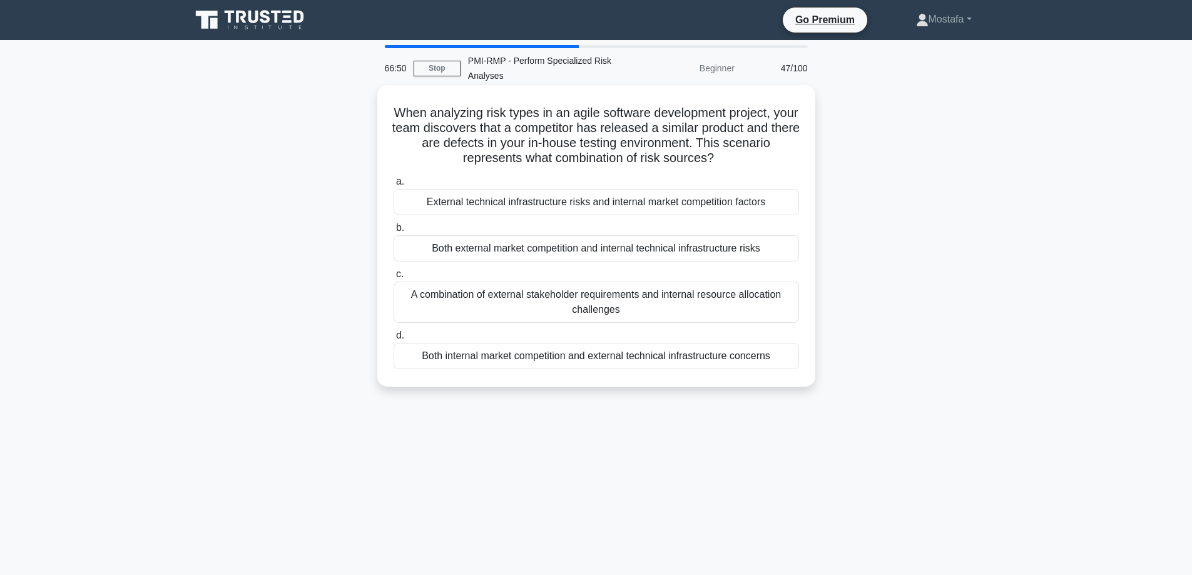
click at [784, 252] on div "Both external market competition and internal technical infrastructure risks" at bounding box center [597, 248] width 406 height 26
click at [394, 232] on input "b. Both external market competition and internal technical infrastructure risks" at bounding box center [394, 228] width 0 height 8
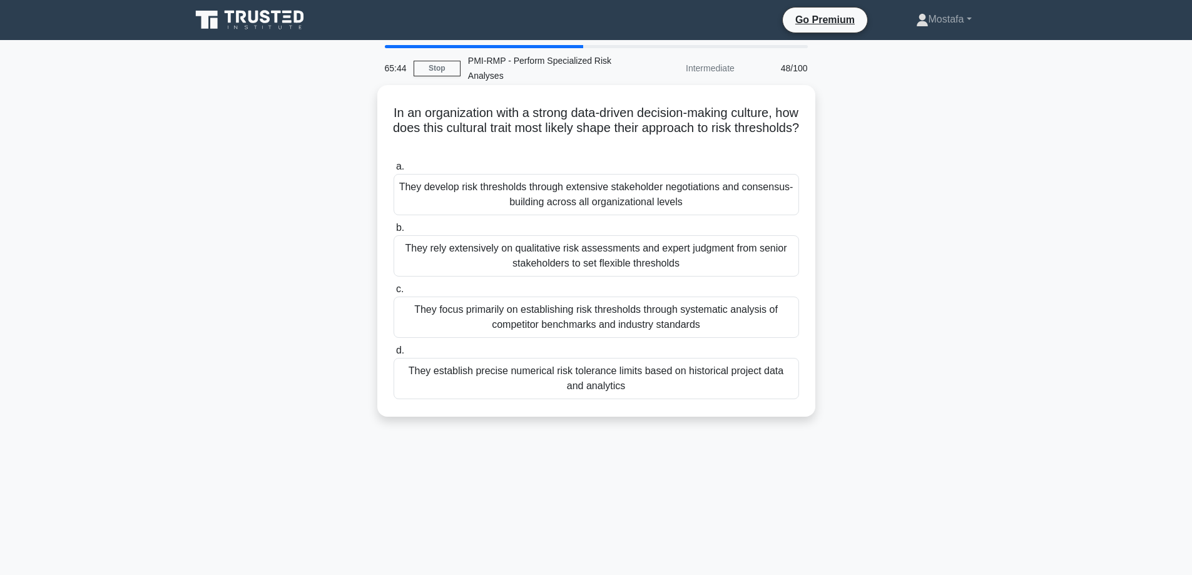
click at [779, 323] on div "They focus primarily on establishing risk thresholds through systematic analysi…" at bounding box center [597, 317] width 406 height 41
click at [394, 294] on input "c. They focus primarily on establishing risk thresholds through systematic anal…" at bounding box center [394, 289] width 0 height 8
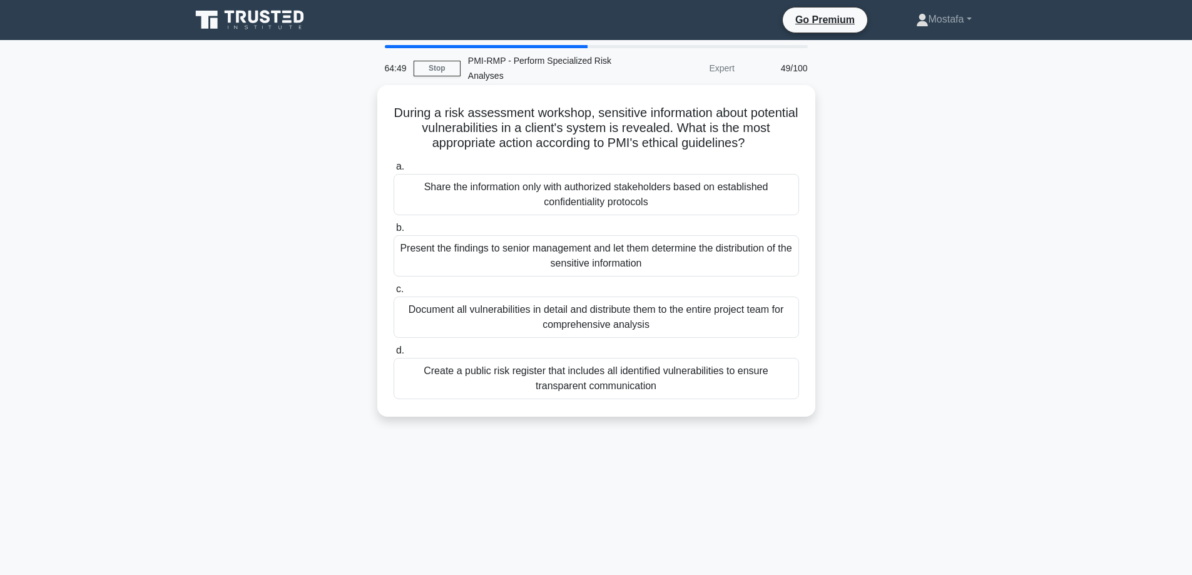
click at [780, 386] on div "Create a public risk register that includes all identified vulnerabilities to e…" at bounding box center [597, 378] width 406 height 41
click at [394, 355] on input "d. Create a public risk register that includes all identified vulnerabilities t…" at bounding box center [394, 351] width 0 height 8
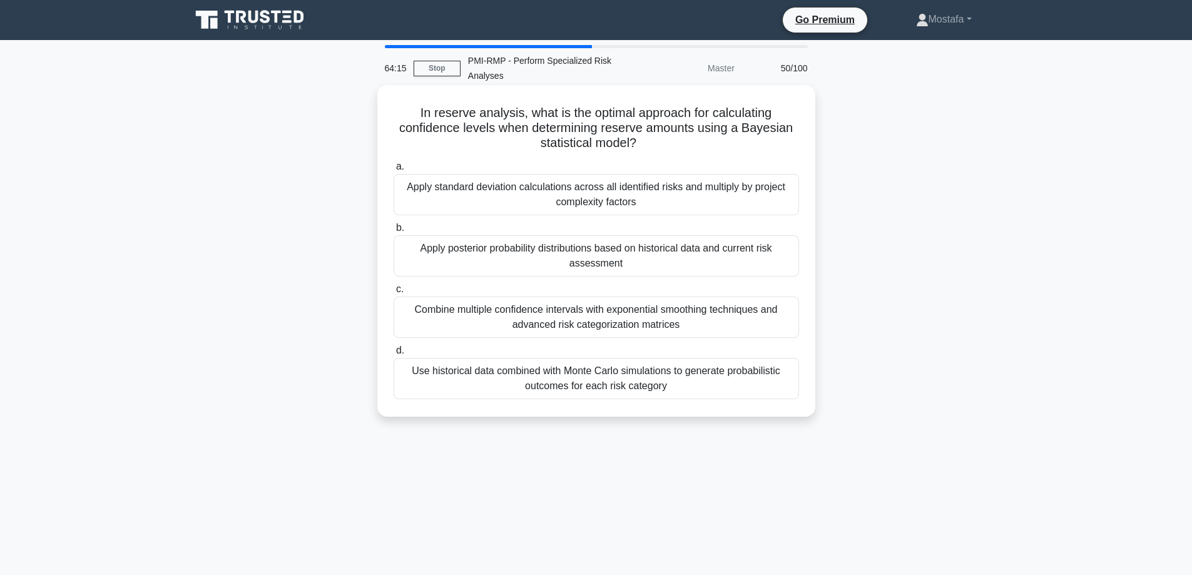
click at [763, 389] on div "Use historical data combined with Monte Carlo simulations to generate probabili…" at bounding box center [597, 378] width 406 height 41
click at [394, 355] on input "d. Use historical data combined with Monte Carlo simulations to generate probab…" at bounding box center [394, 351] width 0 height 8
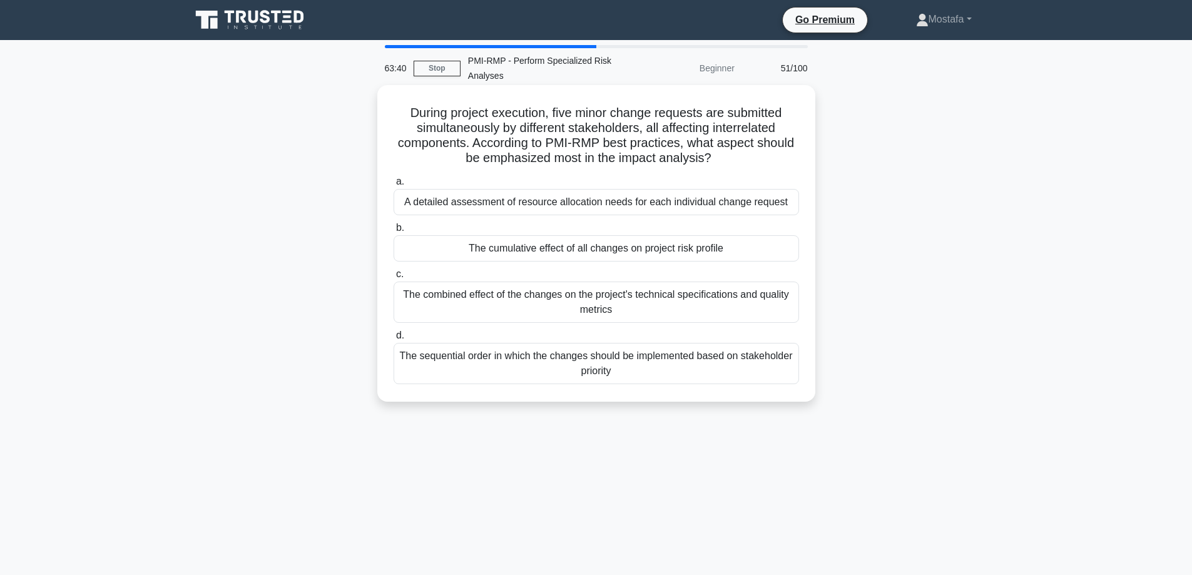
click at [774, 250] on div "The cumulative effect of all changes on project risk profile" at bounding box center [597, 248] width 406 height 26
click at [394, 232] on input "b. The cumulative effect of all changes on project risk profile" at bounding box center [394, 228] width 0 height 8
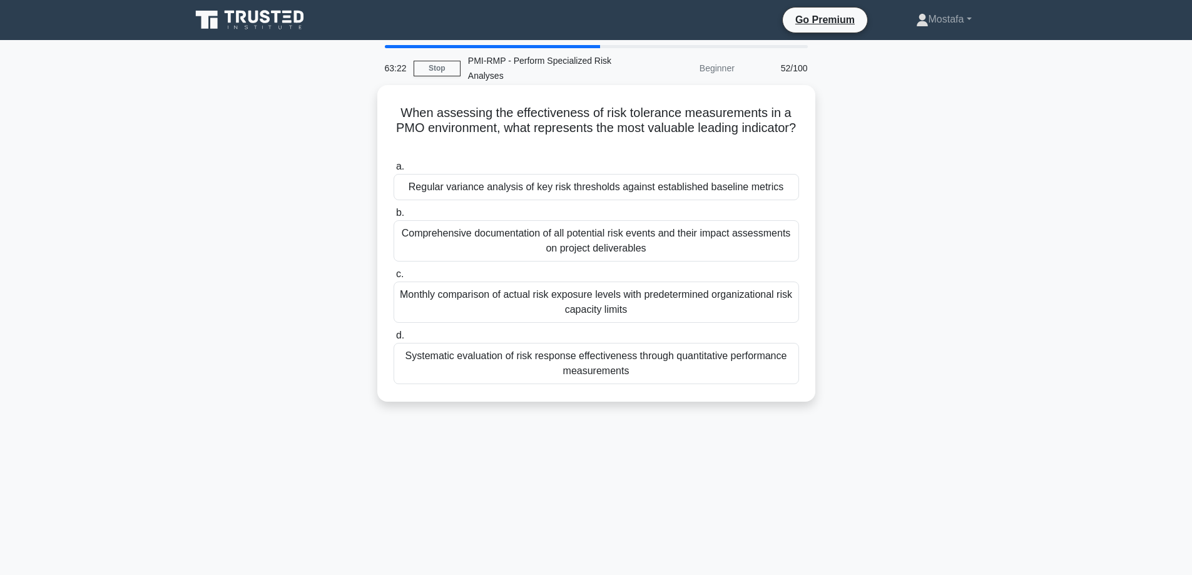
click at [786, 191] on div "Regular variance analysis of key risk thresholds against established baseline m…" at bounding box center [597, 187] width 406 height 26
click at [394, 171] on input "a. Regular variance analysis of key risk thresholds against established baselin…" at bounding box center [394, 167] width 0 height 8
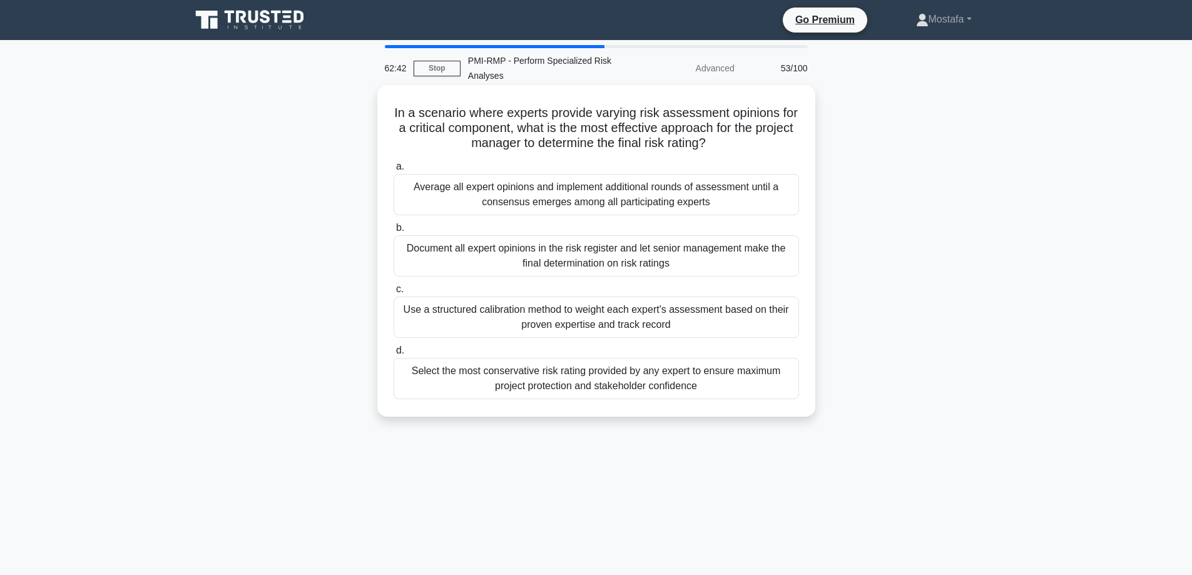
click at [773, 334] on div "Use a structured calibration method to weight each expert's assessment based on…" at bounding box center [597, 317] width 406 height 41
click at [394, 294] on input "c. Use a structured calibration method to weight each expert's assessment based…" at bounding box center [394, 289] width 0 height 8
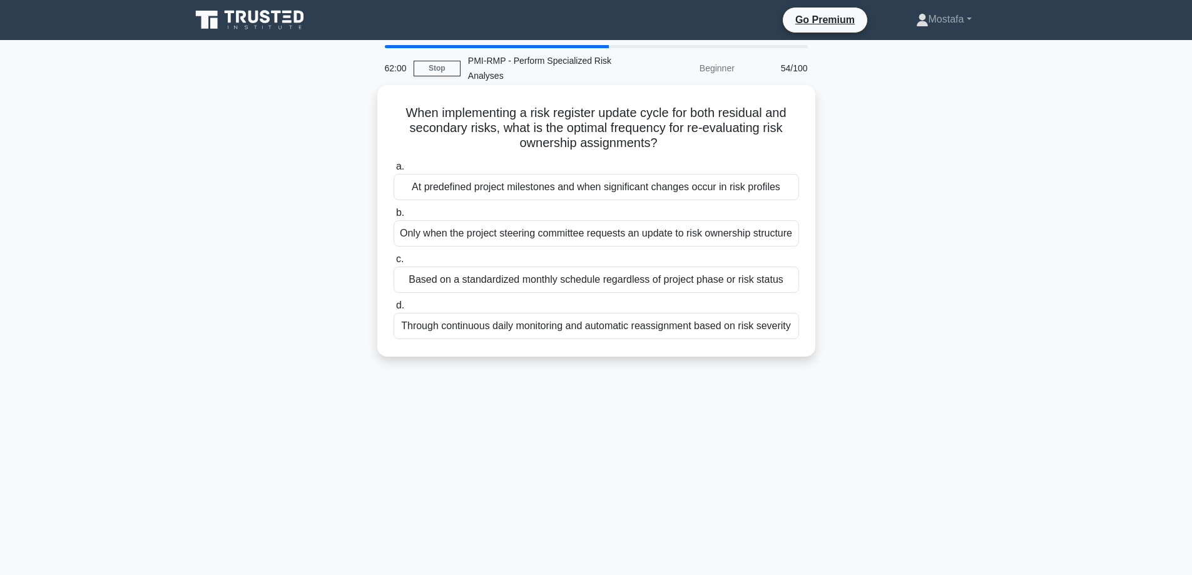
click at [790, 190] on div "At predefined project milestones and when significant changes occur in risk pro…" at bounding box center [597, 187] width 406 height 26
click at [394, 171] on input "a. At predefined project milestones and when significant changes occur in risk …" at bounding box center [394, 167] width 0 height 8
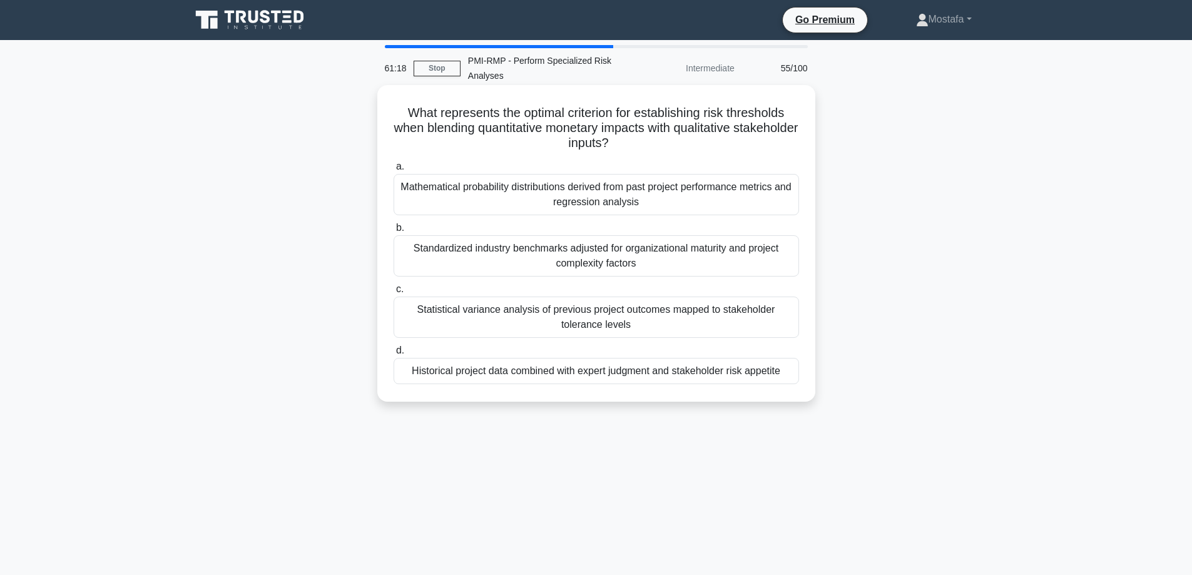
click at [789, 375] on div "Historical project data combined with expert judgment and stakeholder risk appe…" at bounding box center [597, 371] width 406 height 26
click at [394, 355] on input "d. Historical project data combined with expert judgment and stakeholder risk a…" at bounding box center [394, 351] width 0 height 8
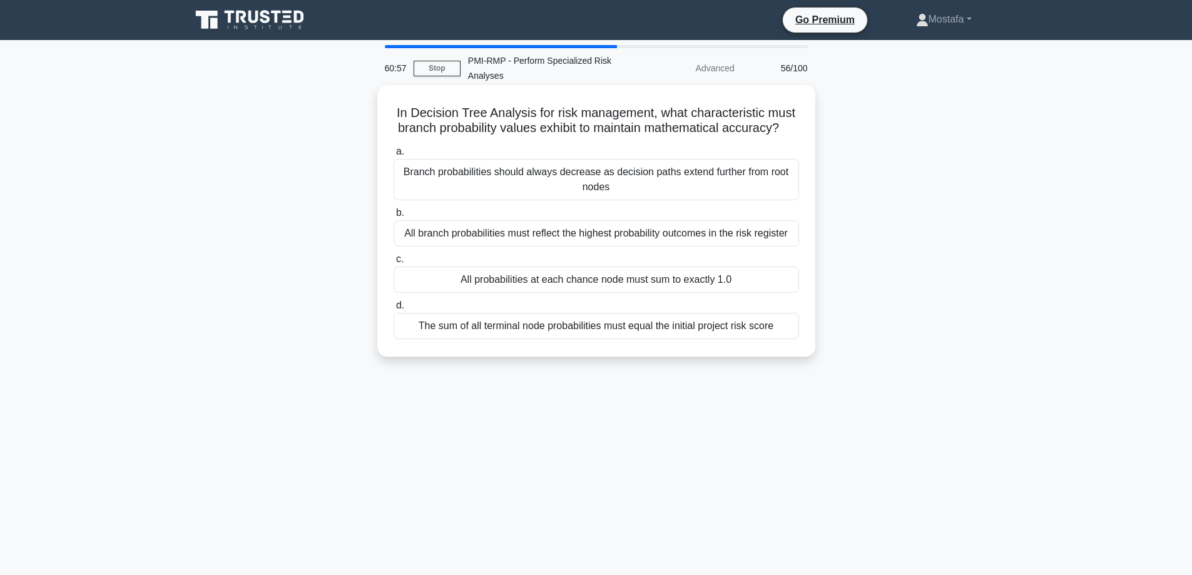
click at [785, 293] on div "All probabilities at each chance node must sum to exactly 1.0" at bounding box center [597, 280] width 406 height 26
click at [394, 264] on input "c. All probabilities at each chance node must sum to exactly 1.0" at bounding box center [394, 259] width 0 height 8
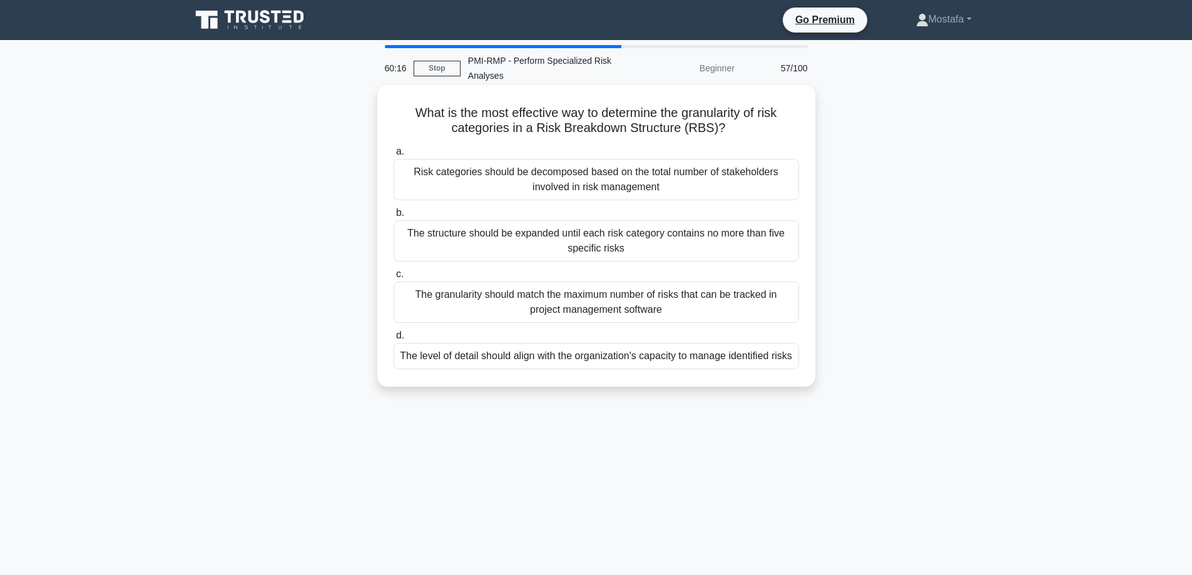
click at [788, 359] on div "The level of detail should align with the organization's capacity to manage ide…" at bounding box center [597, 356] width 406 height 26
click at [394, 340] on input "d. The level of detail should align with the organization's capacity to manage …" at bounding box center [394, 336] width 0 height 8
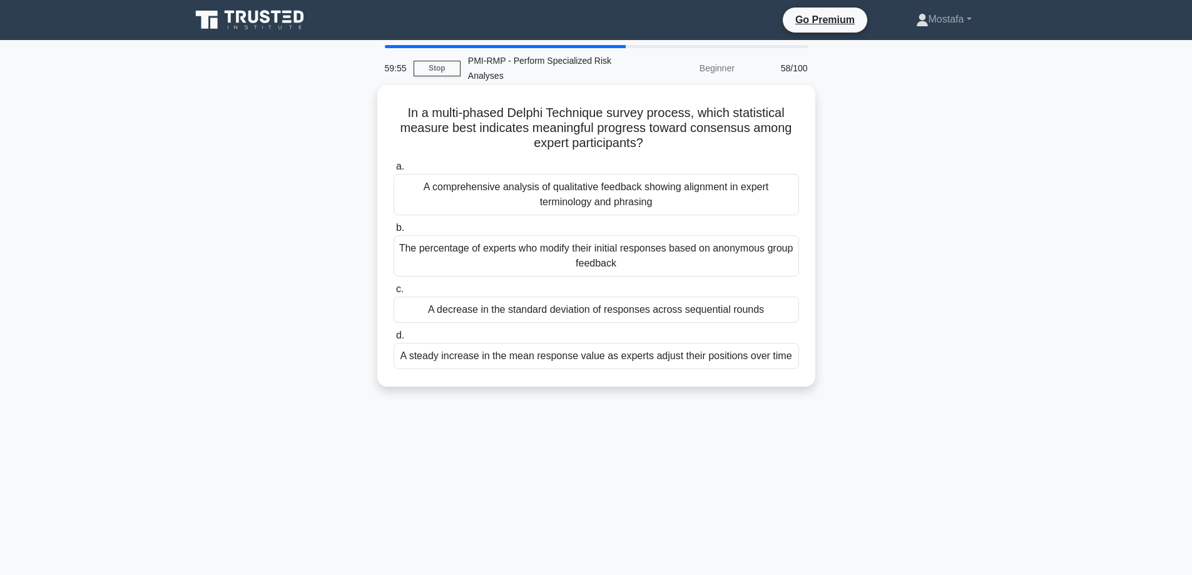
click at [794, 311] on div "A decrease in the standard deviation of responses across sequential rounds" at bounding box center [597, 310] width 406 height 26
click at [394, 294] on input "c. A decrease in the standard deviation of responses across sequential rounds" at bounding box center [394, 289] width 0 height 8
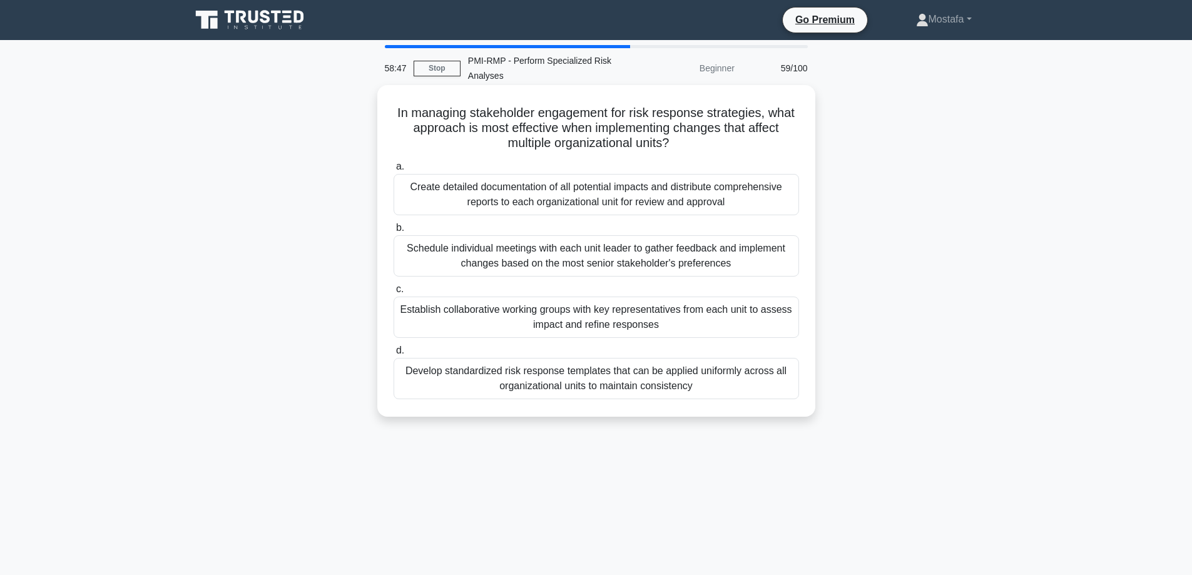
click at [774, 386] on div "Develop standardized risk response templates that can be applied uniformly acro…" at bounding box center [597, 378] width 406 height 41
click at [394, 355] on input "d. Develop standardized risk response templates that can be applied uniformly a…" at bounding box center [394, 351] width 0 height 8
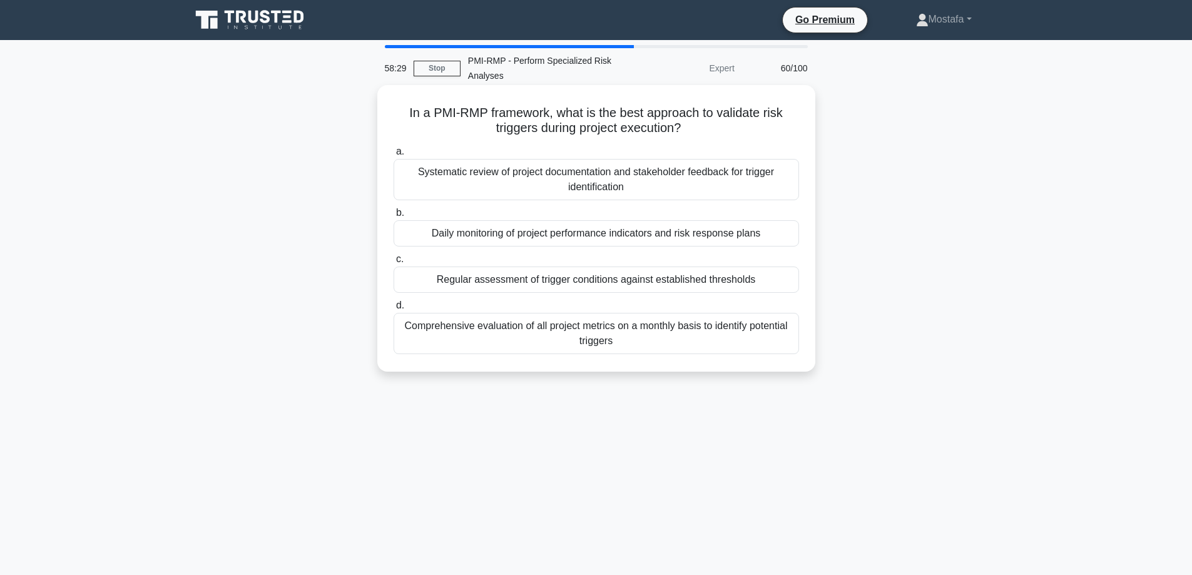
click at [774, 279] on div "Regular assessment of trigger conditions against established thresholds" at bounding box center [597, 280] width 406 height 26
click at [394, 264] on input "c. Regular assessment of trigger conditions against established thresholds" at bounding box center [394, 259] width 0 height 8
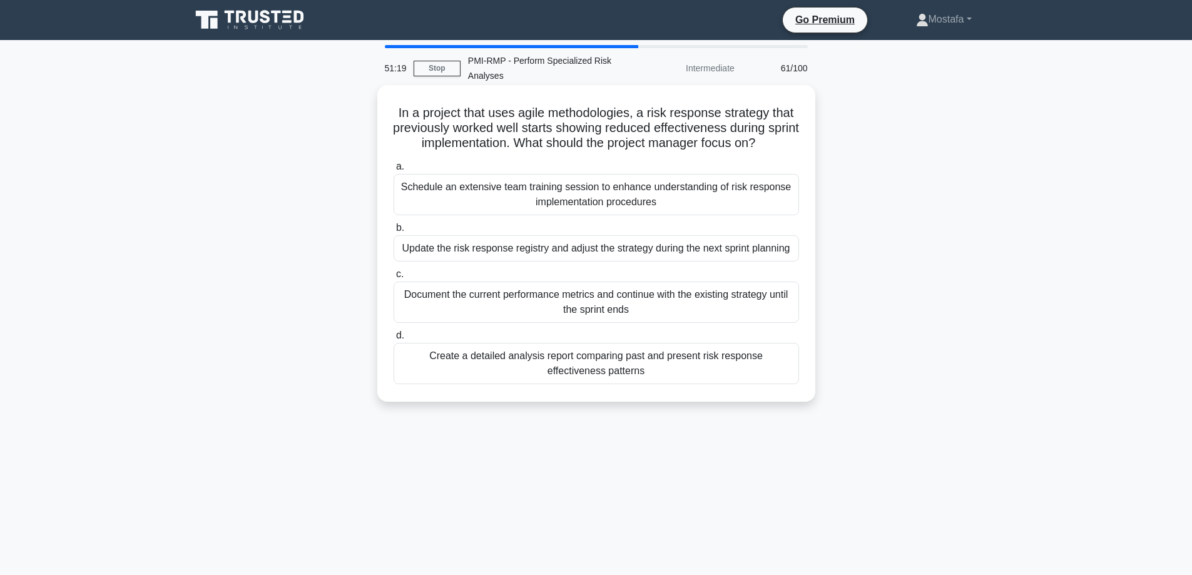
click at [781, 258] on div "Update the risk response registry and adjust the strategy during the next sprin…" at bounding box center [597, 248] width 406 height 26
click at [394, 232] on input "b. Update the risk response registry and adjust the strategy during the next sp…" at bounding box center [394, 228] width 0 height 8
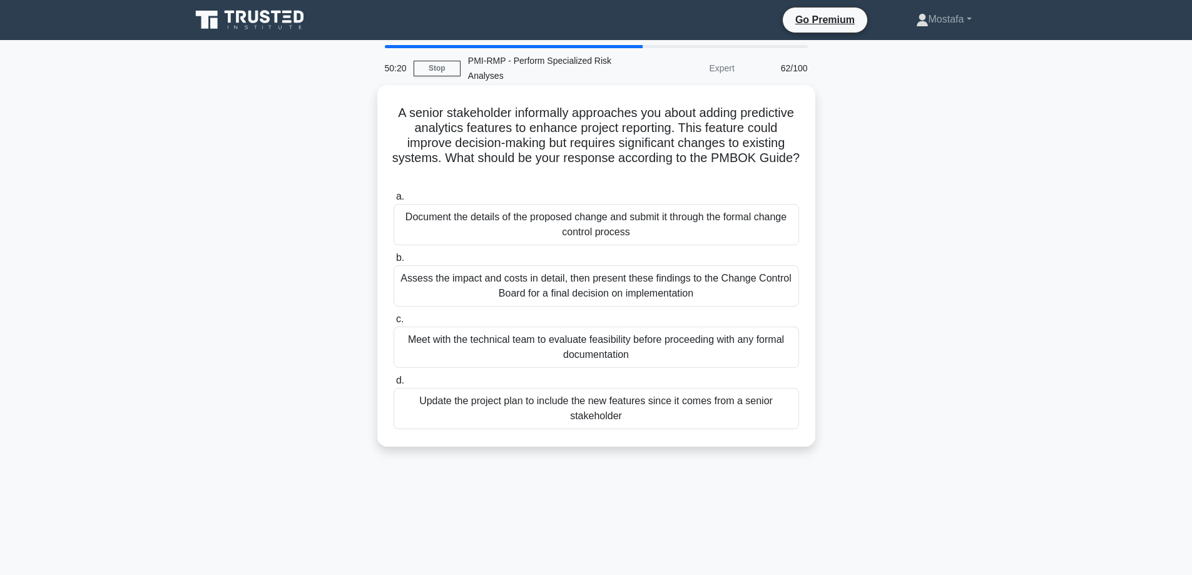
click at [786, 293] on div "Assess the impact and costs in detail, then present these findings to the Chang…" at bounding box center [597, 285] width 406 height 41
click at [394, 262] on input "b. Assess the impact and costs in detail, then present these findings to the Ch…" at bounding box center [394, 258] width 0 height 8
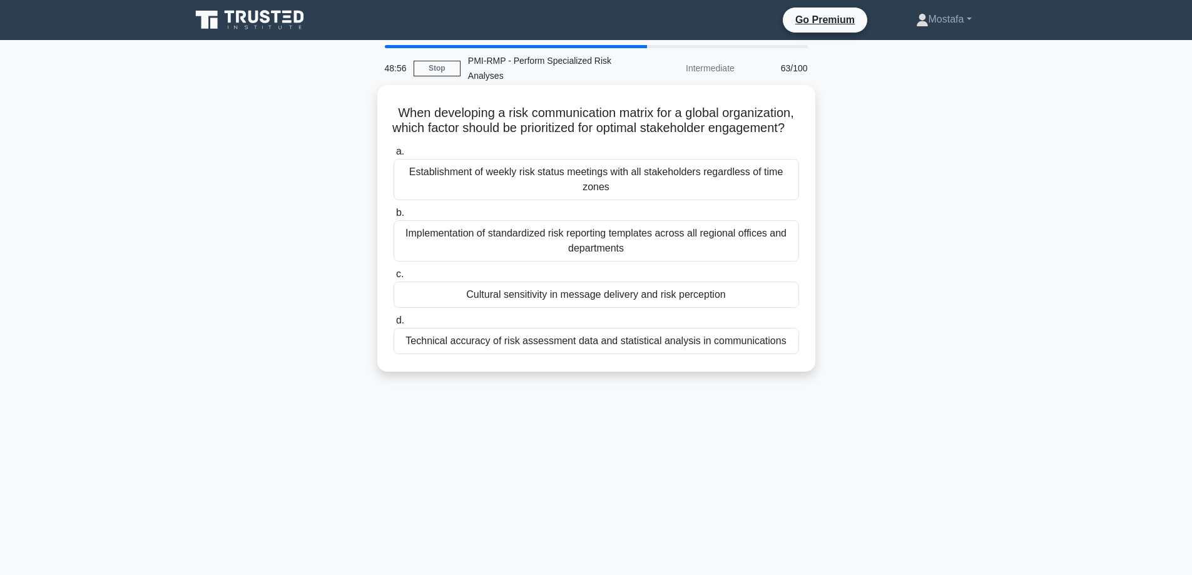
click at [764, 308] on div "Cultural sensitivity in message delivery and risk perception" at bounding box center [597, 295] width 406 height 26
click at [394, 279] on input "c. Cultural sensitivity in message delivery and risk perception" at bounding box center [394, 274] width 0 height 8
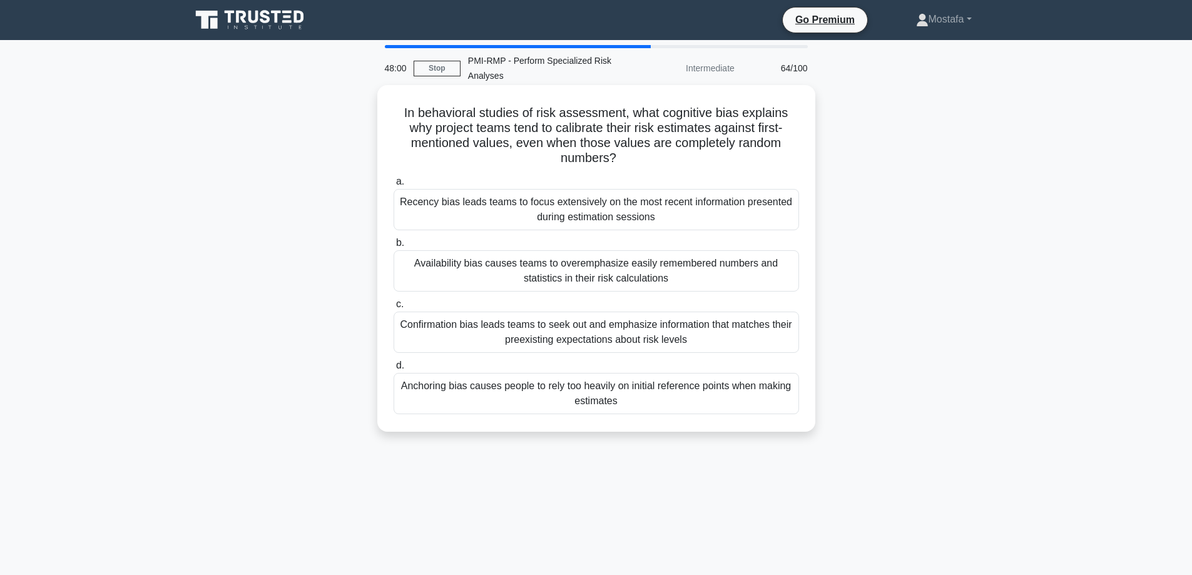
click at [782, 409] on div "Anchoring bias causes people to rely too heavily on initial reference points wh…" at bounding box center [597, 393] width 406 height 41
click at [394, 370] on input "d. Anchoring bias causes people to rely too heavily on initial reference points…" at bounding box center [394, 366] width 0 height 8
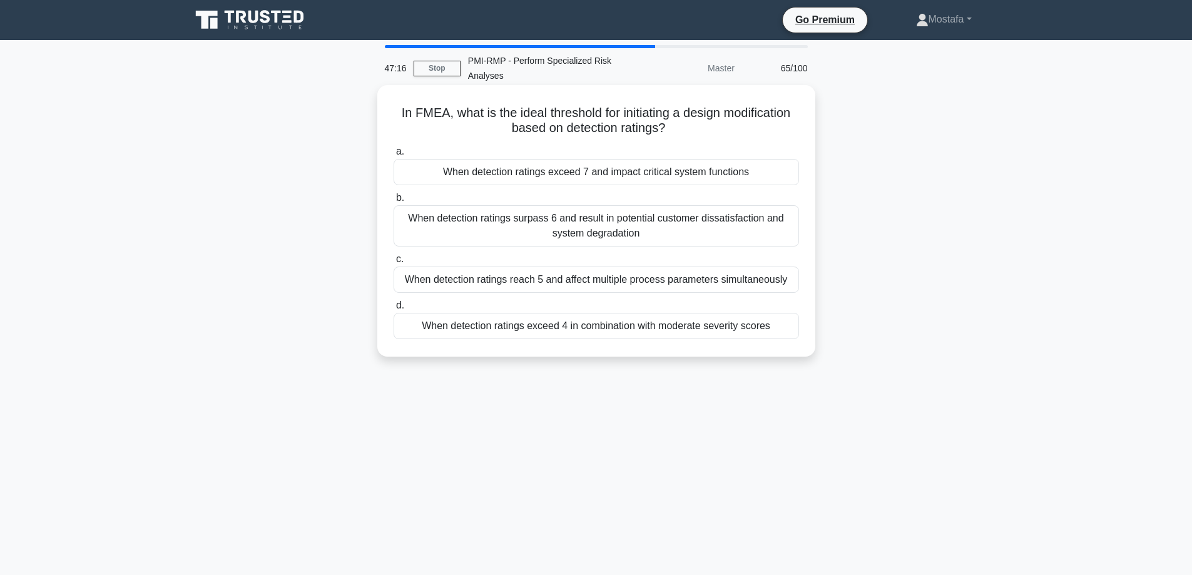
click at [790, 330] on div "When detection ratings exceed 4 in combination with moderate severity scores" at bounding box center [597, 326] width 406 height 26
click at [394, 310] on input "d. When detection ratings exceed 4 in combination with moderate severity scores" at bounding box center [394, 306] width 0 height 8
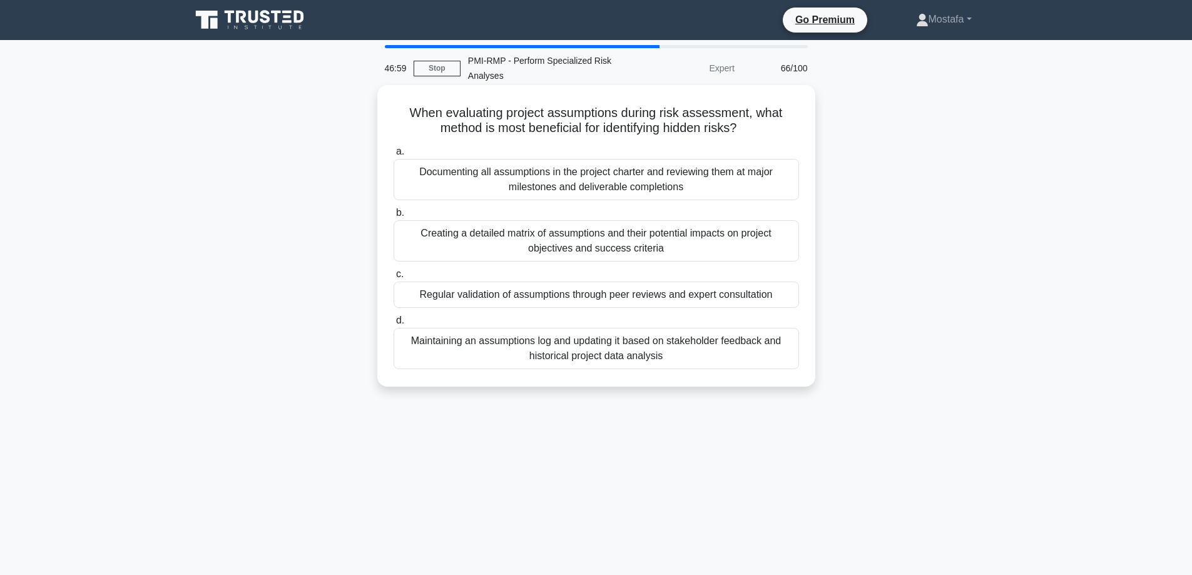
click at [786, 297] on div "Regular validation of assumptions through peer reviews and expert consultation" at bounding box center [597, 295] width 406 height 26
click at [394, 279] on input "c. Regular validation of assumptions through peer reviews and expert consultati…" at bounding box center [394, 274] width 0 height 8
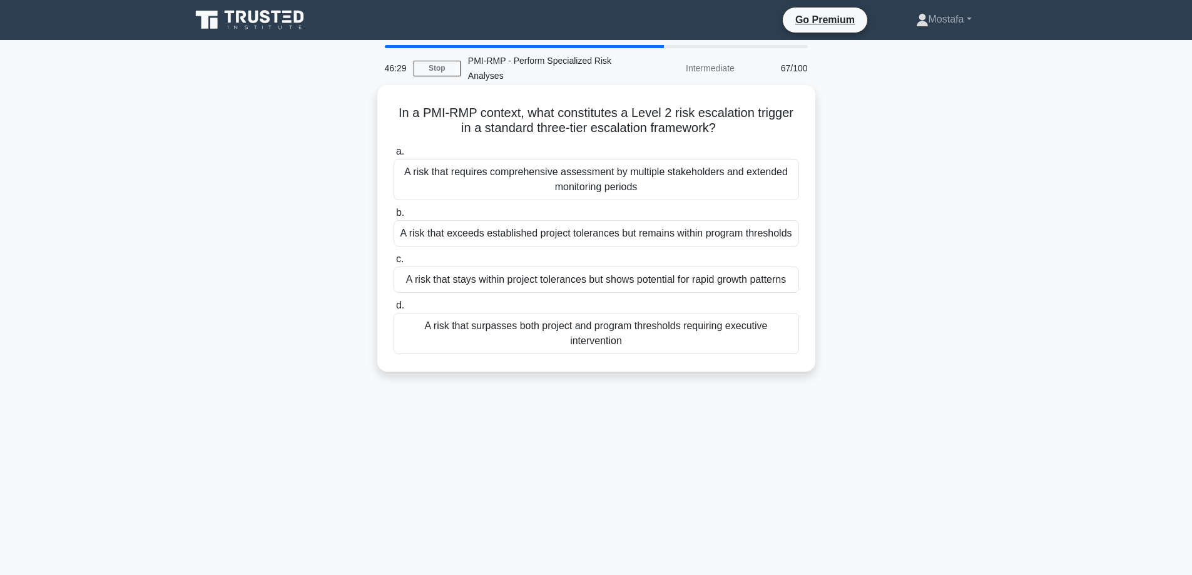
click at [792, 286] on div "A risk that stays within project tolerances but shows potential for rapid growt…" at bounding box center [597, 280] width 406 height 26
click at [394, 264] on input "c. A risk that stays within project tolerances but shows potential for rapid gr…" at bounding box center [394, 259] width 0 height 8
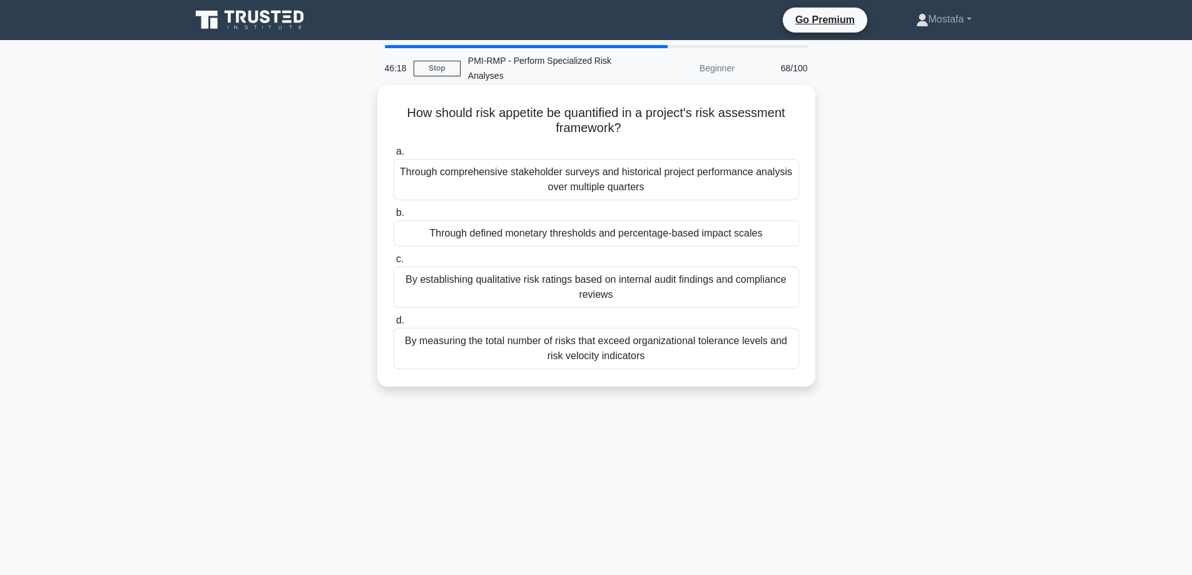
click at [792, 238] on div "Through defined monetary thresholds and percentage-based impact scales" at bounding box center [597, 233] width 406 height 26
click at [394, 217] on input "b. Through defined monetary thresholds and percentage-based impact scales" at bounding box center [394, 213] width 0 height 8
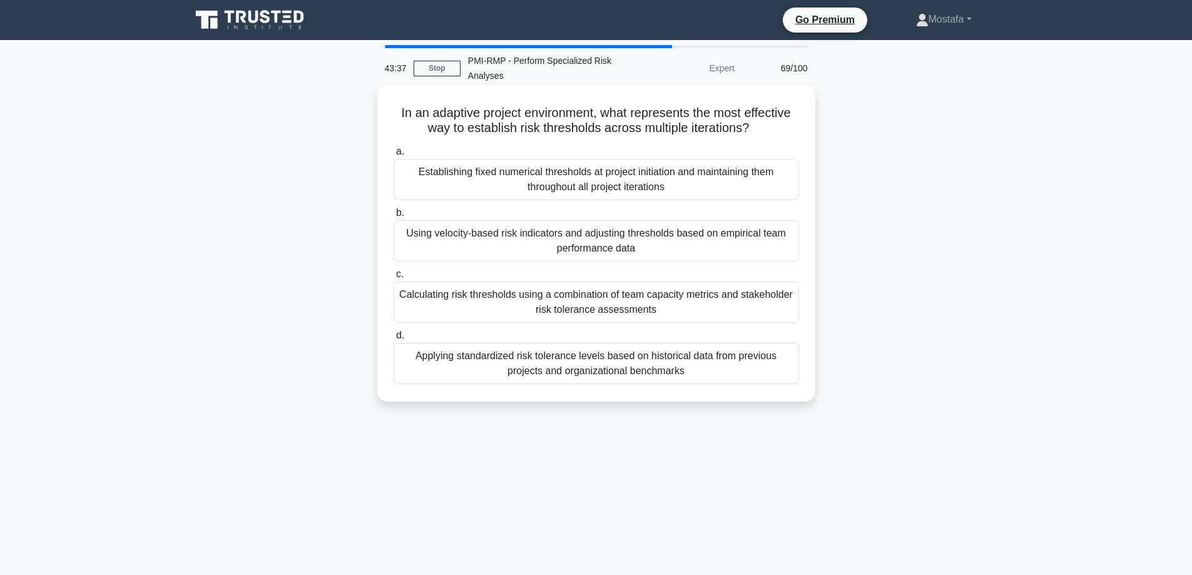
click at [786, 248] on div "Using velocity-based risk indicators and adjusting thresholds based on empirica…" at bounding box center [597, 240] width 406 height 41
click at [394, 217] on input "b. Using velocity-based risk indicators and adjusting thresholds based on empir…" at bounding box center [394, 213] width 0 height 8
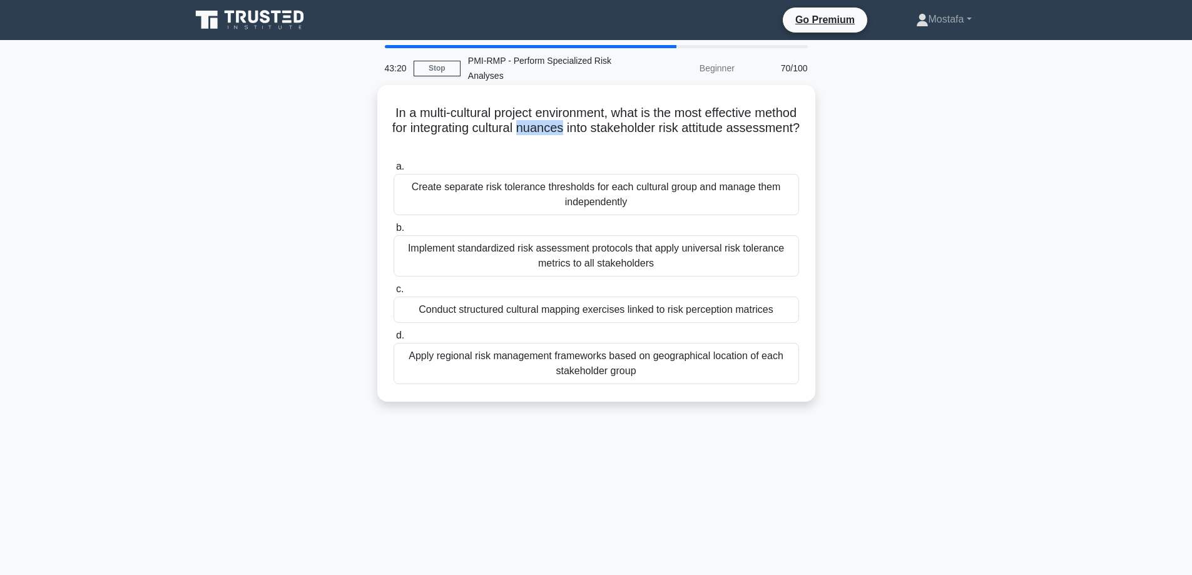
drag, startPoint x: 580, startPoint y: 130, endPoint x: 623, endPoint y: 134, distance: 44.0
click at [625, 132] on h5 "In a multi-cultural project environment, what is the most effective method for …" at bounding box center [596, 128] width 408 height 46
copy h5 "nuances"
click at [782, 309] on div "Conduct structured cultural mapping exercises linked to risk perception matrices" at bounding box center [597, 310] width 406 height 26
click at [394, 294] on input "c. Conduct structured cultural mapping exercises linked to risk perception matr…" at bounding box center [394, 289] width 0 height 8
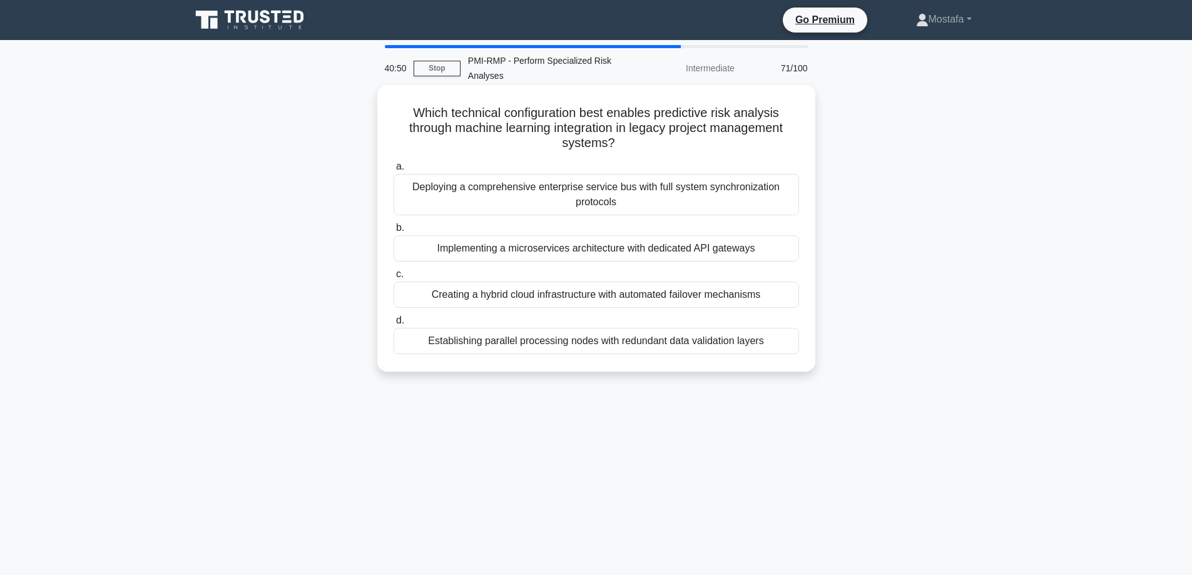
click at [784, 345] on div "Establishing parallel processing nodes with redundant data validation layers" at bounding box center [597, 341] width 406 height 26
click at [394, 325] on input "d. Establishing parallel processing nodes with redundant data validation layers" at bounding box center [394, 321] width 0 height 8
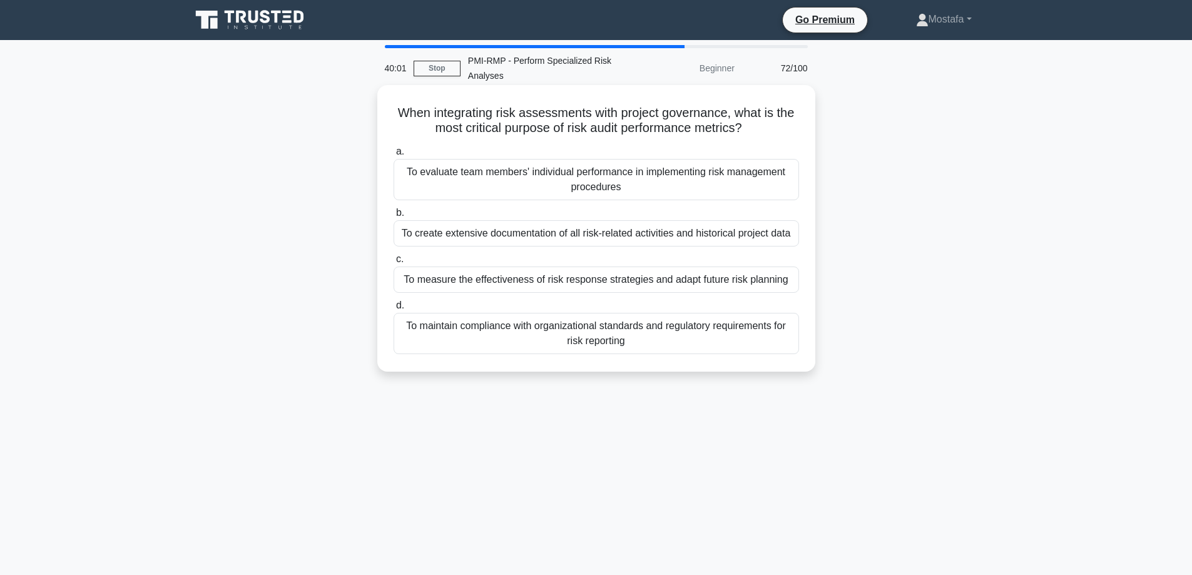
click at [791, 287] on div "To measure the effectiveness of risk response strategies and adapt future risk …" at bounding box center [597, 280] width 406 height 26
click at [394, 264] on input "c. To measure the effectiveness of risk response strategies and adapt future ri…" at bounding box center [394, 259] width 0 height 8
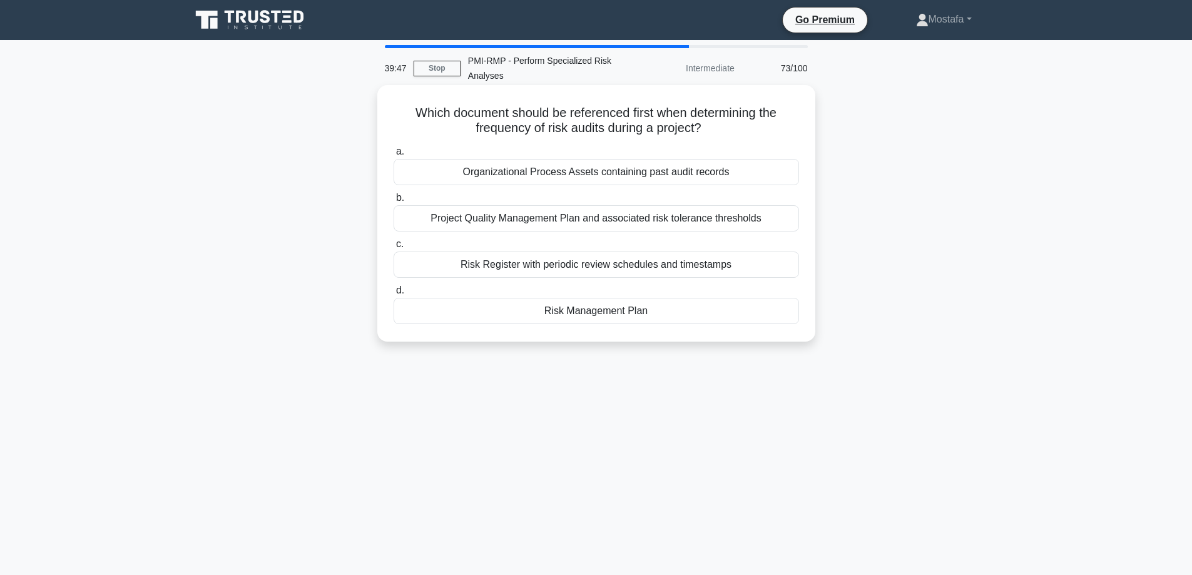
click at [694, 316] on div "Risk Management Plan" at bounding box center [597, 311] width 406 height 26
click at [394, 295] on input "d. Risk Management Plan" at bounding box center [394, 291] width 0 height 8
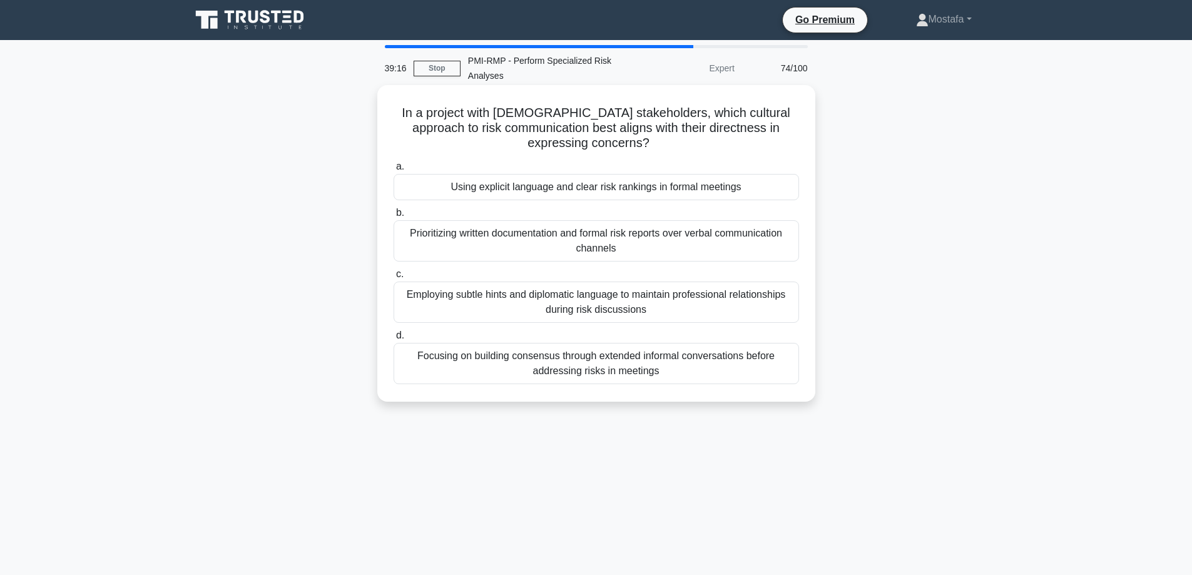
click at [786, 376] on div "Focusing on building consensus through extended informal conversations before a…" at bounding box center [597, 363] width 406 height 41
click at [394, 340] on input "d. Focusing on building consensus through extended informal conversations befor…" at bounding box center [394, 336] width 0 height 8
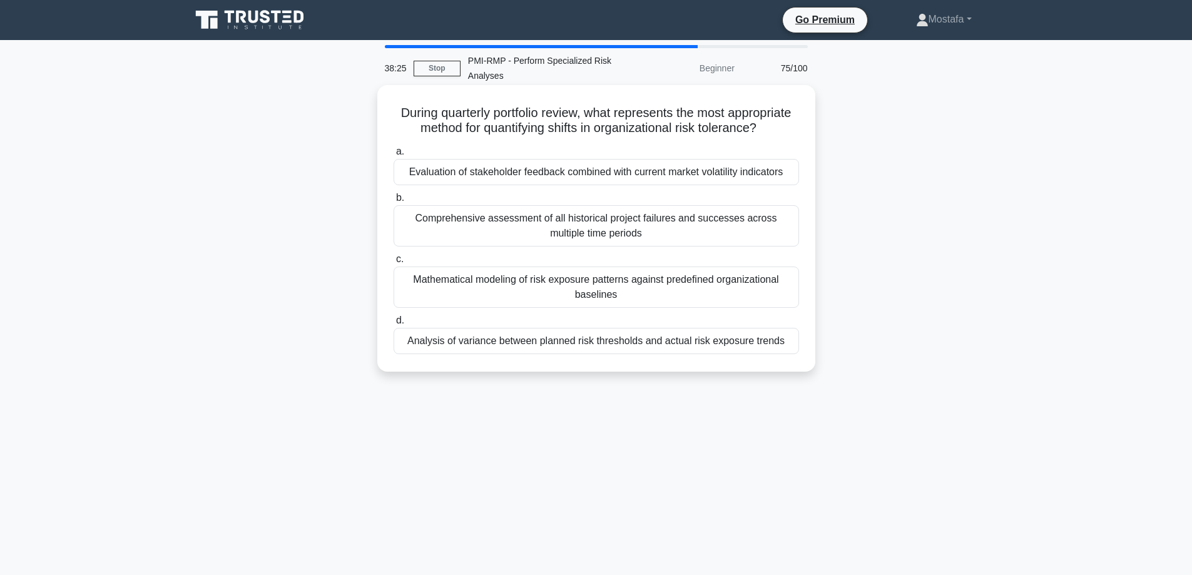
click at [718, 354] on div "Analysis of variance between planned risk thresholds and actual risk exposure t…" at bounding box center [597, 341] width 406 height 26
click at [394, 325] on input "d. Analysis of variance between planned risk thresholds and actual risk exposur…" at bounding box center [394, 321] width 0 height 8
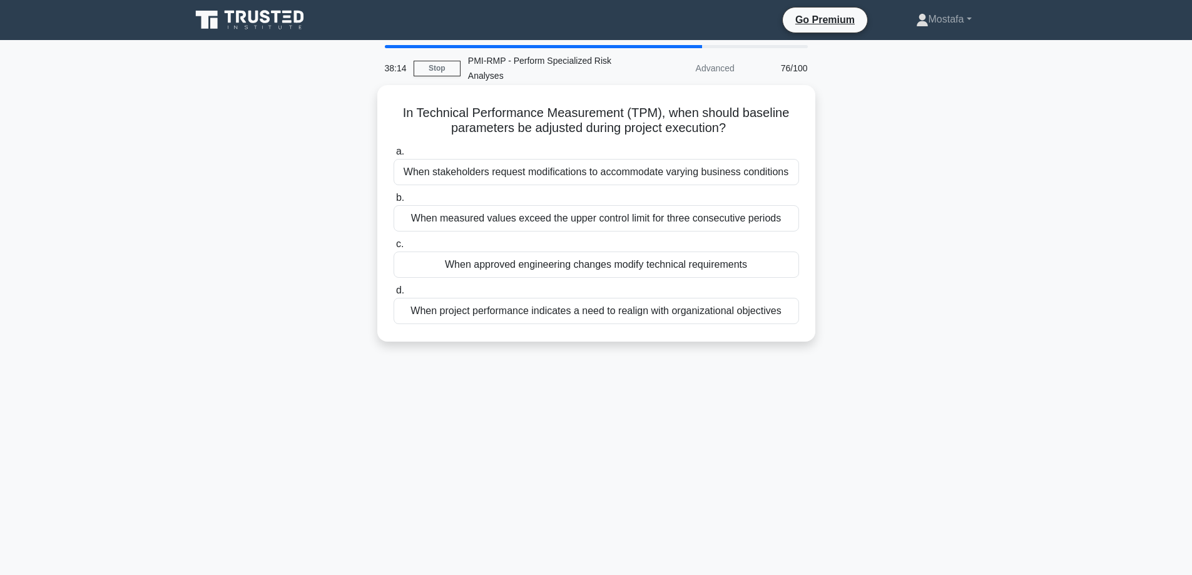
click at [784, 272] on div "When approved engineering changes modify technical requirements" at bounding box center [597, 265] width 406 height 26
click at [394, 248] on input "c. When approved engineering changes modify technical requirements" at bounding box center [394, 244] width 0 height 8
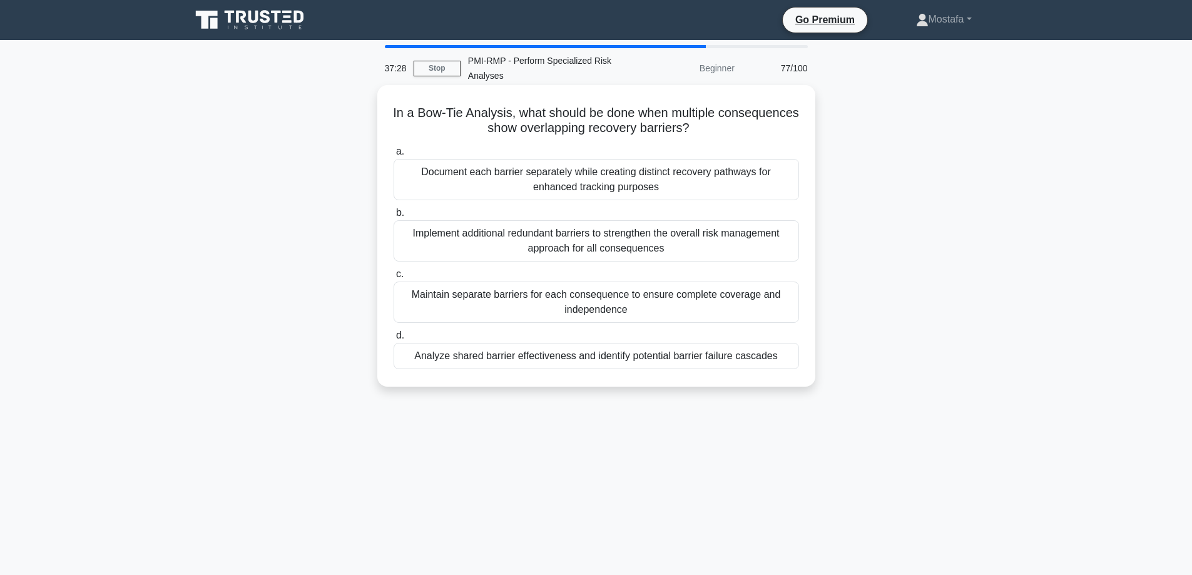
click at [737, 307] on div "Maintain separate barriers for each consequence to ensure complete coverage and…" at bounding box center [597, 302] width 406 height 41
click at [394, 279] on input "c. Maintain separate barriers for each consequence to ensure complete coverage …" at bounding box center [394, 274] width 0 height 8
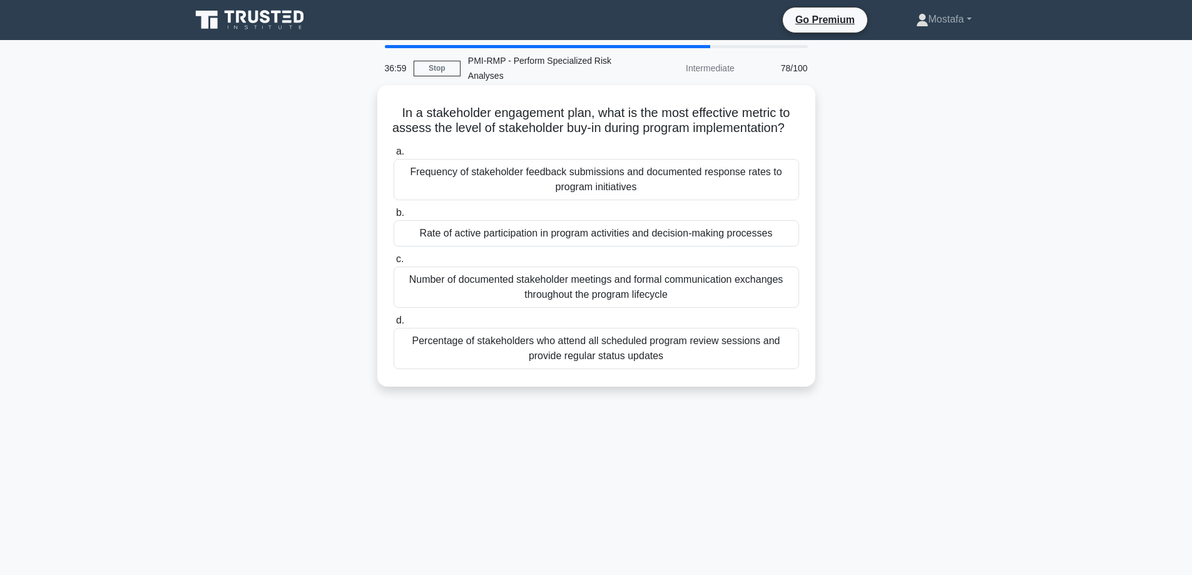
click at [780, 200] on div "Frequency of stakeholder feedback submissions and documented response rates to …" at bounding box center [597, 179] width 406 height 41
click at [394, 156] on input "a. Frequency of stakeholder feedback submissions and documented response rates …" at bounding box center [394, 152] width 0 height 8
click at [780, 247] on div "Evaluate supplier performance metrics and risk exposure patterns in each region" at bounding box center [597, 233] width 406 height 26
click at [394, 217] on input "b. Evaluate supplier performance metrics and risk exposure patterns in each reg…" at bounding box center [394, 213] width 0 height 8
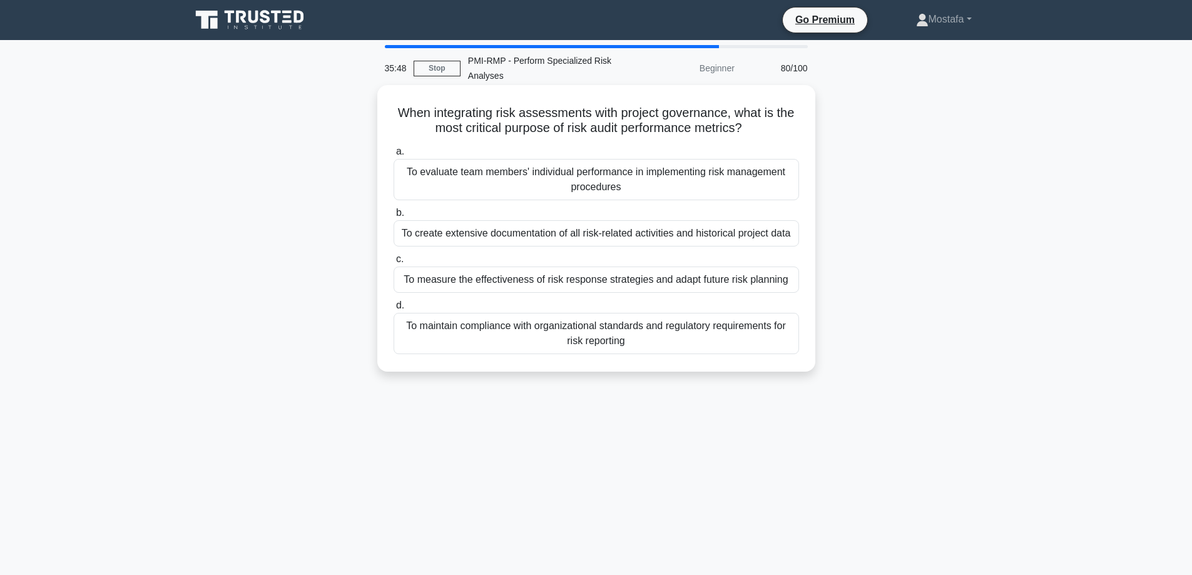
click at [782, 278] on div "To measure the effectiveness of risk response strategies and adapt future risk …" at bounding box center [597, 280] width 406 height 26
click at [394, 264] on input "c. To measure the effectiveness of risk response strategies and adapt future ri…" at bounding box center [394, 259] width 0 height 8
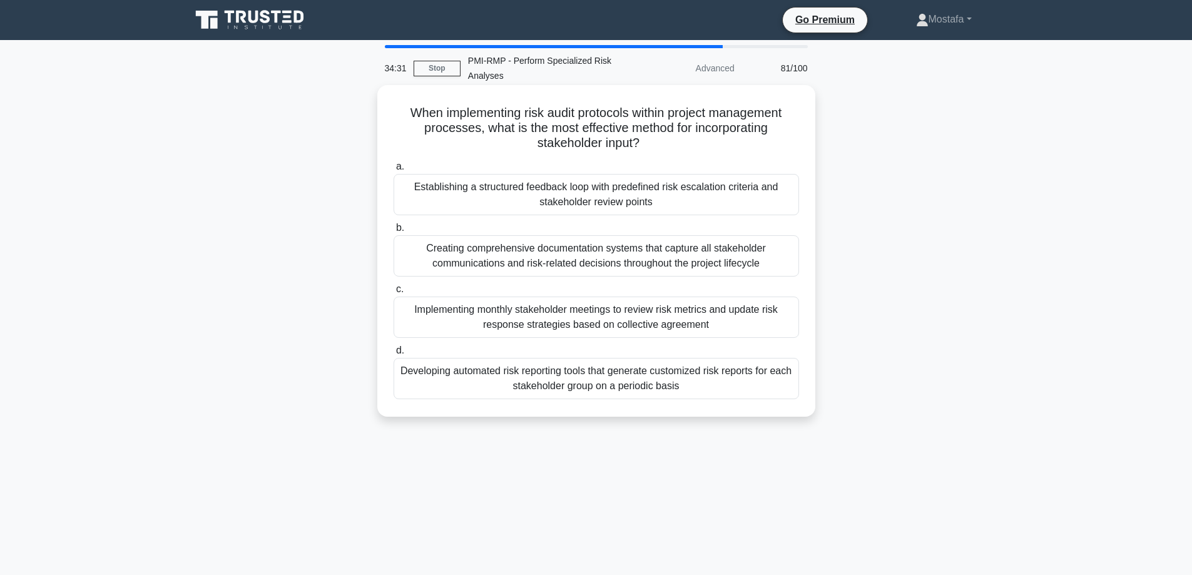
click at [782, 197] on div "Establishing a structured feedback loop with predefined risk escalation criteri…" at bounding box center [597, 194] width 406 height 41
click at [394, 171] on input "a. Establishing a structured feedback loop with predefined risk escalation crit…" at bounding box center [394, 167] width 0 height 8
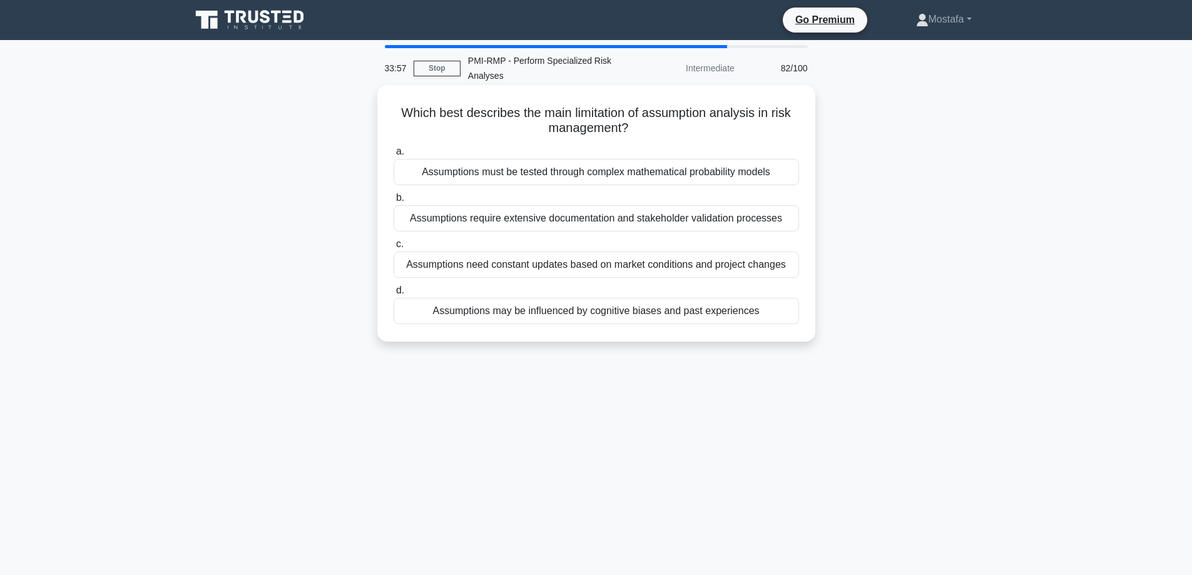
click at [784, 314] on div "Assumptions may be influenced by cognitive biases and past experiences" at bounding box center [597, 311] width 406 height 26
click at [394, 295] on input "d. Assumptions may be influenced by cognitive biases and past experiences" at bounding box center [394, 291] width 0 height 8
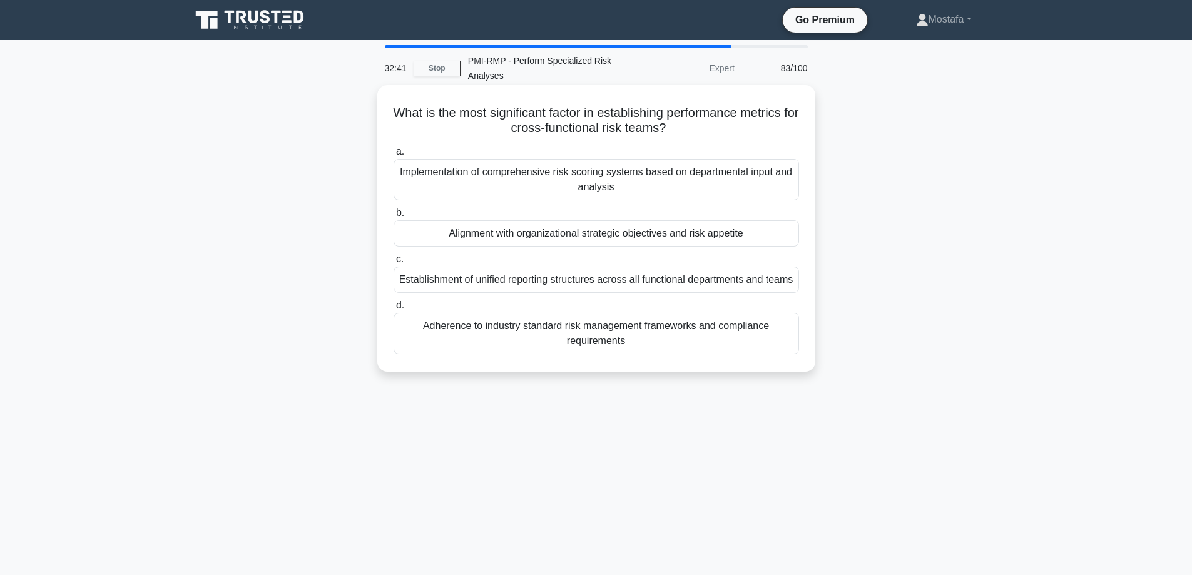
click at [774, 233] on div "Alignment with organizational strategic objectives and risk appetite" at bounding box center [597, 233] width 406 height 26
click at [394, 217] on input "b. Alignment with organizational strategic objectives and risk appetite" at bounding box center [394, 213] width 0 height 8
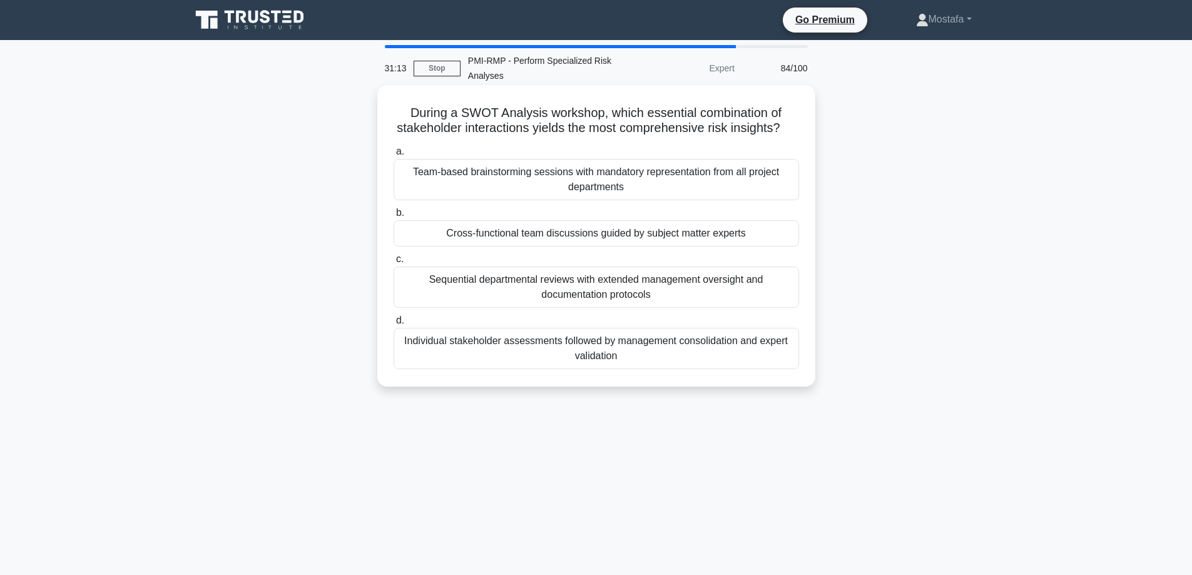
click at [764, 367] on div "Individual stakeholder assessments followed by management consolidation and exp…" at bounding box center [597, 348] width 406 height 41
click at [394, 325] on input "d. Individual stakeholder assessments followed by management consolidation and …" at bounding box center [394, 321] width 0 height 8
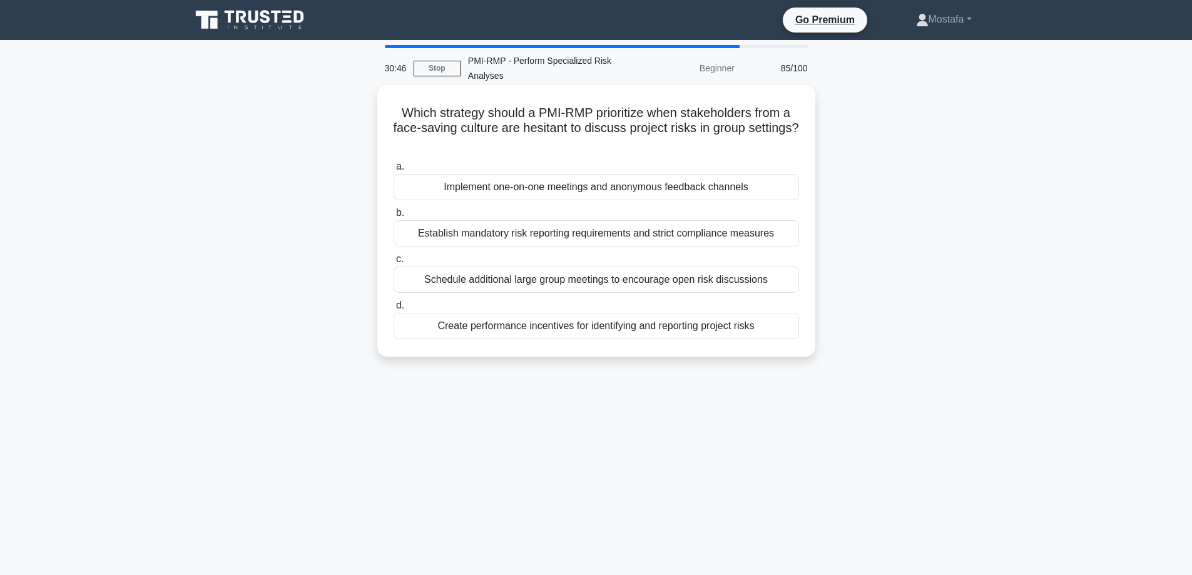
click at [777, 187] on div "Implement one-on-one meetings and anonymous feedback channels" at bounding box center [597, 187] width 406 height 26
click at [394, 171] on input "a. Implement one-on-one meetings and anonymous feedback channels" at bounding box center [394, 167] width 0 height 8
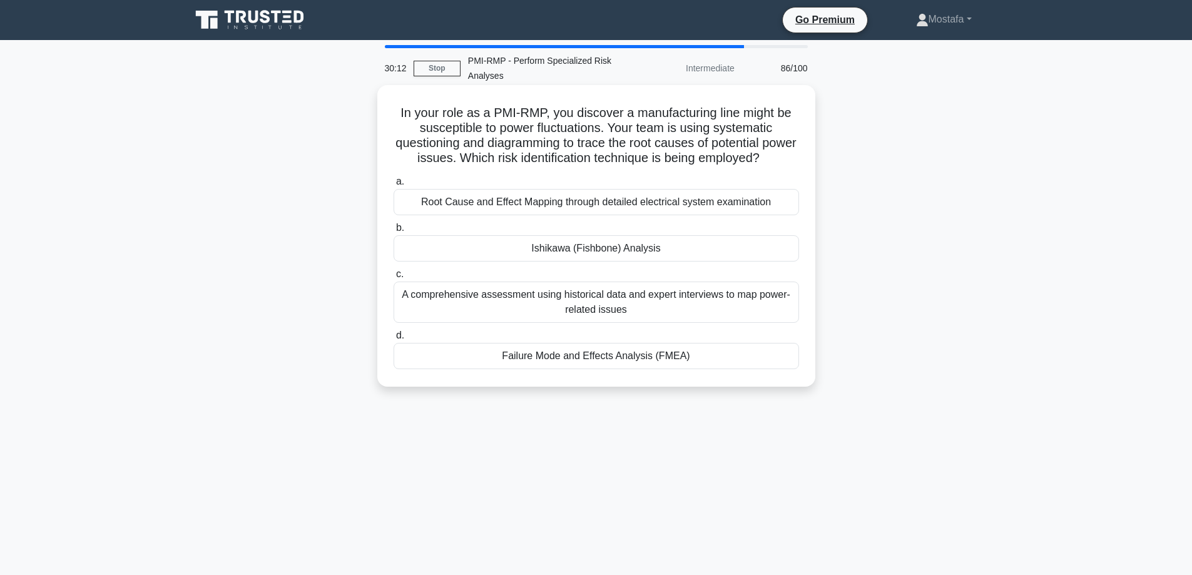
click at [791, 215] on div "Root Cause and Effect Mapping through detailed electrical system examination" at bounding box center [597, 202] width 406 height 26
click at [394, 186] on input "a. Root Cause and Effect Mapping through detailed electrical system examination" at bounding box center [394, 182] width 0 height 8
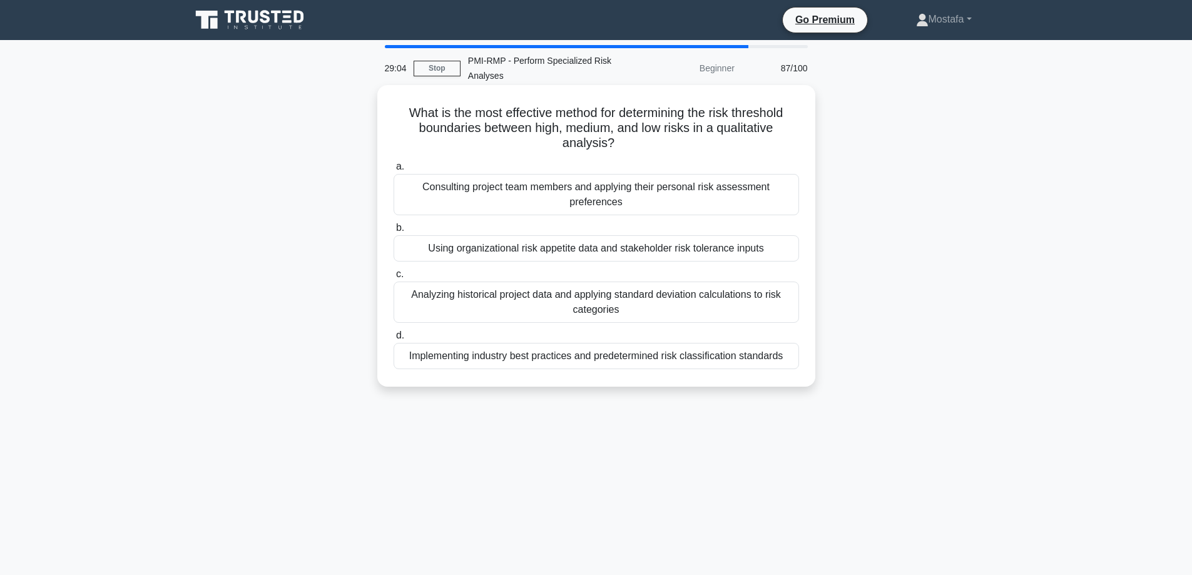
click at [783, 302] on div "Analyzing historical project data and applying standard deviation calculations …" at bounding box center [597, 302] width 406 height 41
click at [394, 279] on input "c. Analyzing historical project data and applying standard deviation calculatio…" at bounding box center [394, 274] width 0 height 8
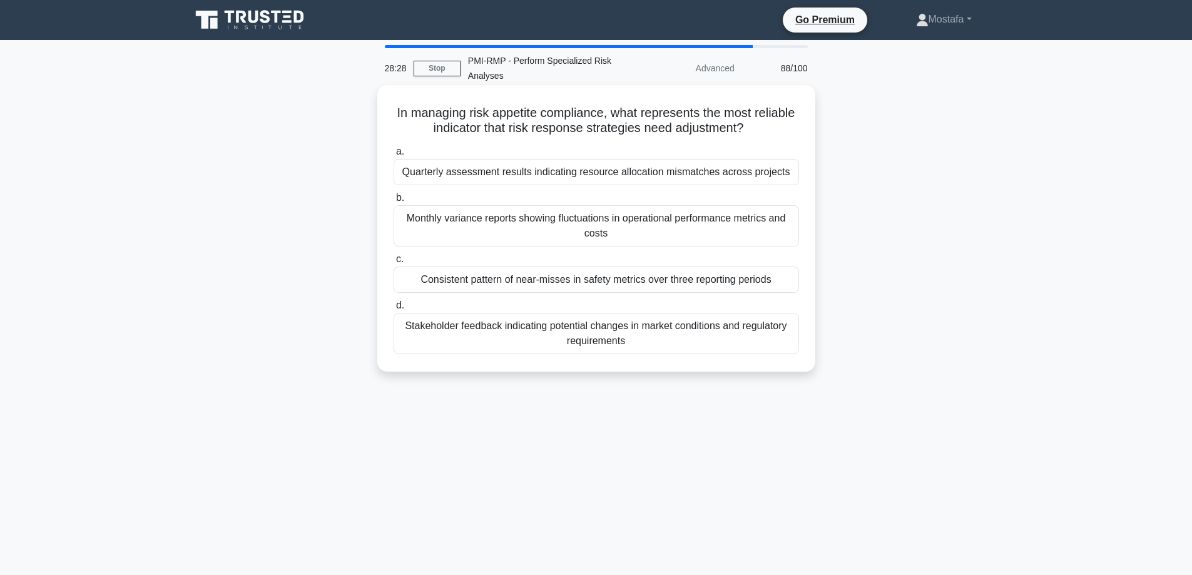
click at [787, 279] on div "Consistent pattern of near-misses in safety metrics over three reporting periods" at bounding box center [597, 280] width 406 height 26
click at [394, 264] on input "c. Consistent pattern of near-misses in safety metrics over three reporting per…" at bounding box center [394, 259] width 0 height 8
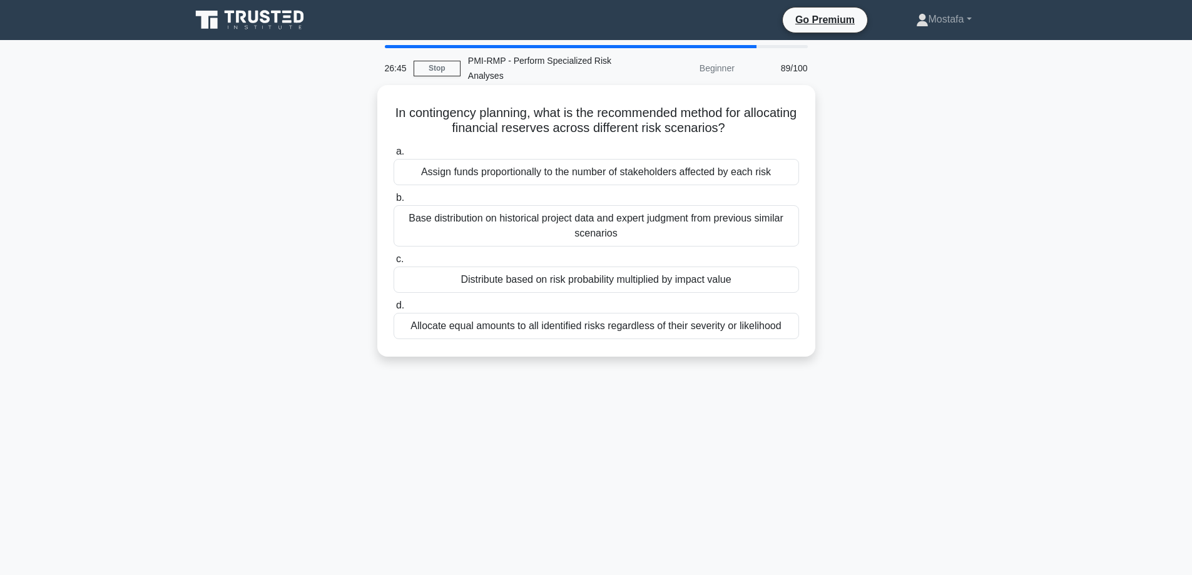
click at [794, 237] on div "Base distribution on historical project data and expert judgment from previous …" at bounding box center [597, 225] width 406 height 41
click at [394, 202] on input "b. Base distribution on historical project data and expert judgment from previo…" at bounding box center [394, 198] width 0 height 8
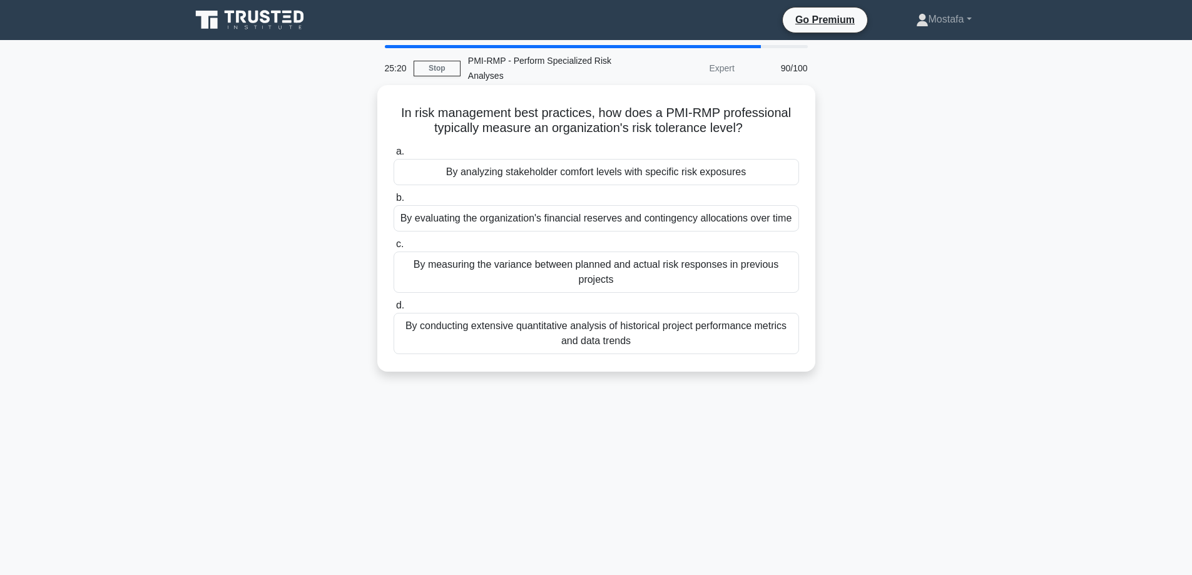
click at [795, 227] on div "By evaluating the organization's financial reserves and contingency allocations…" at bounding box center [597, 218] width 406 height 26
click at [394, 202] on input "b. By evaluating the organization's financial reserves and contingency allocati…" at bounding box center [394, 198] width 0 height 8
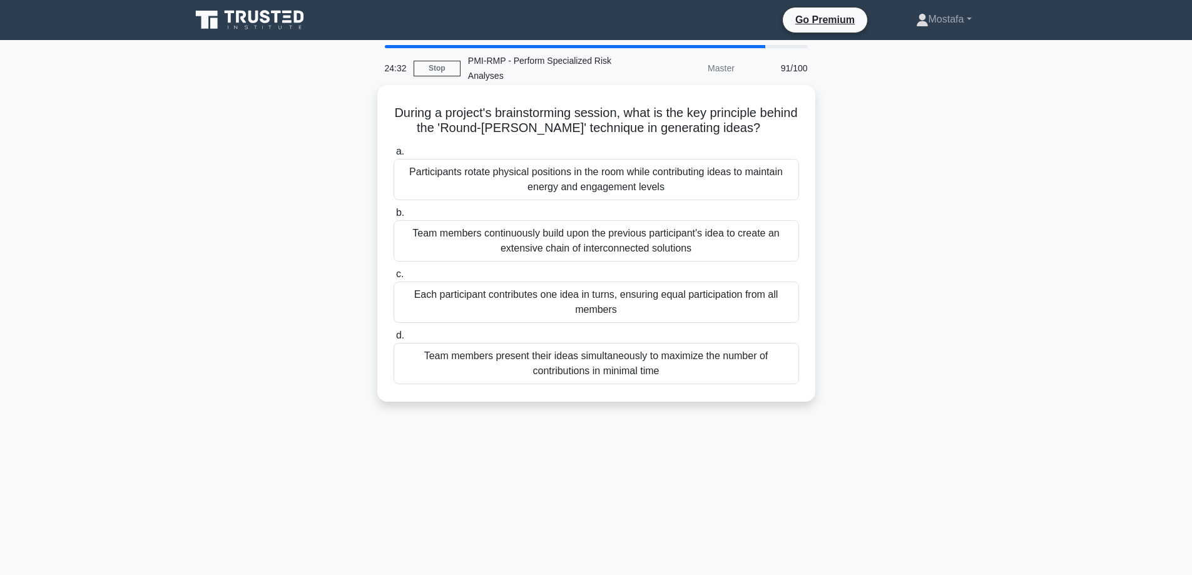
click at [784, 187] on div "Participants rotate physical positions in the room while contributing ideas to …" at bounding box center [597, 179] width 406 height 41
click at [394, 156] on input "a. Participants rotate physical positions in the room while contributing ideas …" at bounding box center [394, 152] width 0 height 8
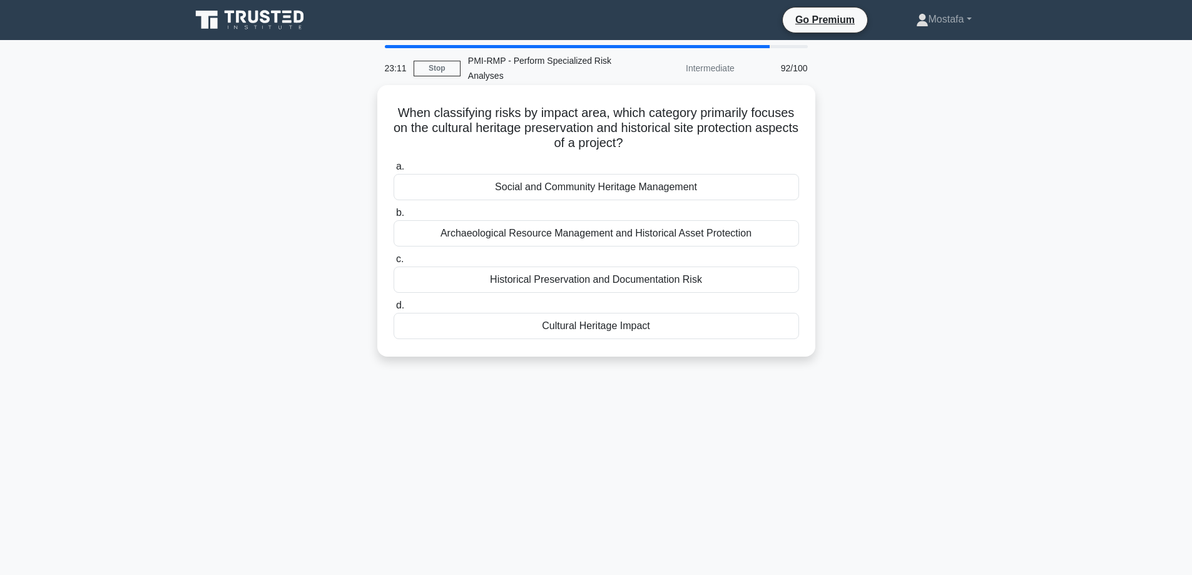
click at [744, 185] on div "Social and Community Heritage Management" at bounding box center [597, 187] width 406 height 26
click at [394, 171] on input "a. Social and Community Heritage Management" at bounding box center [394, 167] width 0 height 8
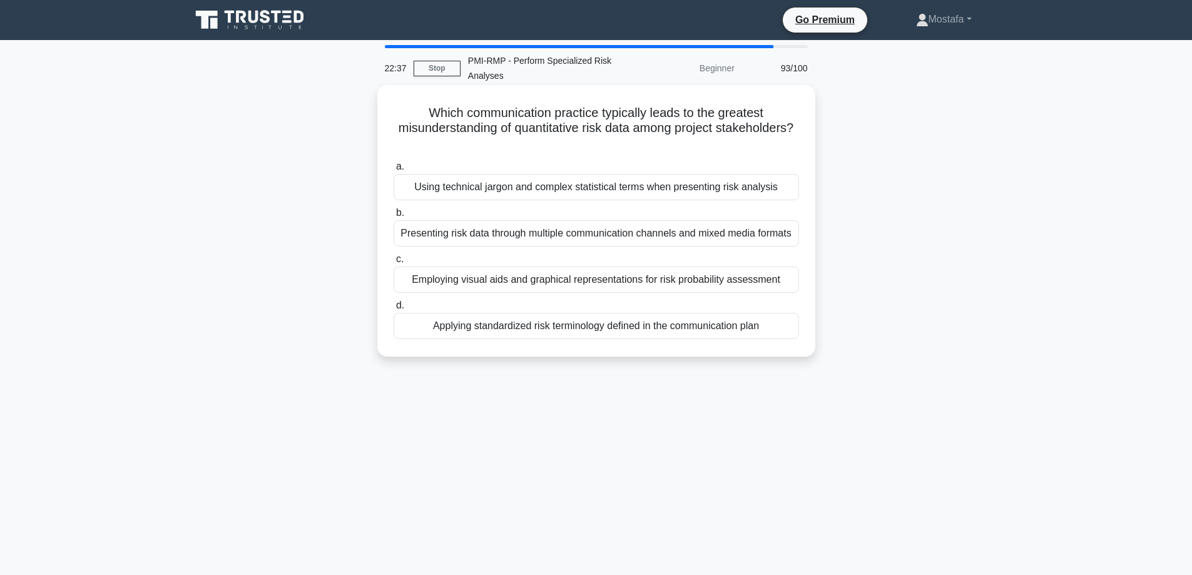
click at [787, 187] on div "Using technical jargon and complex statistical terms when presenting risk analy…" at bounding box center [597, 187] width 406 height 26
click at [394, 171] on input "a. Using technical jargon and complex statistical terms when presenting risk an…" at bounding box center [394, 167] width 0 height 8
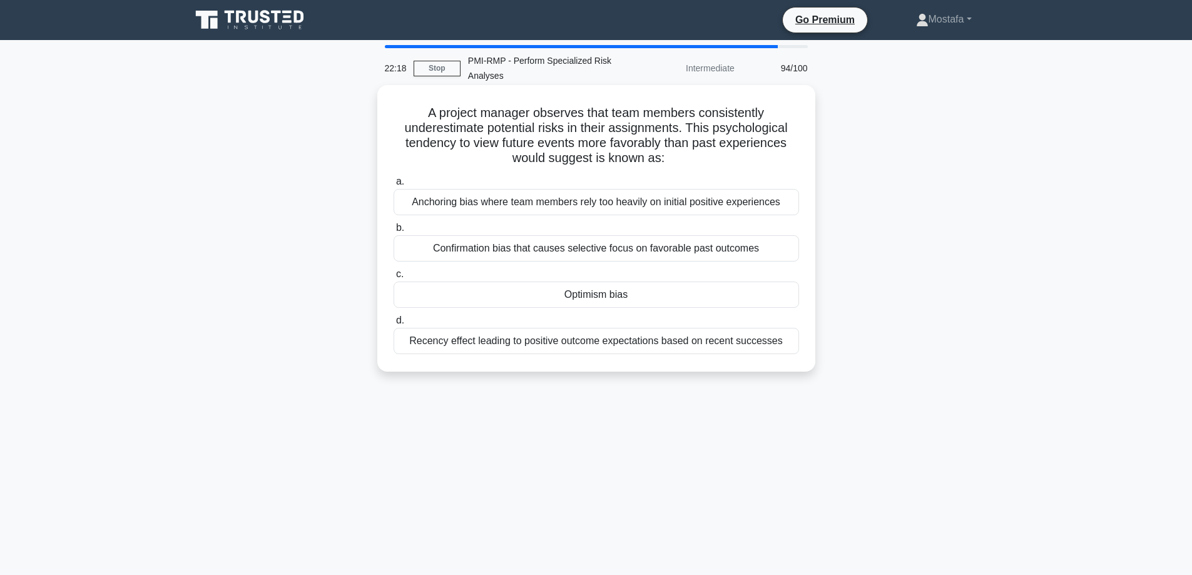
click at [772, 300] on div "Optimism bias" at bounding box center [597, 295] width 406 height 26
click at [394, 279] on input "c. Optimism bias" at bounding box center [394, 274] width 0 height 8
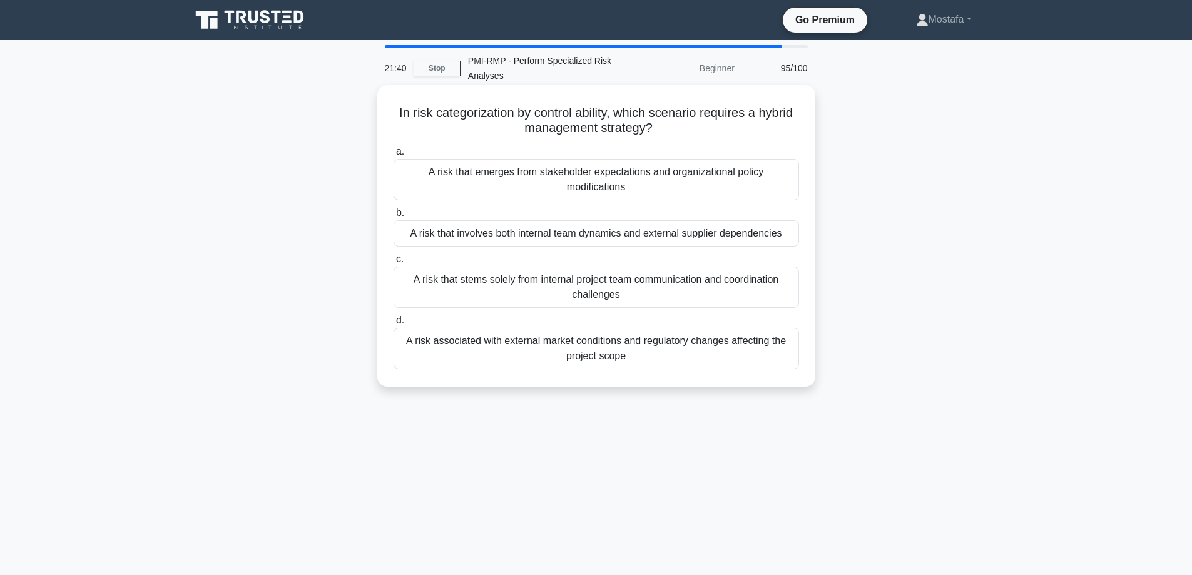
click at [794, 237] on div "A risk that involves both internal team dynamics and external supplier dependen…" at bounding box center [597, 233] width 406 height 26
click at [394, 217] on input "b. A risk that involves both internal team dynamics and external supplier depen…" at bounding box center [394, 213] width 0 height 8
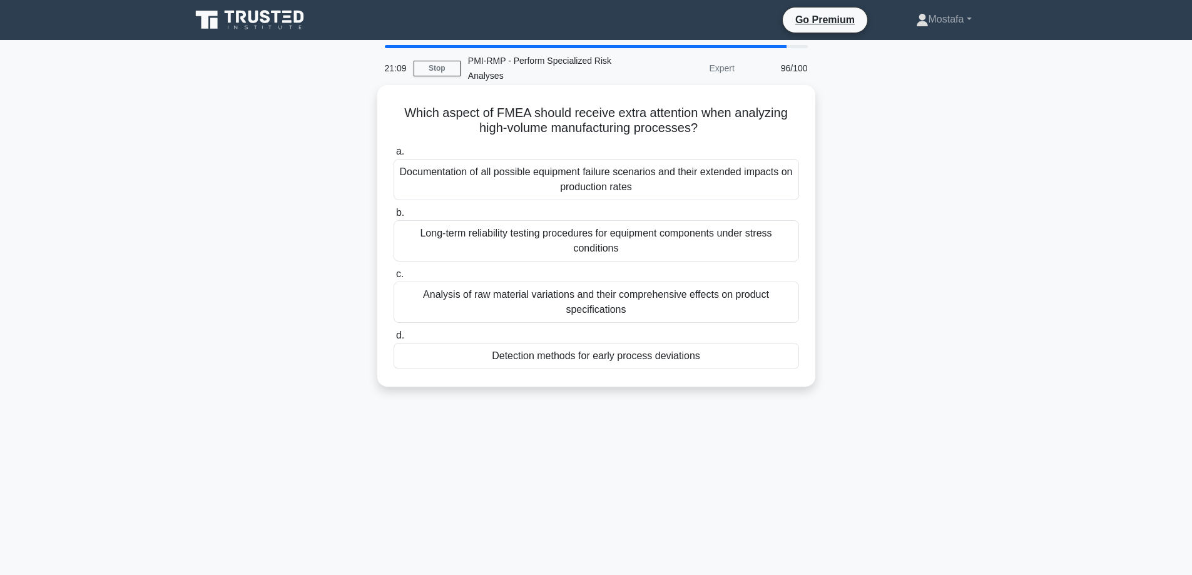
click at [788, 361] on div "Detection methods for early process deviations" at bounding box center [597, 356] width 406 height 26
click at [394, 340] on input "d. Detection methods for early process deviations" at bounding box center [394, 336] width 0 height 8
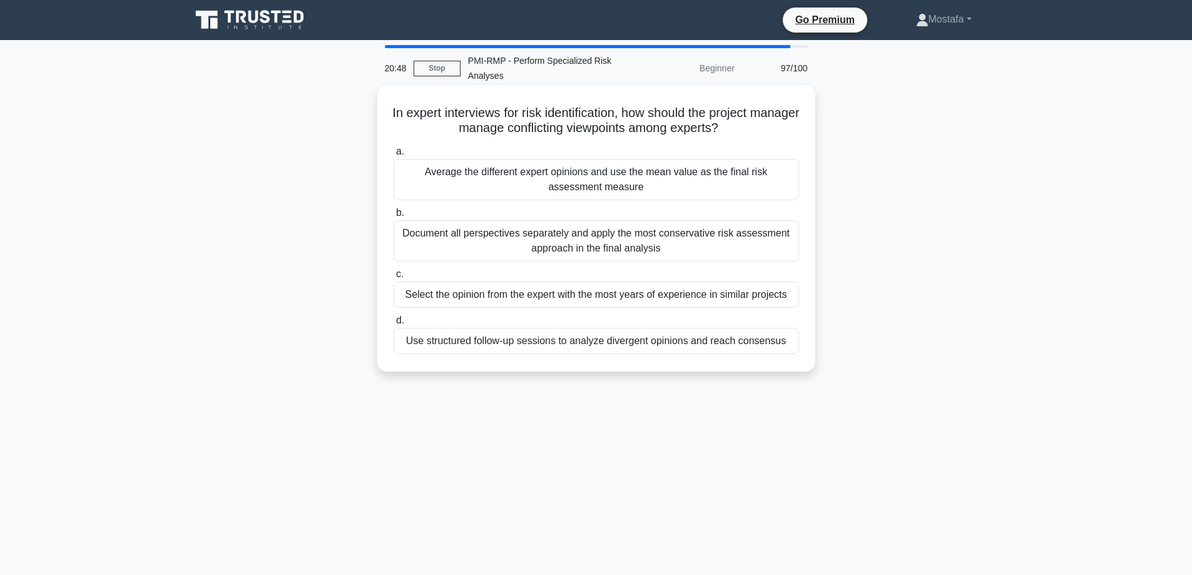
click at [787, 342] on div "Use structured follow-up sessions to analyze divergent opinions and reach conse…" at bounding box center [597, 341] width 406 height 26
click at [394, 325] on input "d. Use structured follow-up sessions to analyze divergent opinions and reach co…" at bounding box center [394, 321] width 0 height 8
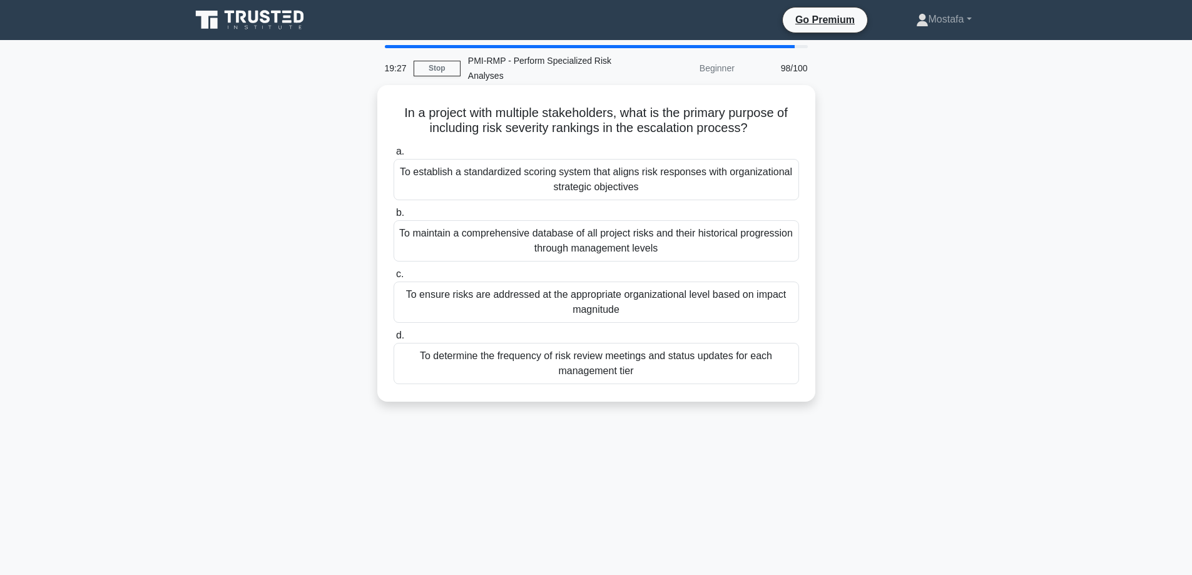
click at [779, 190] on div "To establish a standardized scoring system that aligns risk responses with orga…" at bounding box center [597, 179] width 406 height 41
click at [394, 156] on input "a. To establish a standardized scoring system that aligns risk responses with o…" at bounding box center [394, 152] width 0 height 8
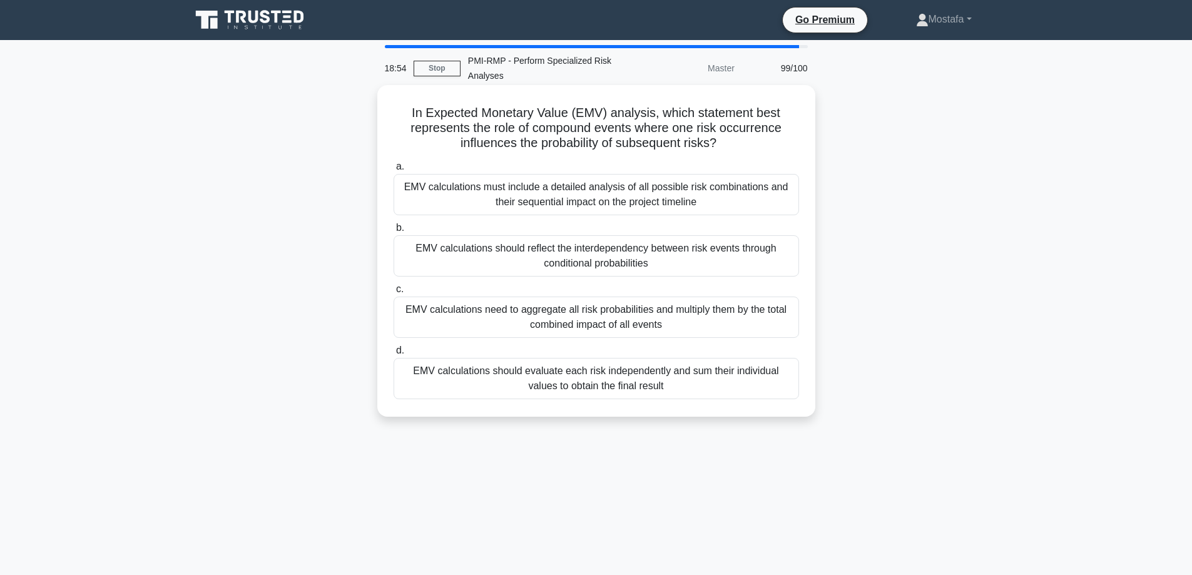
click at [779, 263] on div "EMV calculations should reflect the interdependency between risk events through…" at bounding box center [597, 255] width 406 height 41
click at [394, 232] on input "b. EMV calculations should reflect the interdependency between risk events thro…" at bounding box center [394, 228] width 0 height 8
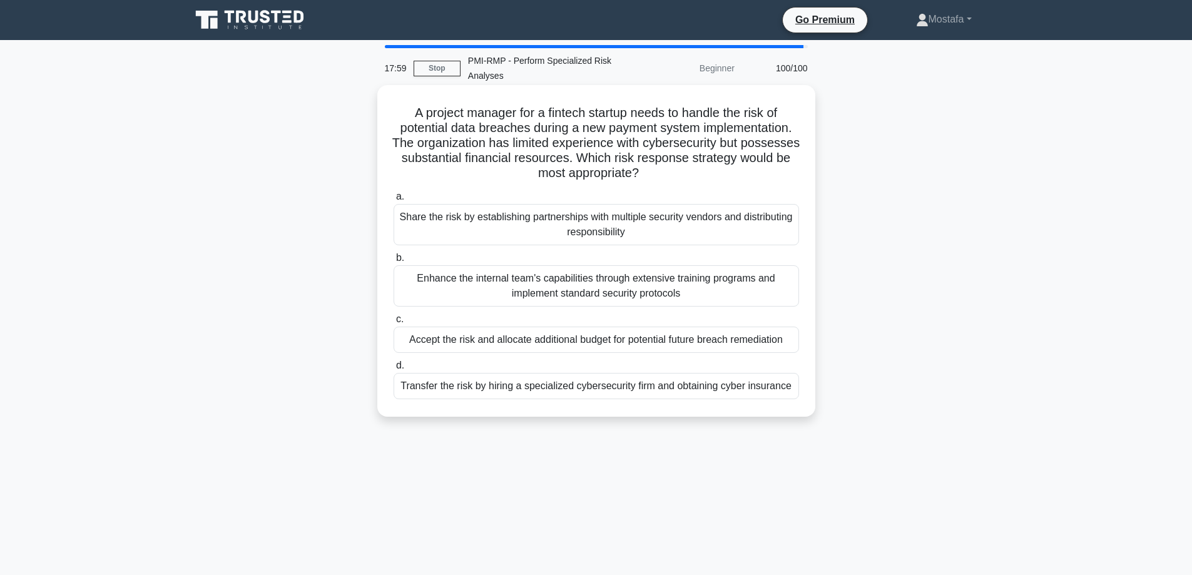
click at [781, 390] on div "Transfer the risk by hiring a specialized cybersecurity firm and obtaining cybe…" at bounding box center [597, 386] width 406 height 26
click at [394, 370] on input "d. Transfer the risk by hiring a specialized cybersecurity firm and obtaining c…" at bounding box center [394, 366] width 0 height 8
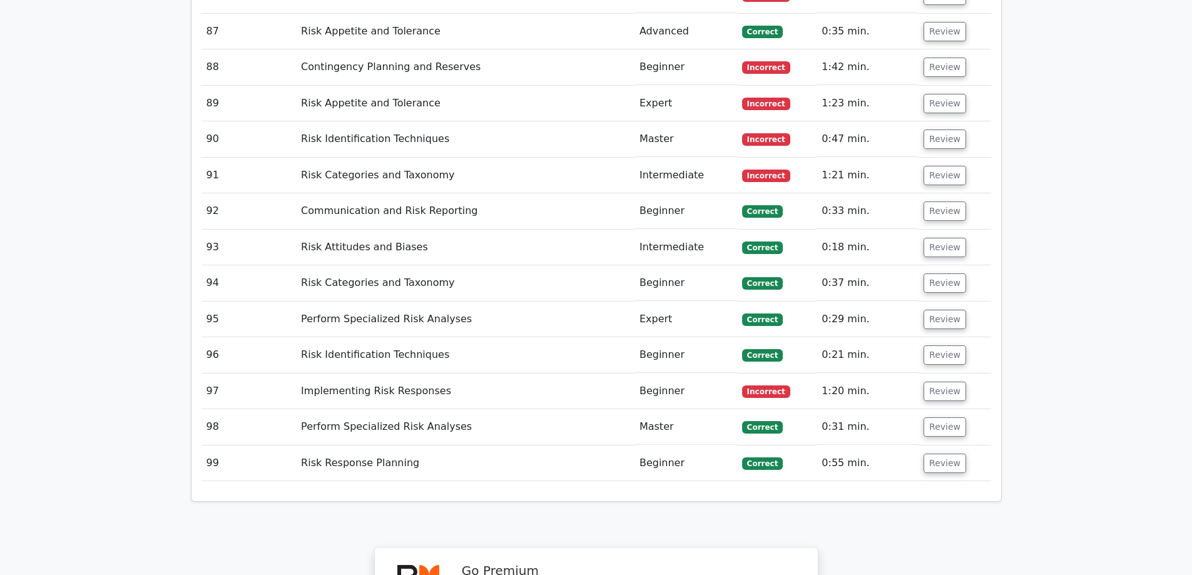
scroll to position [5399, 0]
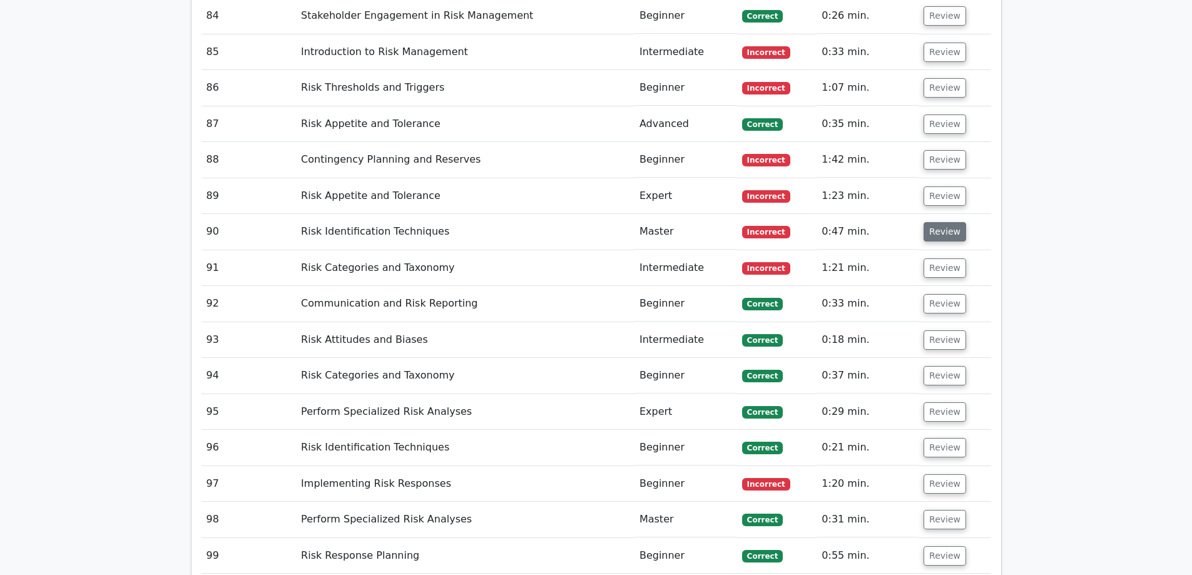
click at [940, 222] on button "Review" at bounding box center [945, 231] width 43 height 19
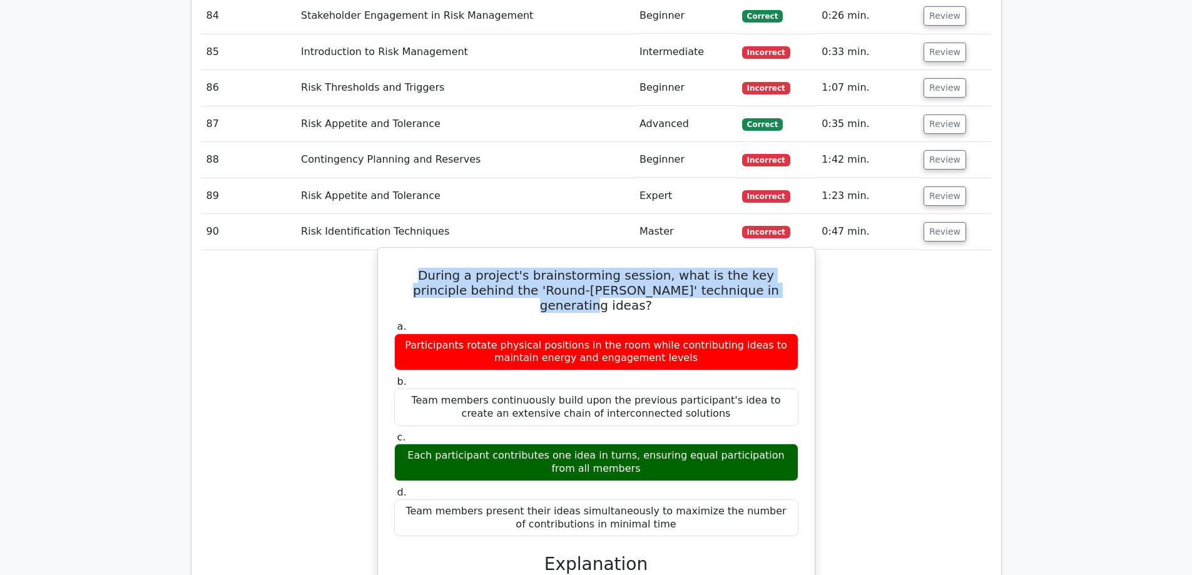
drag, startPoint x: 773, startPoint y: 209, endPoint x: 381, endPoint y: 193, distance: 392.2
click at [381, 247] on div "During a project's brainstorming session, what is the key principle behind the …" at bounding box center [596, 552] width 438 height 611
copy h5 "During a project's brainstorming session, what is the key principle behind the …"
drag, startPoint x: 641, startPoint y: 379, endPoint x: 439, endPoint y: 373, distance: 201.6
click at [367, 359] on div "During a project's brainstorming session, what is the key principle behind the …" at bounding box center [597, 563] width 790 height 626
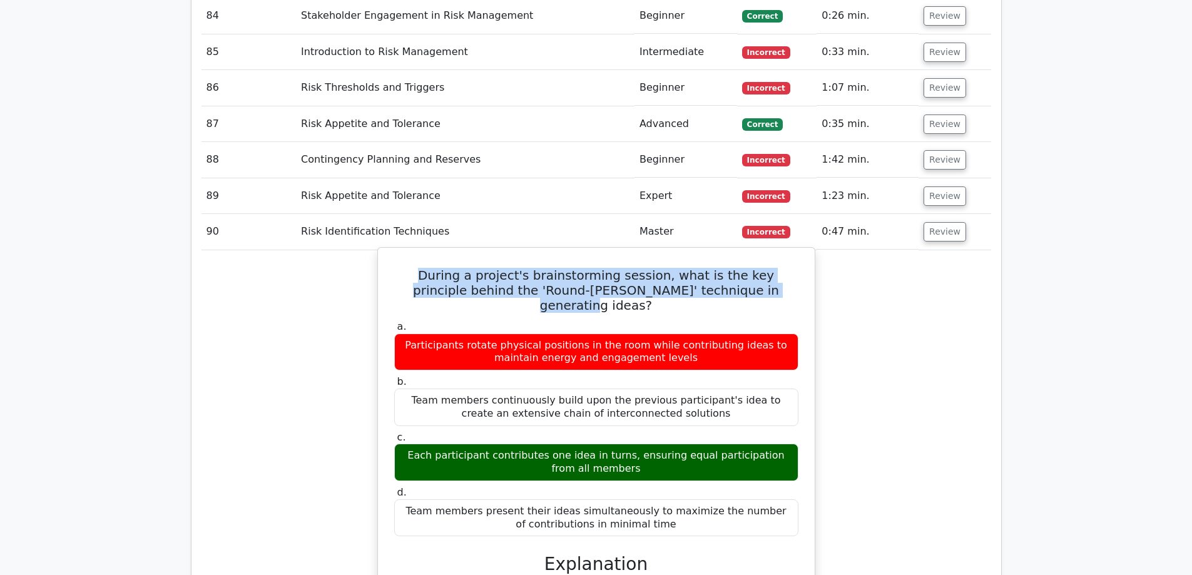
copy div "Each participant contributes one idea in turns, ensuring equal participation fr…"
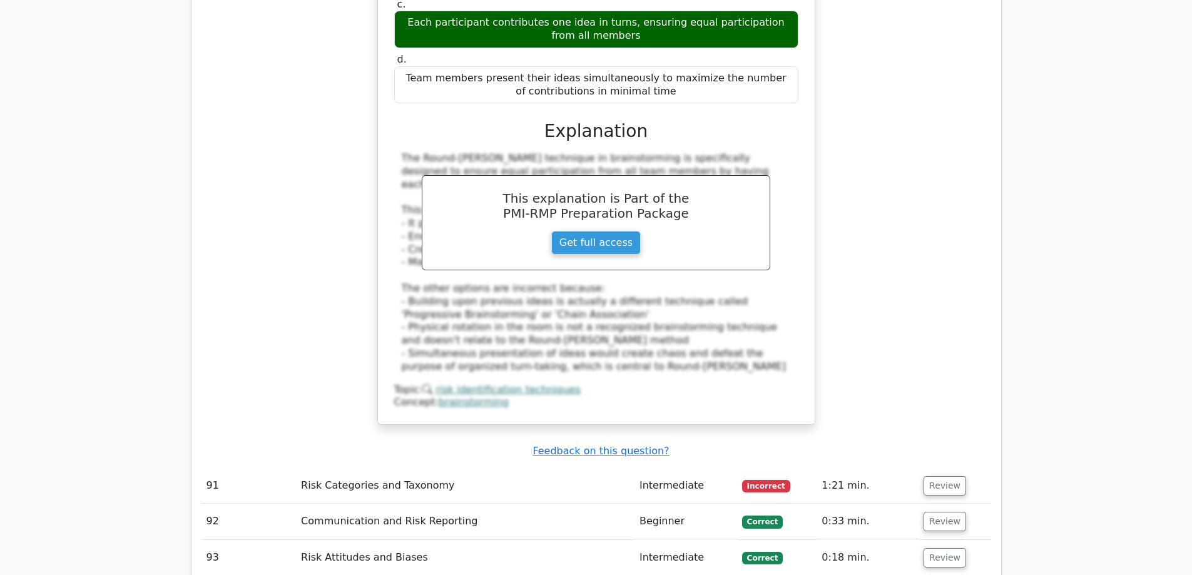
scroll to position [5963, 0]
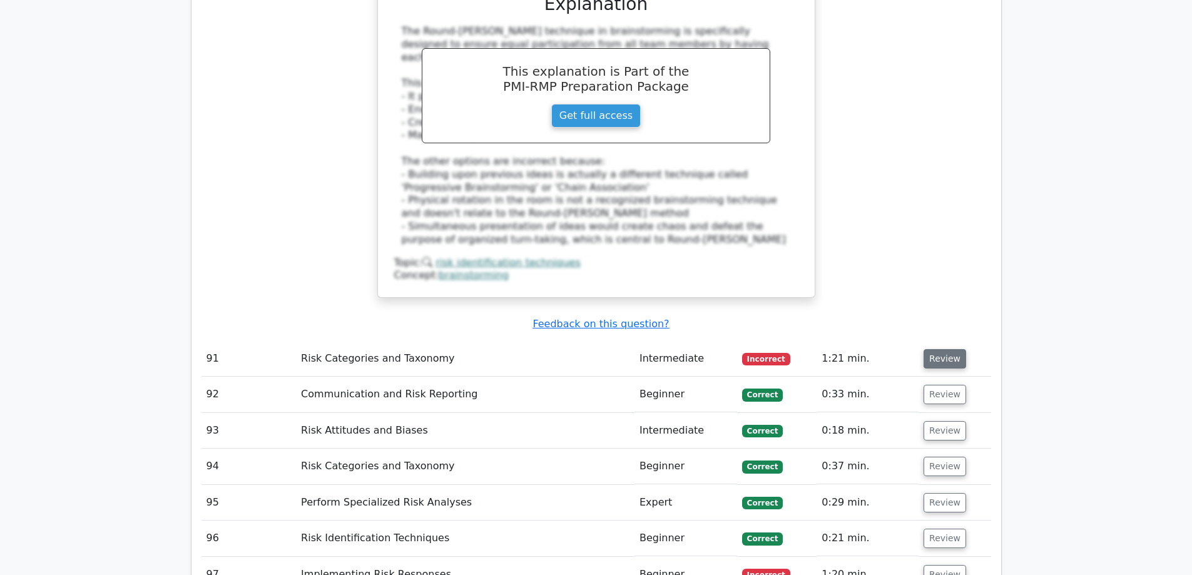
click at [933, 349] on button "Review" at bounding box center [945, 358] width 43 height 19
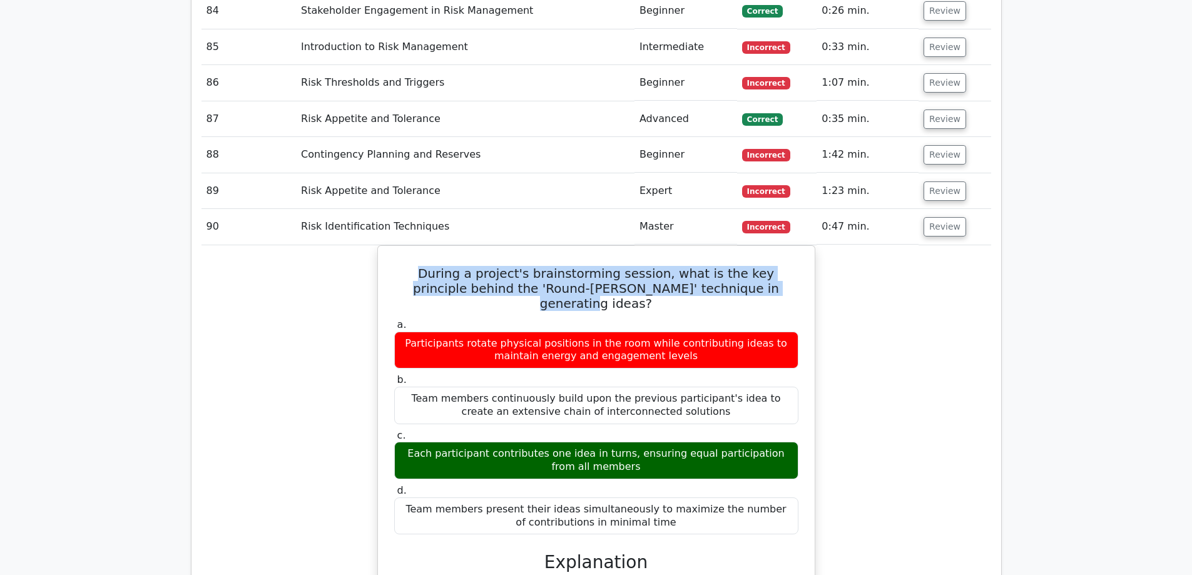
scroll to position [5337, 0]
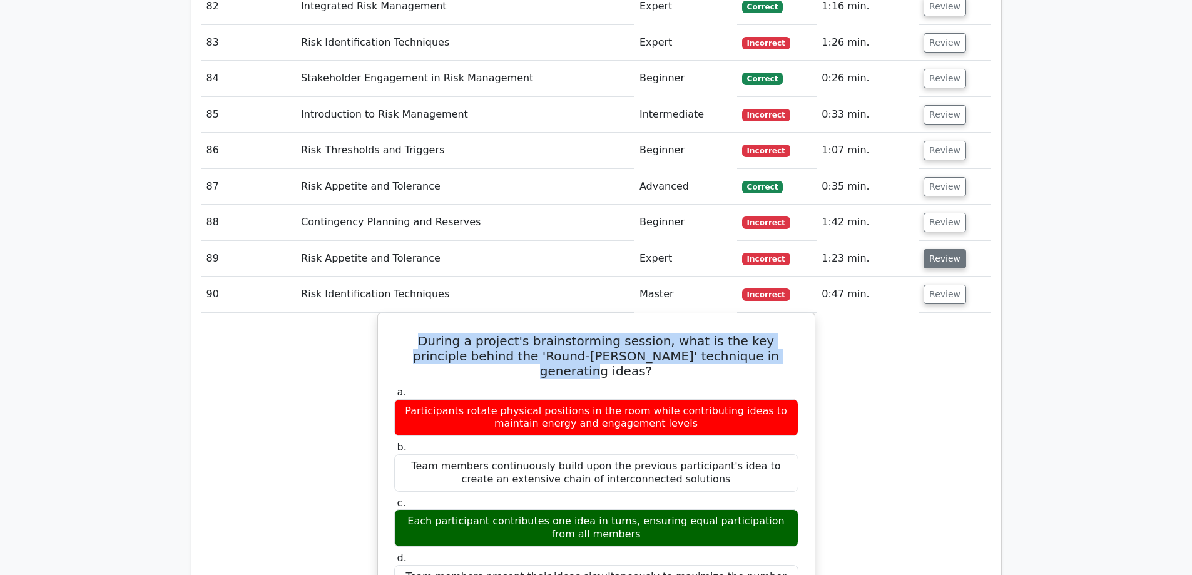
click at [940, 249] on button "Review" at bounding box center [945, 258] width 43 height 19
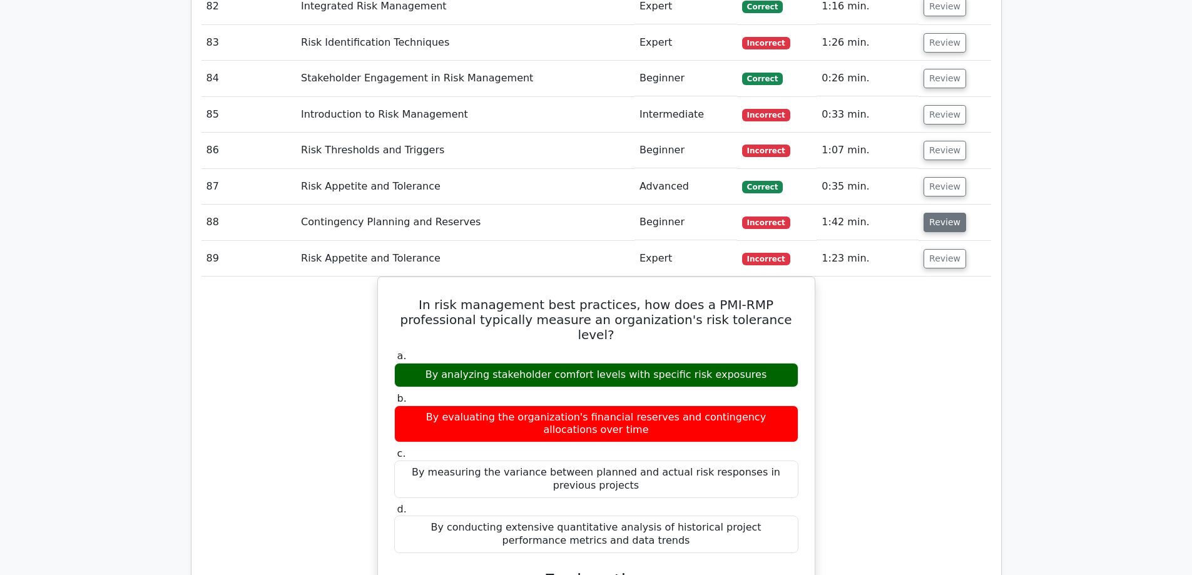
click at [950, 213] on button "Review" at bounding box center [945, 222] width 43 height 19
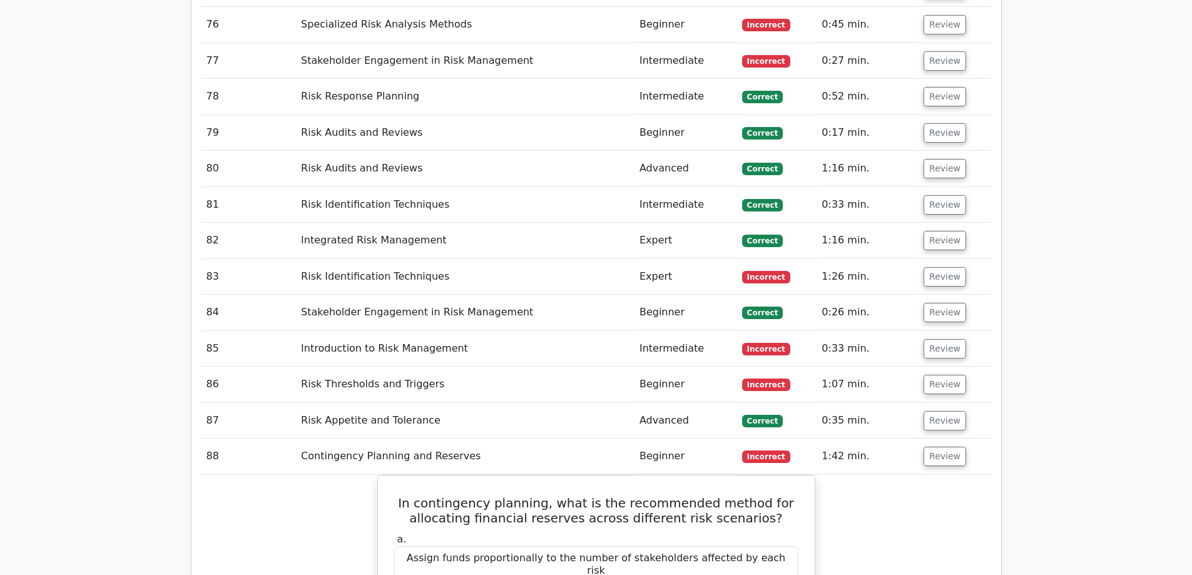
scroll to position [5086, 0]
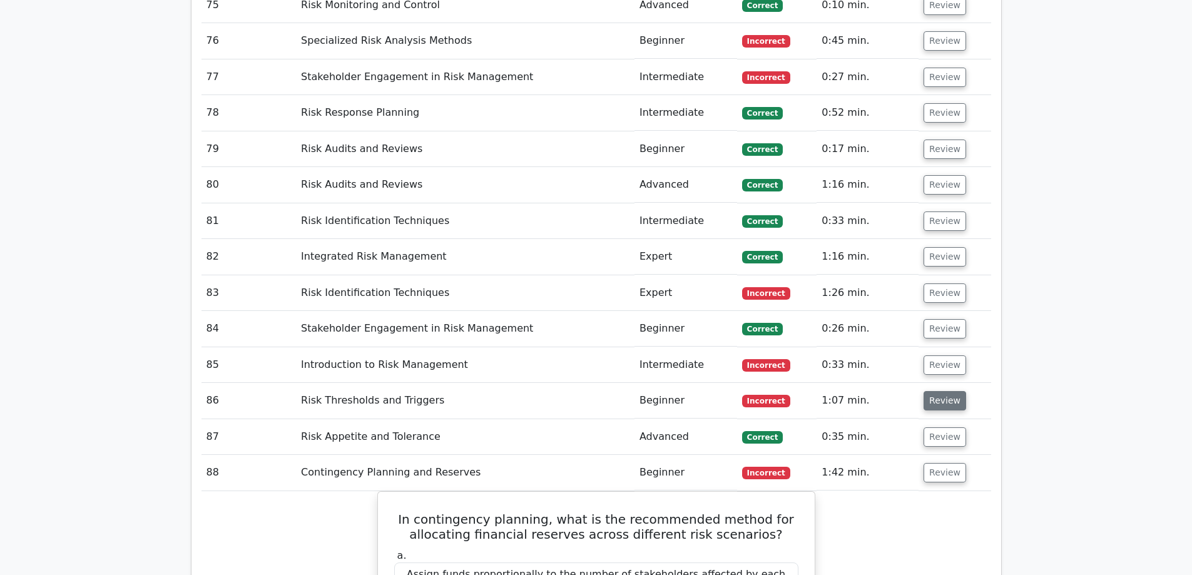
click at [946, 391] on button "Review" at bounding box center [945, 400] width 43 height 19
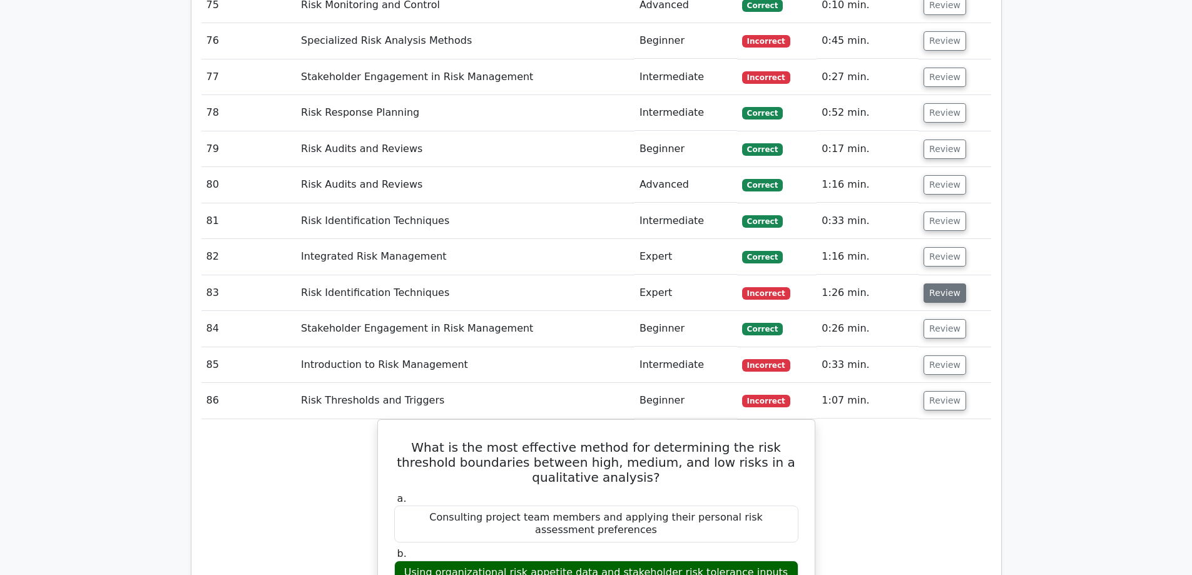
click at [938, 284] on button "Review" at bounding box center [945, 293] width 43 height 19
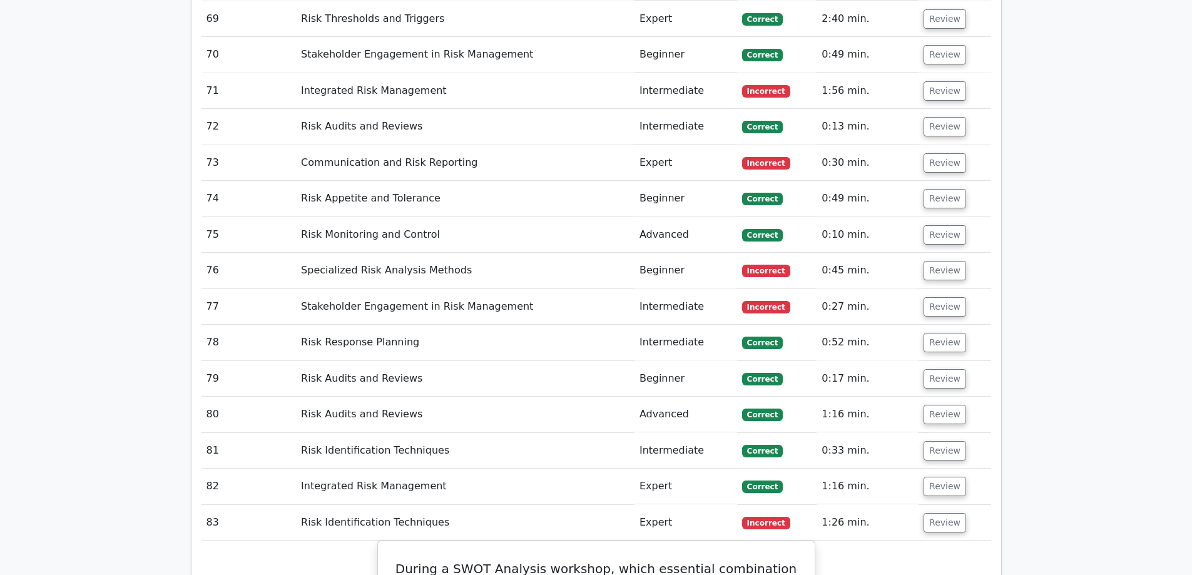
scroll to position [4836, 0]
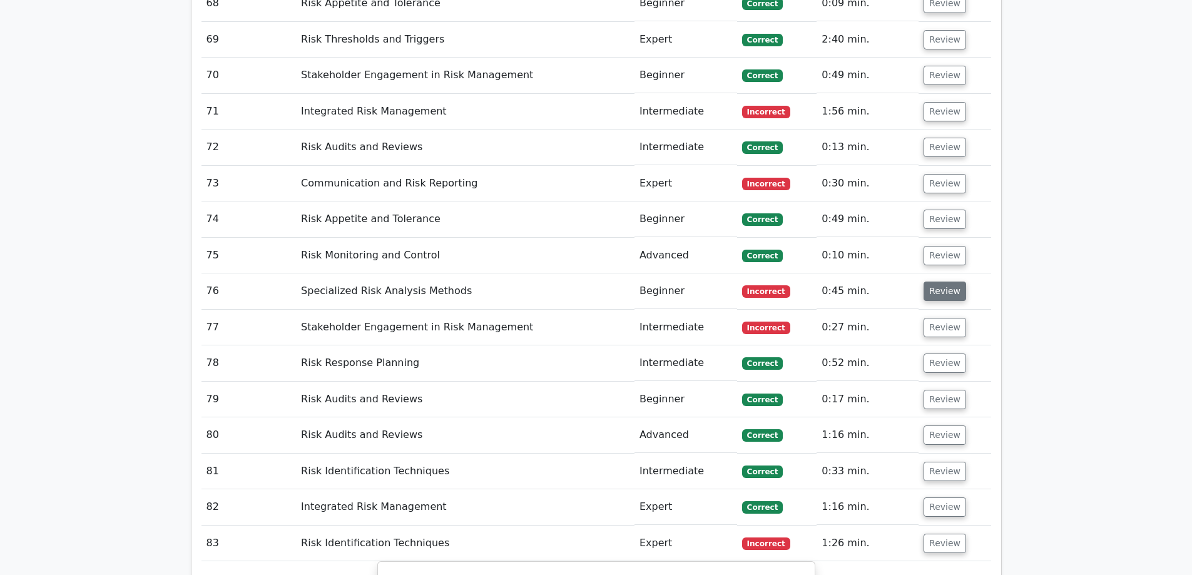
click at [947, 282] on button "Review" at bounding box center [945, 291] width 43 height 19
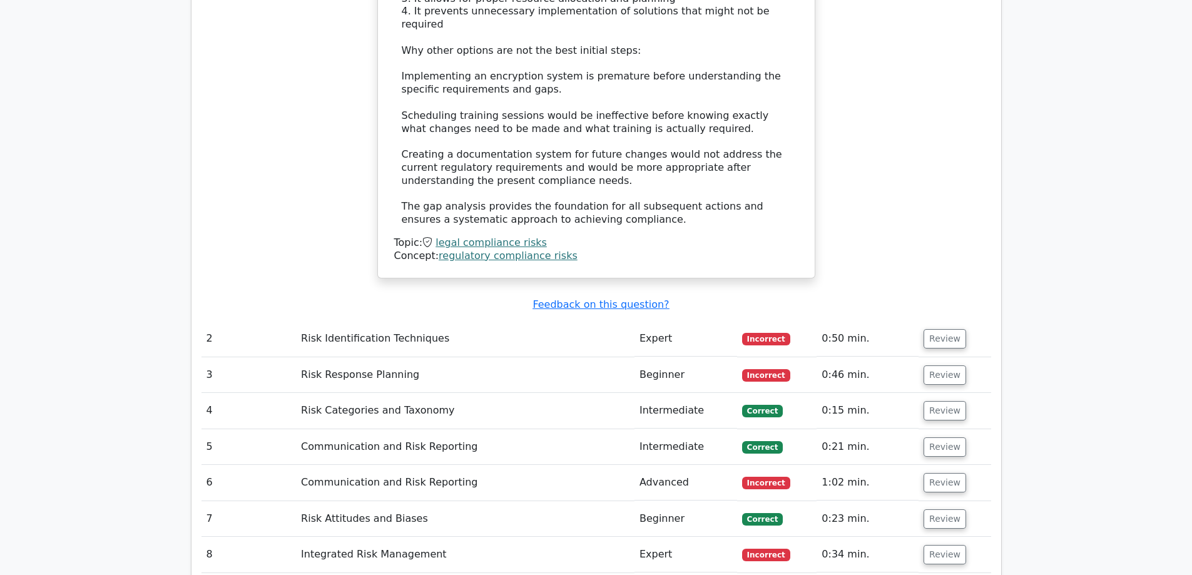
scroll to position [2253, 0]
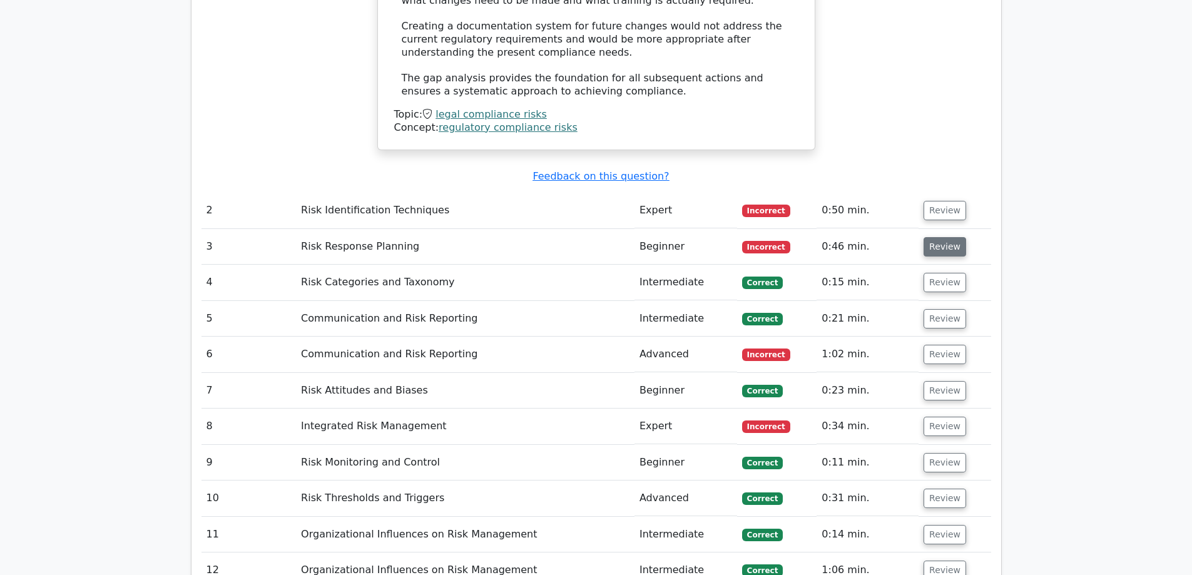
click at [944, 237] on button "Review" at bounding box center [945, 246] width 43 height 19
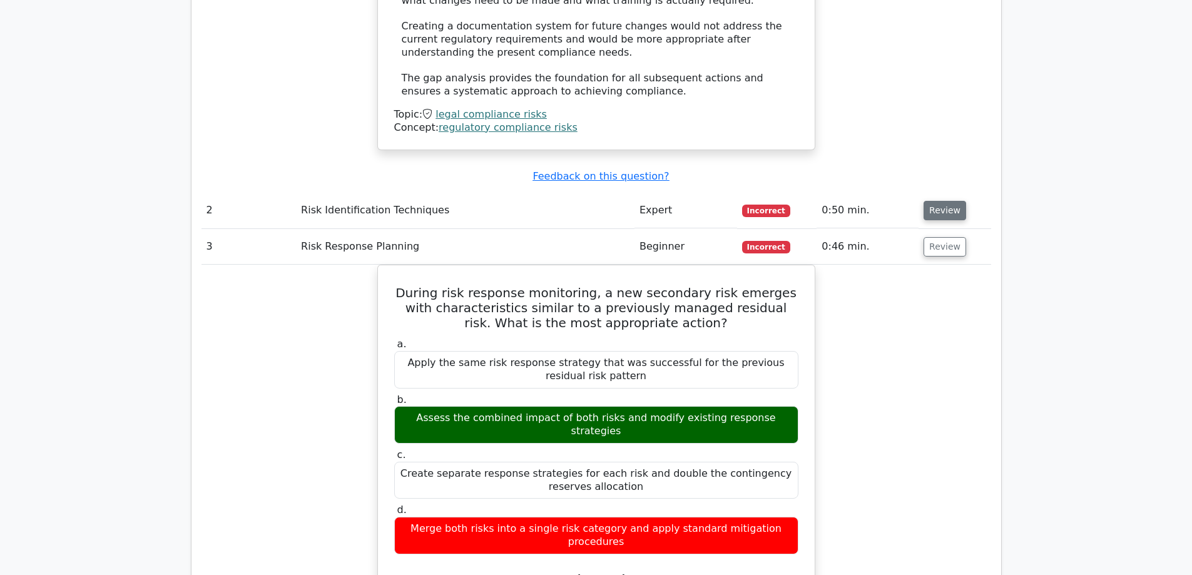
click at [934, 201] on button "Review" at bounding box center [945, 210] width 43 height 19
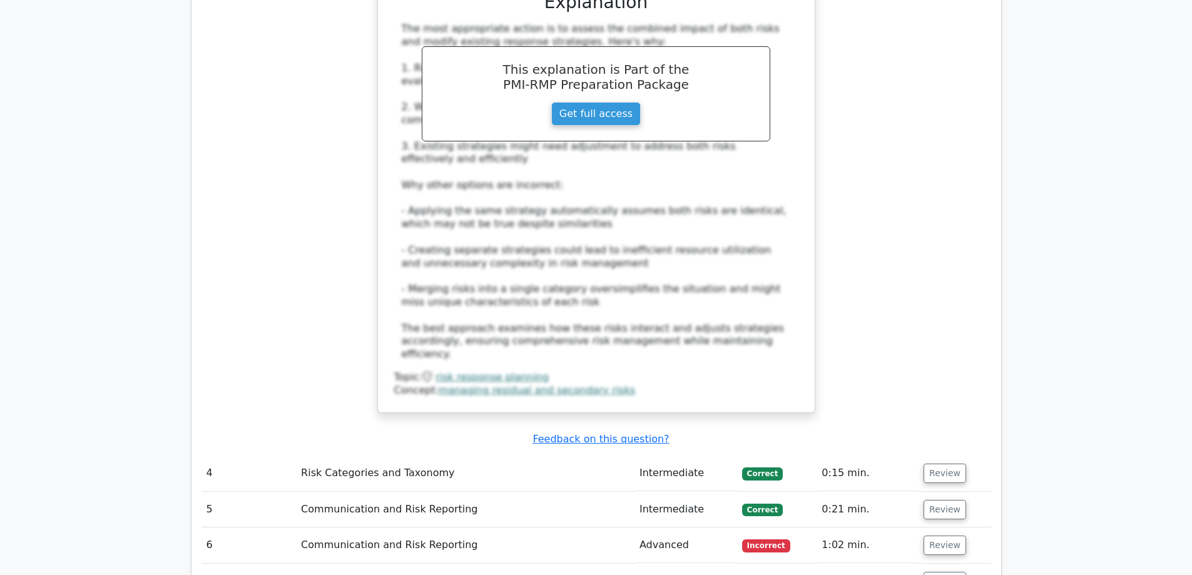
scroll to position [3568, 0]
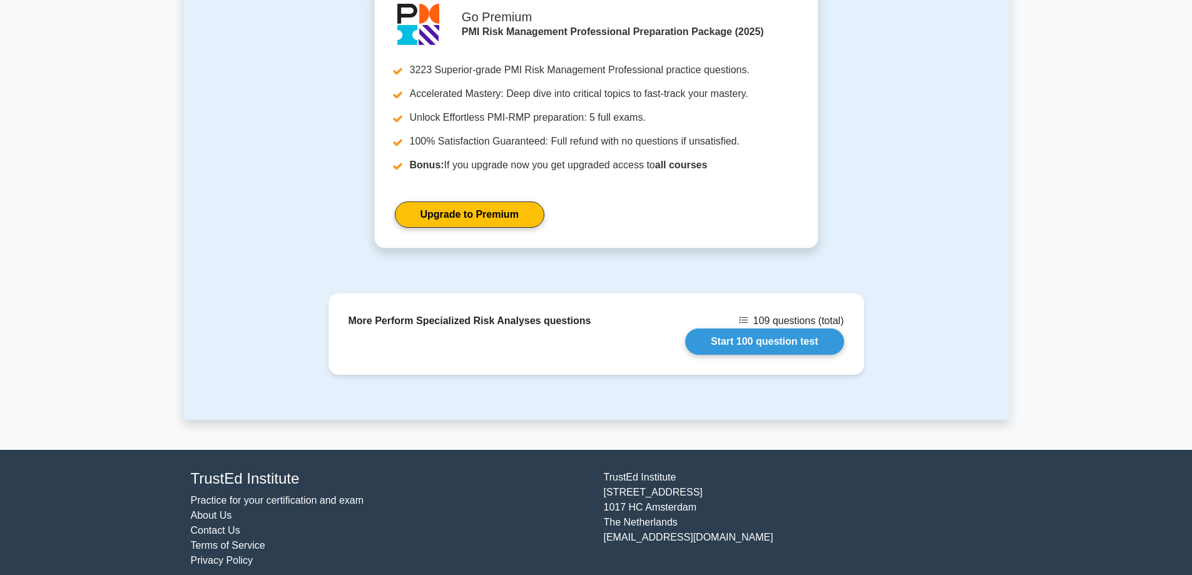
scroll to position [1178, 0]
